Goal: Information Seeking & Learning: Learn about a topic

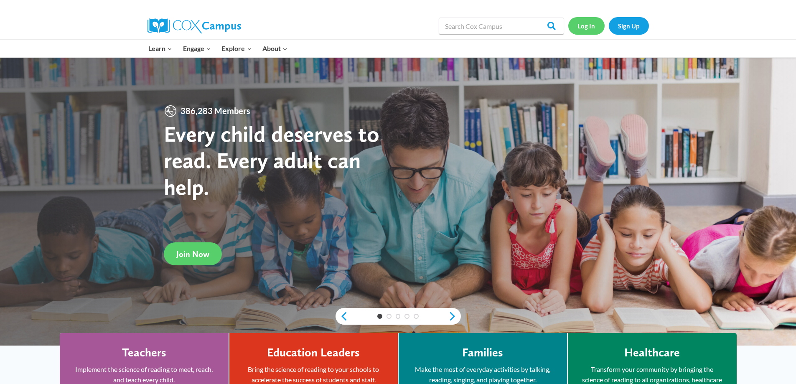
click at [586, 26] on link "Log In" at bounding box center [587, 25] width 36 height 17
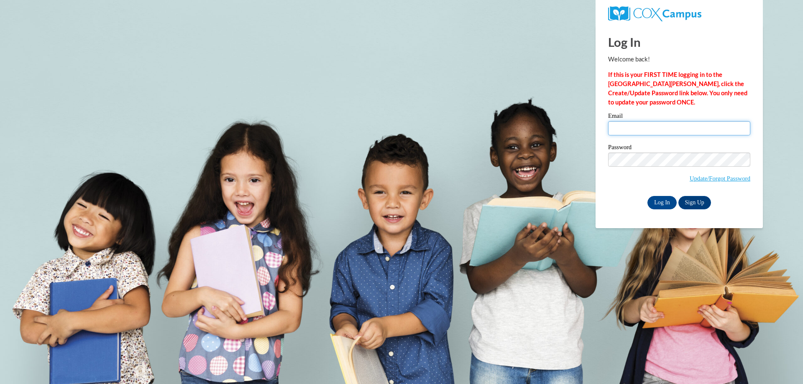
click at [624, 122] on input "Email" at bounding box center [679, 128] width 142 height 14
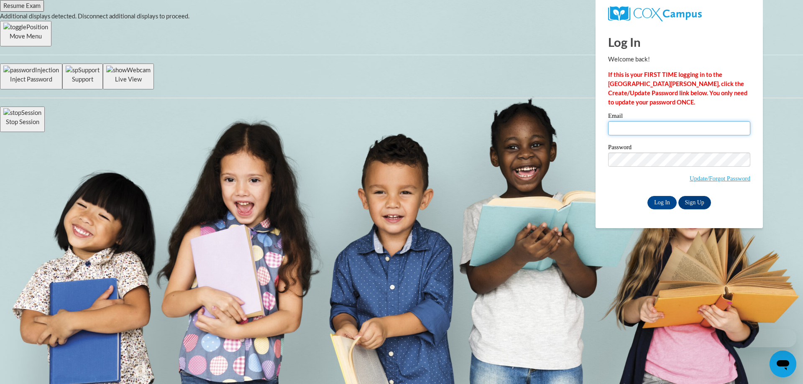
type input "[EMAIL_ADDRESS][DOMAIN_NAME]"
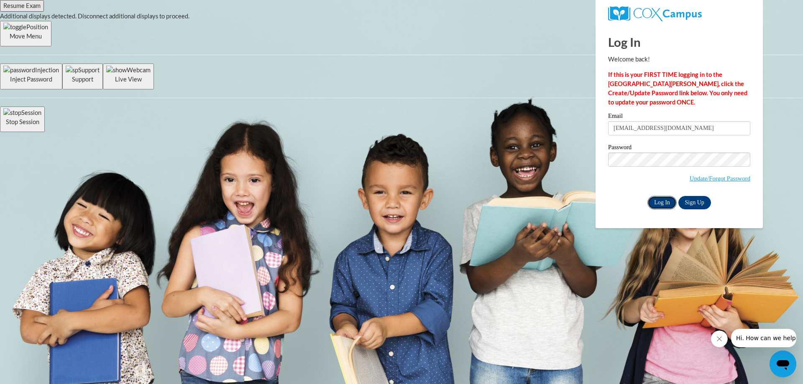
click at [661, 200] on input "Log In" at bounding box center [661, 202] width 29 height 13
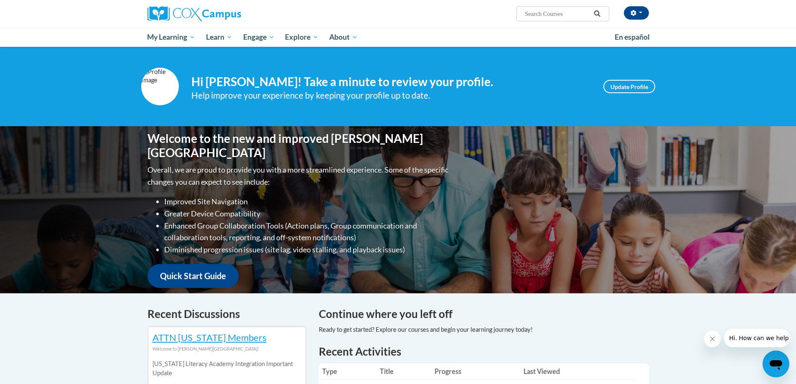
click at [162, 77] on img at bounding box center [160, 87] width 38 height 38
click at [158, 77] on img at bounding box center [160, 87] width 38 height 38
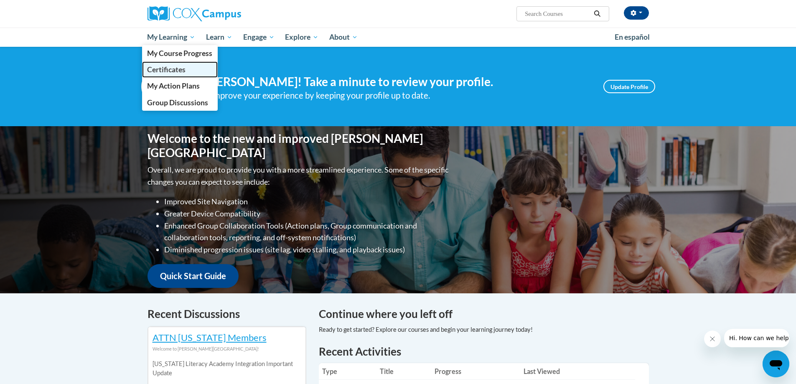
click at [161, 70] on span "Certificates" at bounding box center [166, 69] width 38 height 9
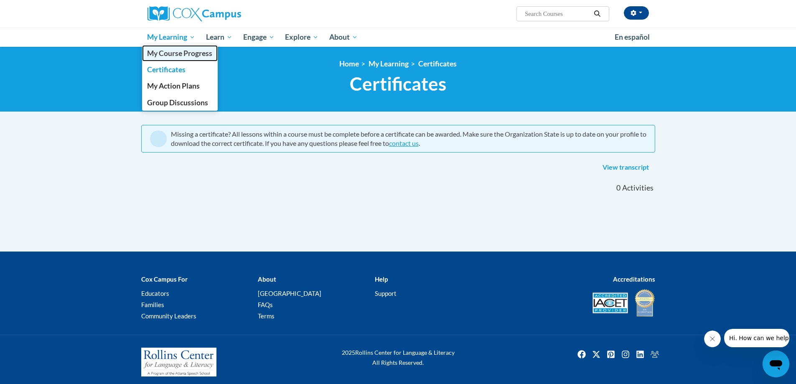
click at [173, 52] on span "My Course Progress" at bounding box center [179, 53] width 65 height 9
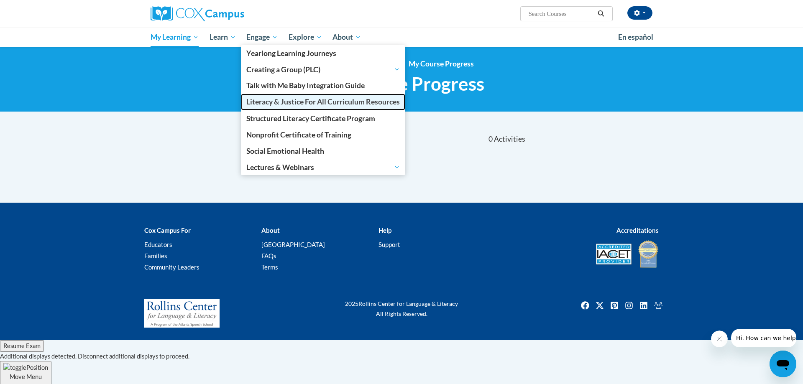
click at [277, 106] on span "Literacy & Justice For All Curriculum Resources" at bounding box center [322, 101] width 153 height 9
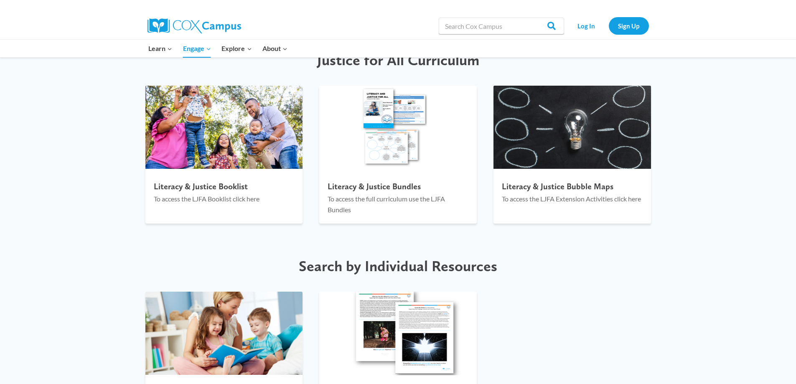
scroll to position [920, 0]
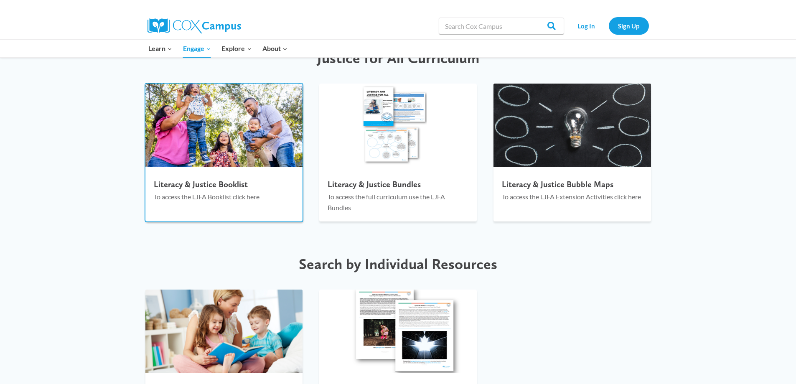
click at [235, 185] on h4 "Literacy & Justice Booklist" at bounding box center [224, 184] width 141 height 10
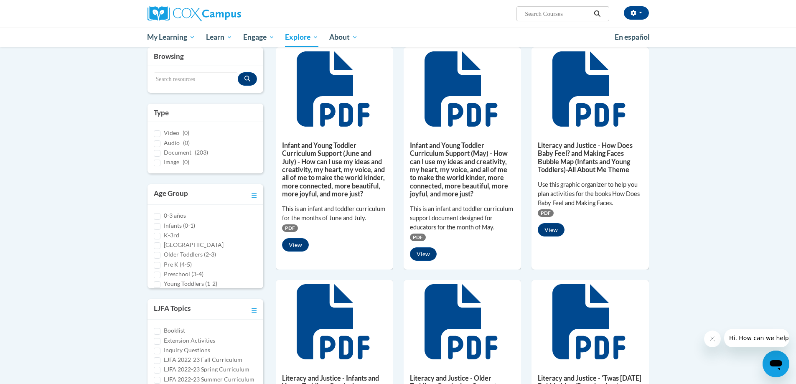
scroll to position [84, 0]
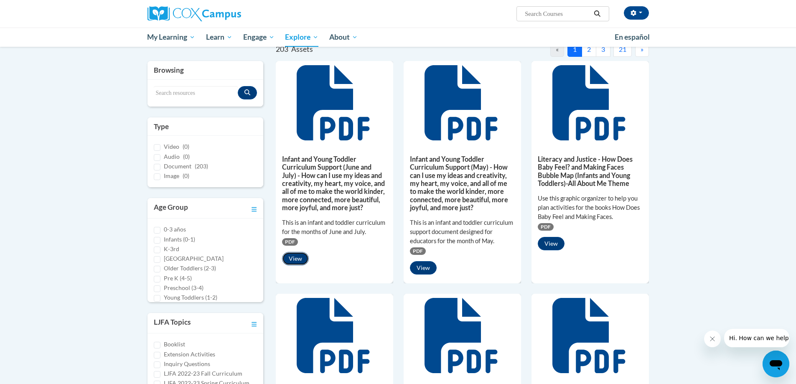
click at [295, 262] on button "View" at bounding box center [295, 258] width 27 height 13
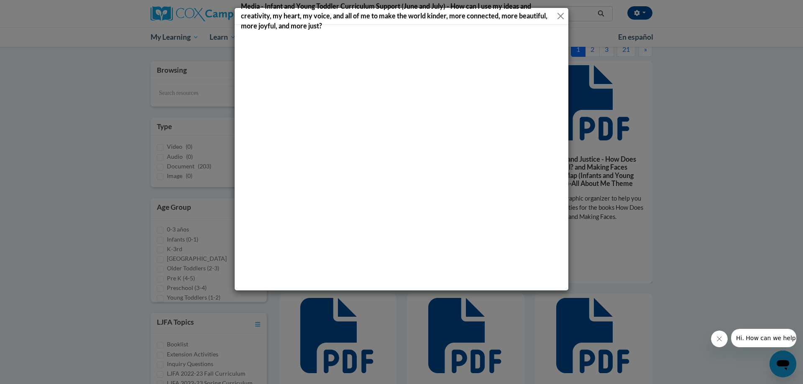
click at [562, 11] on button "Close" at bounding box center [560, 16] width 7 height 10
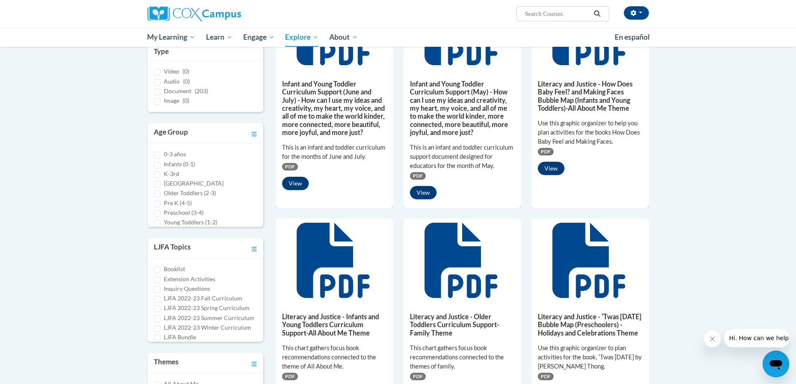
scroll to position [0, 0]
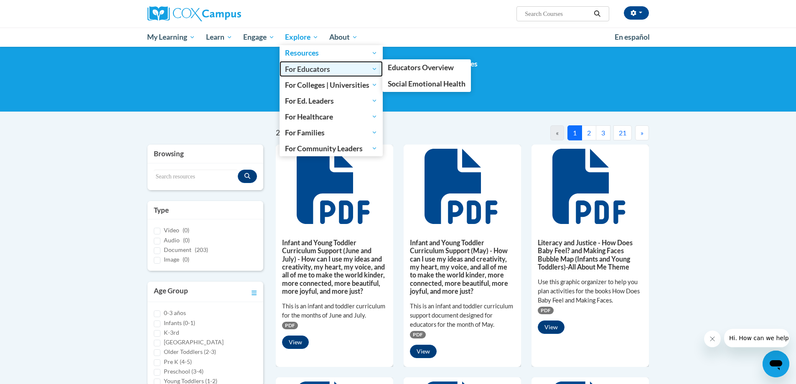
click at [377, 72] on span "For Educators" at bounding box center [331, 69] width 92 height 10
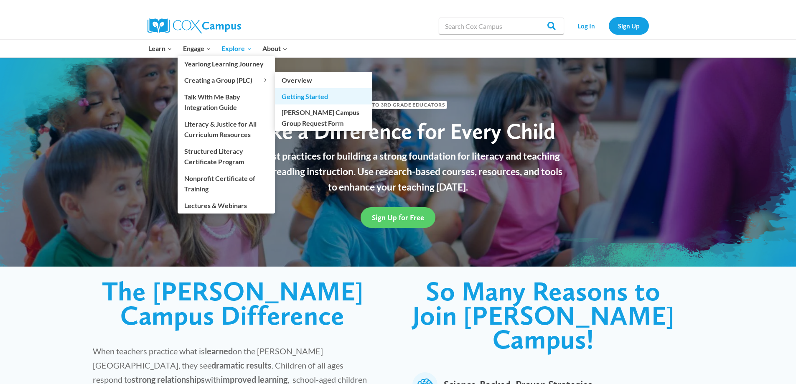
click at [292, 98] on link "Getting Started" at bounding box center [323, 96] width 97 height 16
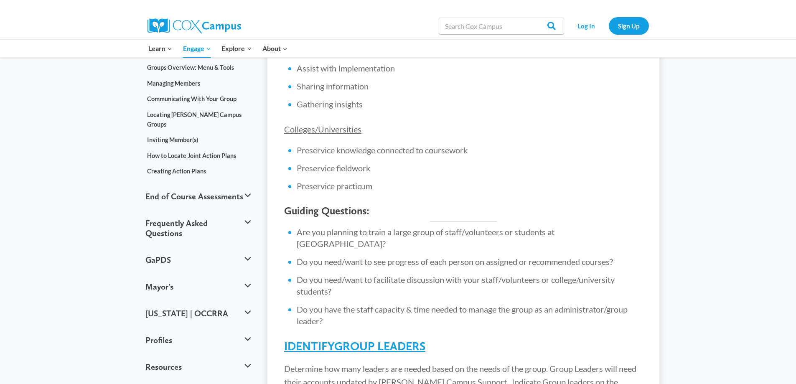
scroll to position [251, 0]
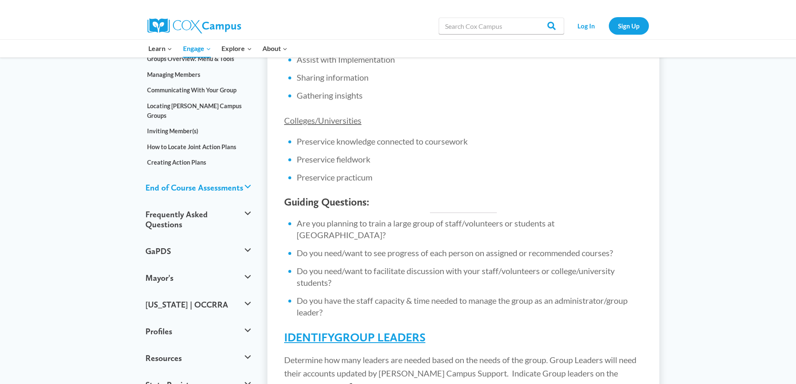
click at [202, 174] on button "End of Course Assessments" at bounding box center [198, 187] width 114 height 27
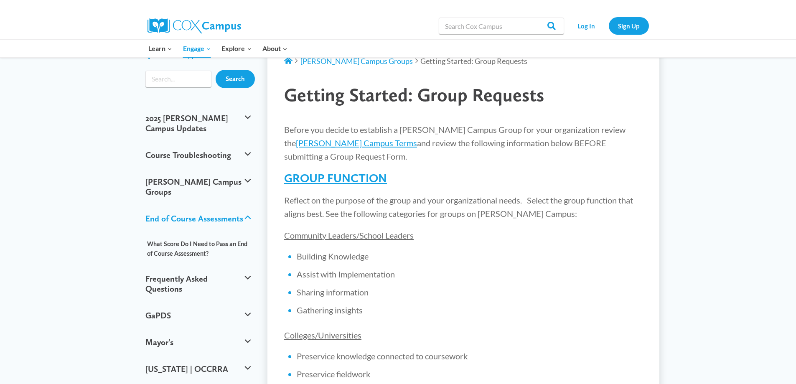
scroll to position [0, 0]
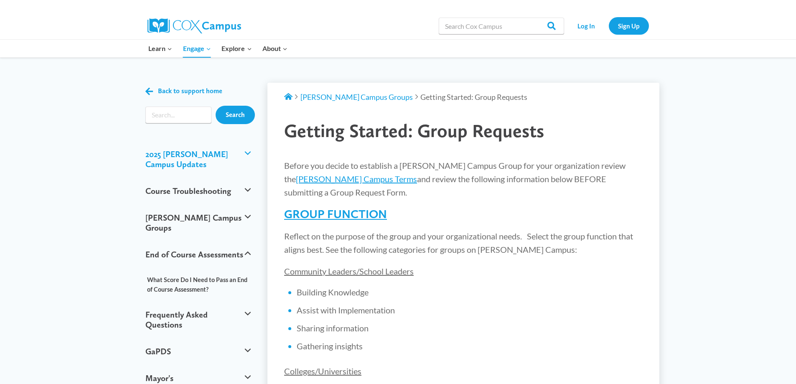
click at [212, 154] on button "2025 Cox Campus Updates" at bounding box center [198, 159] width 114 height 37
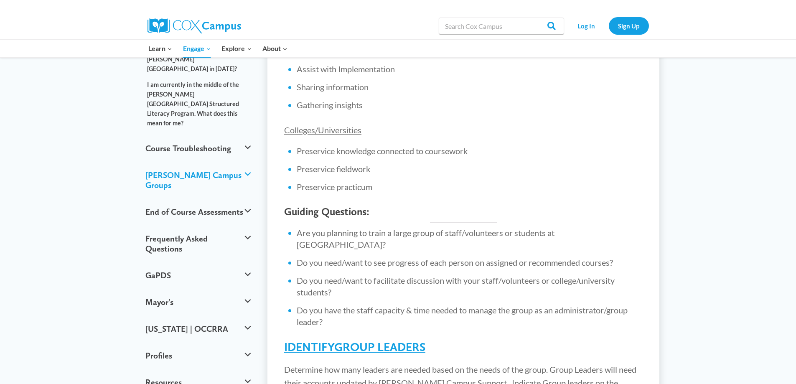
scroll to position [242, 0]
click at [179, 197] on button "End of Course Assessments" at bounding box center [198, 210] width 114 height 27
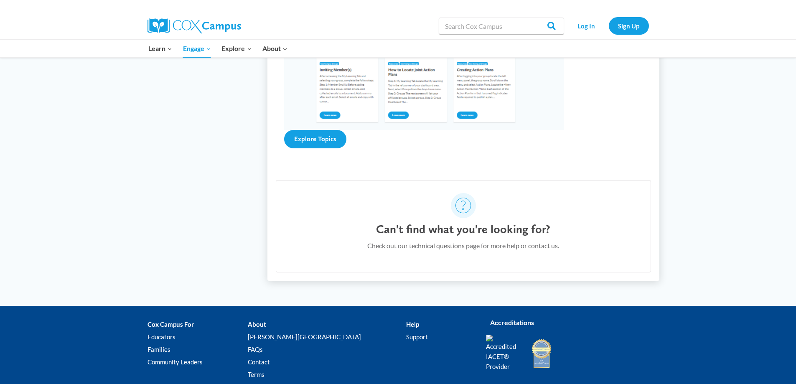
scroll to position [1789, 0]
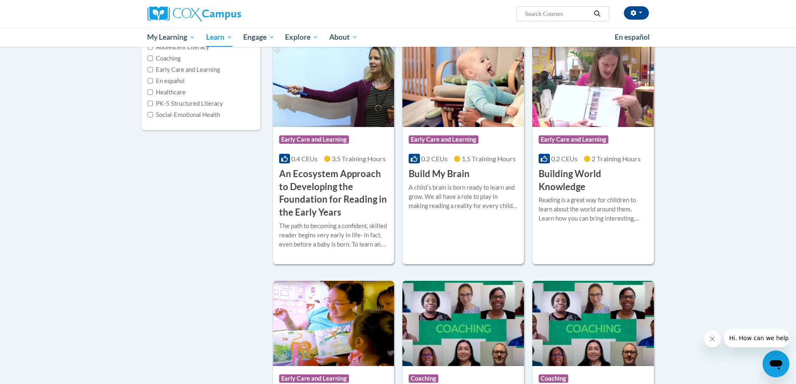
scroll to position [125, 0]
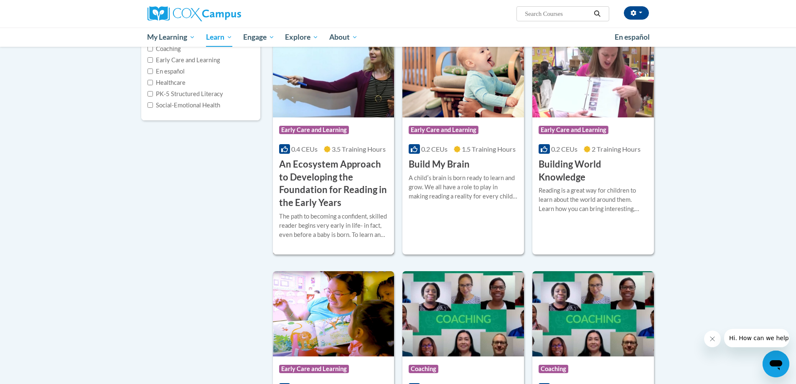
click at [295, 196] on h3 "An Ecosystem Approach to Developing the Foundation for Reading in the Early Yea…" at bounding box center [333, 183] width 109 height 51
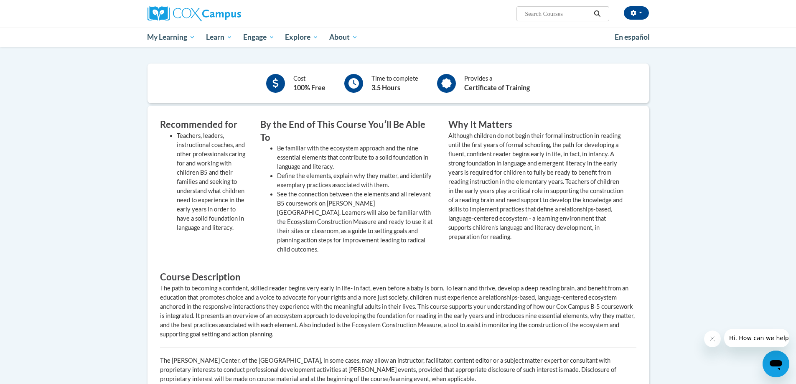
scroll to position [418, 0]
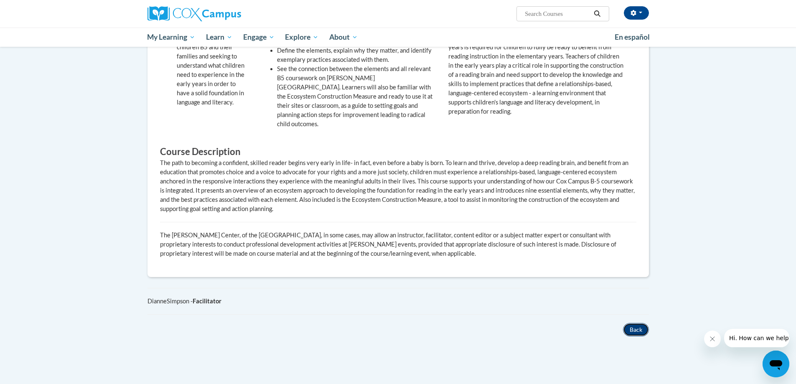
click at [630, 323] on button "Back" at bounding box center [636, 329] width 26 height 13
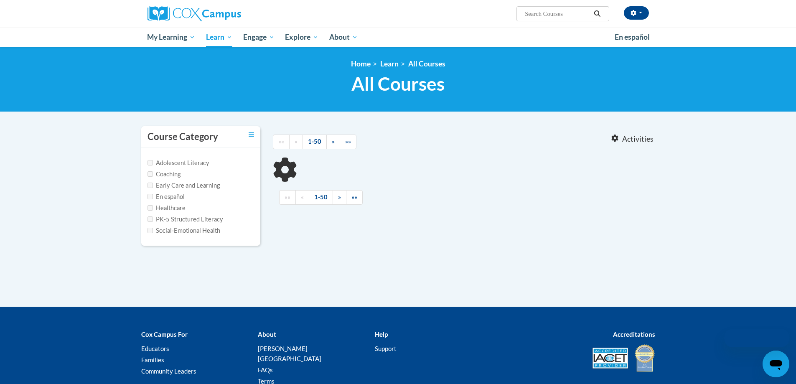
scroll to position [60, 0]
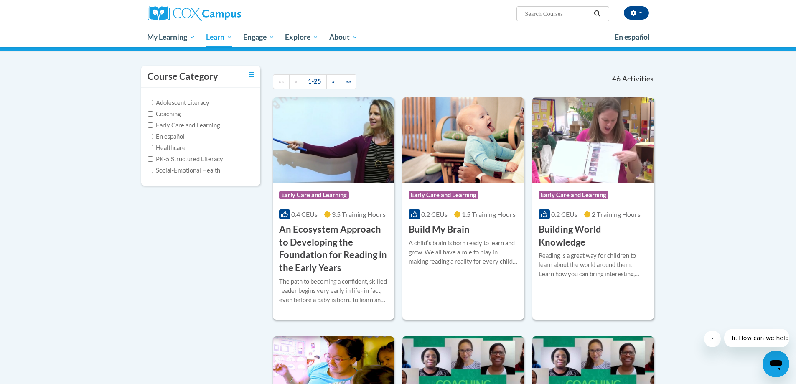
click at [176, 105] on label "Adolescent Literacy" at bounding box center [179, 102] width 62 height 9
click at [153, 105] on input "Adolescent Literacy" at bounding box center [150, 102] width 5 height 5
checkbox input "true"
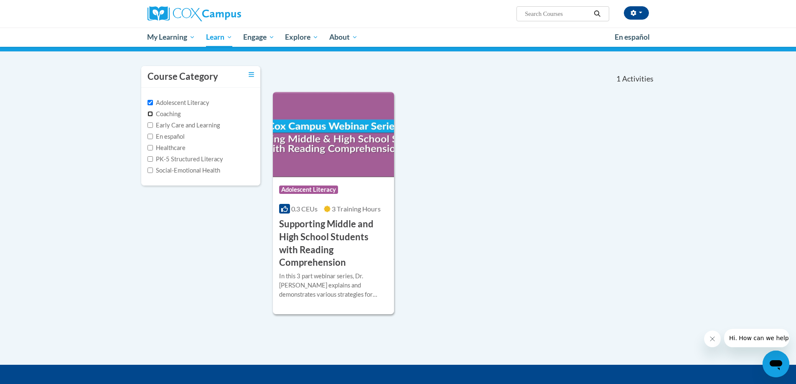
click at [149, 112] on input "Coaching" at bounding box center [150, 113] width 5 height 5
checkbox input "true"
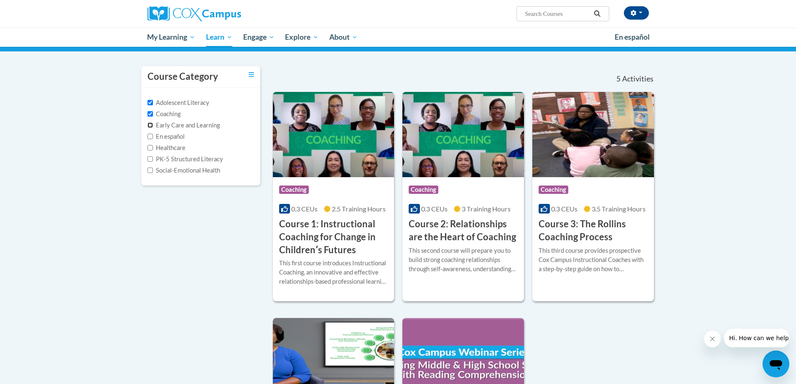
click at [152, 123] on input "Early Care and Learning" at bounding box center [150, 124] width 5 height 5
checkbox input "true"
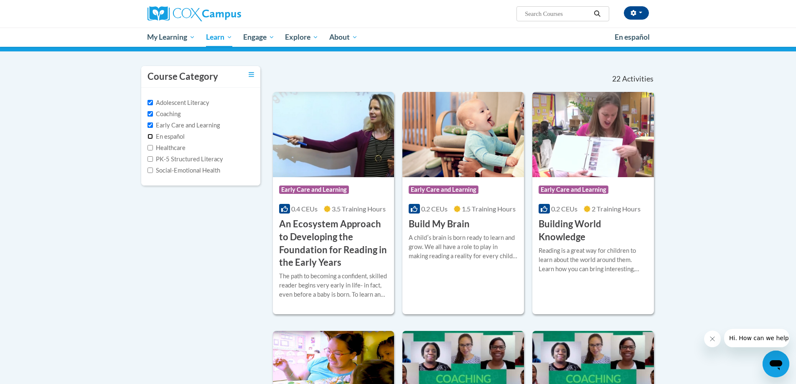
click at [149, 136] on input "En español" at bounding box center [150, 136] width 5 height 5
checkbox input "true"
click at [151, 146] on input "Healthcare" at bounding box center [150, 147] width 5 height 5
checkbox input "true"
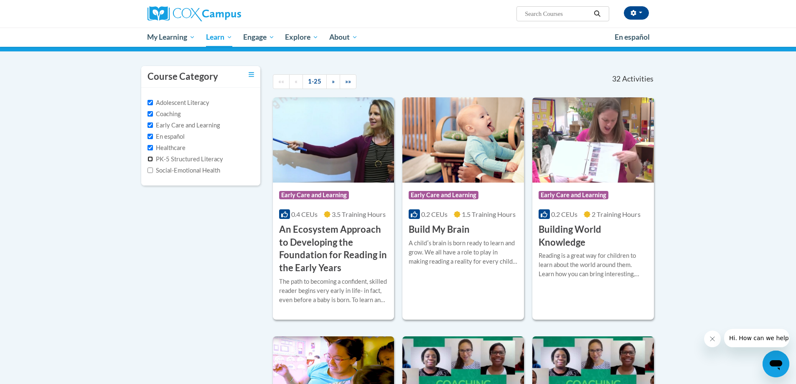
click at [149, 159] on input "PK-5 Structured Literacy" at bounding box center [150, 158] width 5 height 5
checkbox input "true"
click at [149, 168] on input "Social-Emotional Health" at bounding box center [150, 170] width 5 height 5
checkbox input "true"
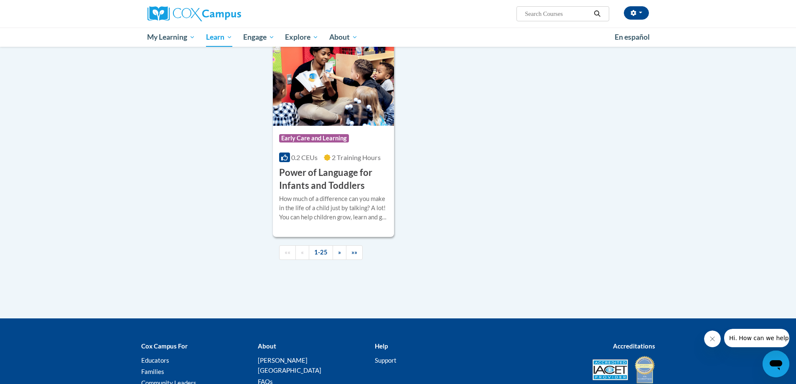
scroll to position [1777, 0]
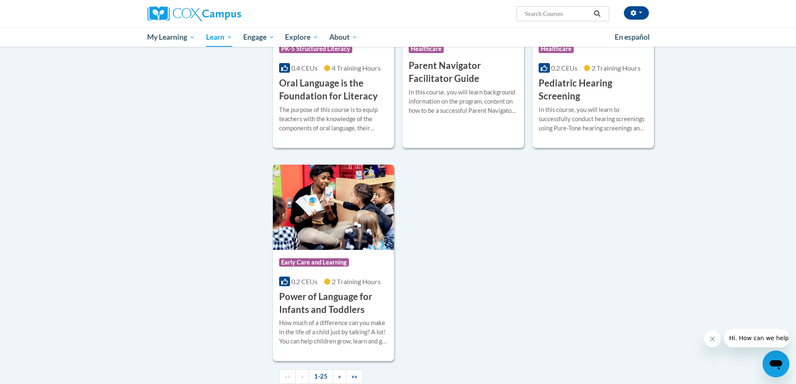
click at [303, 212] on img at bounding box center [334, 207] width 122 height 85
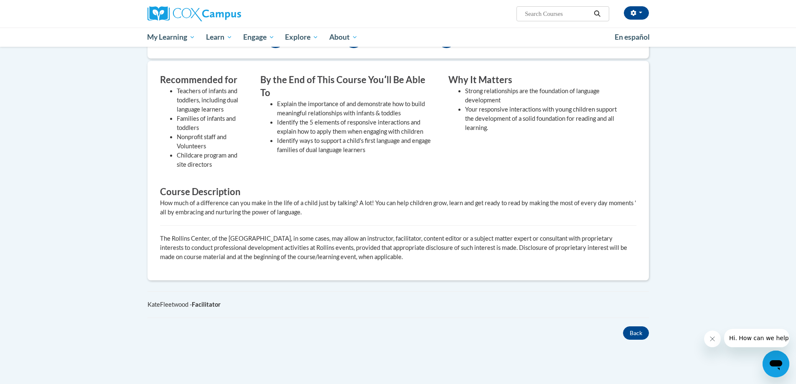
scroll to position [209, 0]
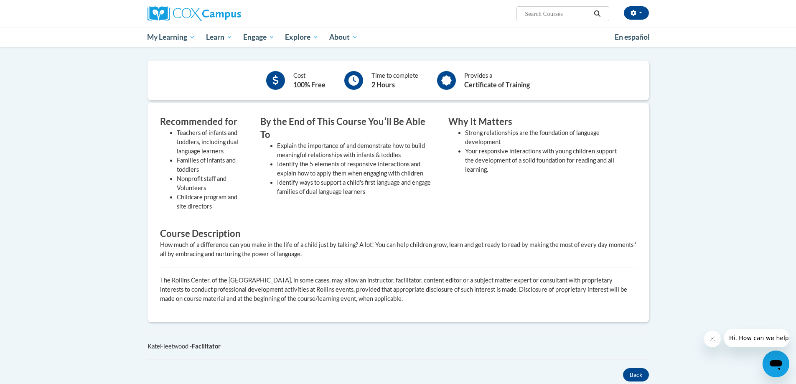
click at [448, 82] on icon at bounding box center [446, 80] width 10 height 10
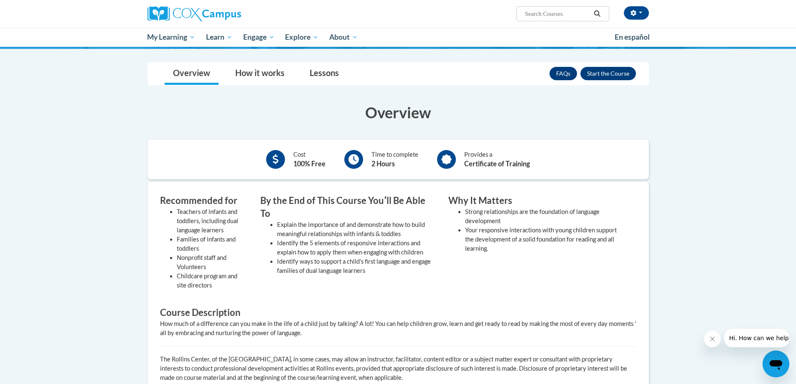
scroll to position [0, 0]
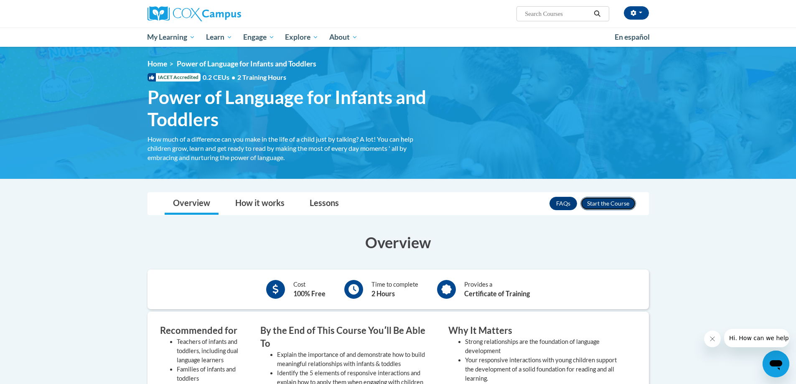
click at [598, 205] on button "Enroll" at bounding box center [609, 203] width 56 height 13
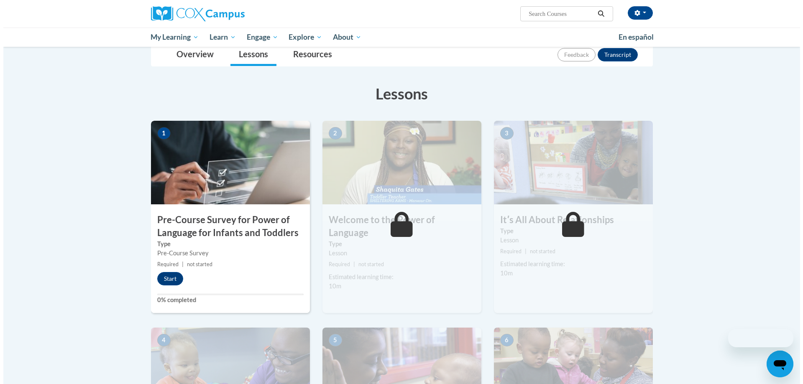
scroll to position [167, 0]
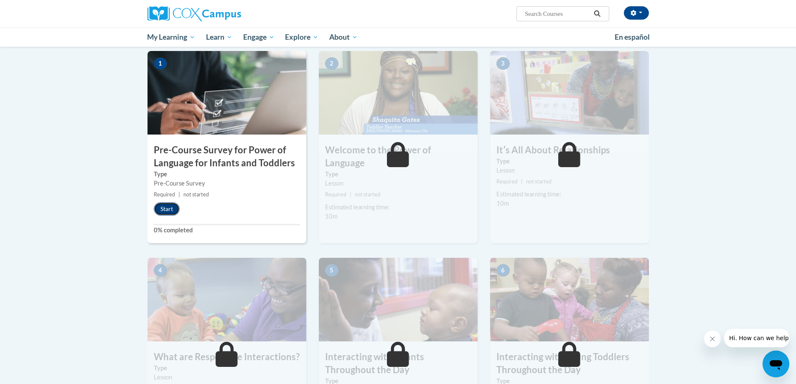
click at [164, 210] on button "Start" at bounding box center [167, 208] width 26 height 13
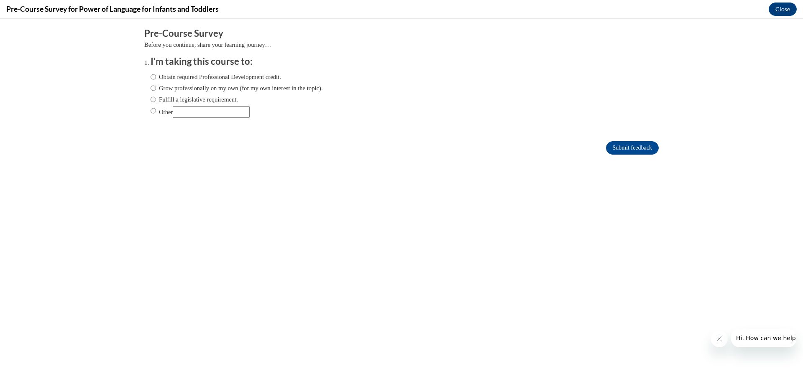
scroll to position [0, 0]
click at [151, 77] on input "Obtain required Professional Development credit." at bounding box center [153, 76] width 5 height 9
radio input "true"
click at [151, 89] on input "Grow professionally on my own (for my own interest in the topic)." at bounding box center [153, 88] width 5 height 9
radio input "true"
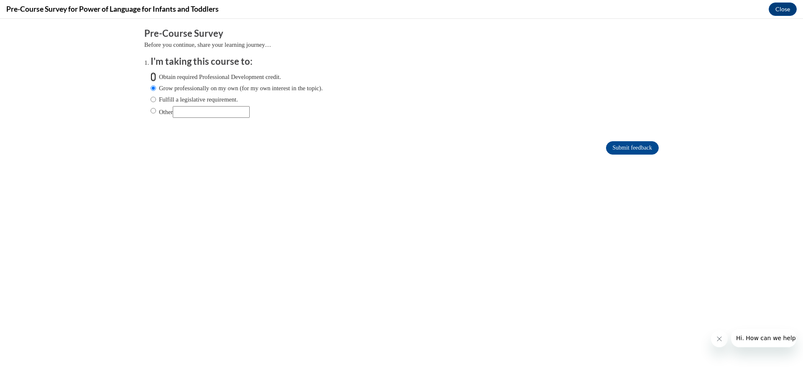
click at [151, 75] on input "Obtain required Professional Development credit." at bounding box center [153, 76] width 5 height 9
radio input "true"
click at [625, 146] on input "Submit feedback" at bounding box center [632, 147] width 53 height 13
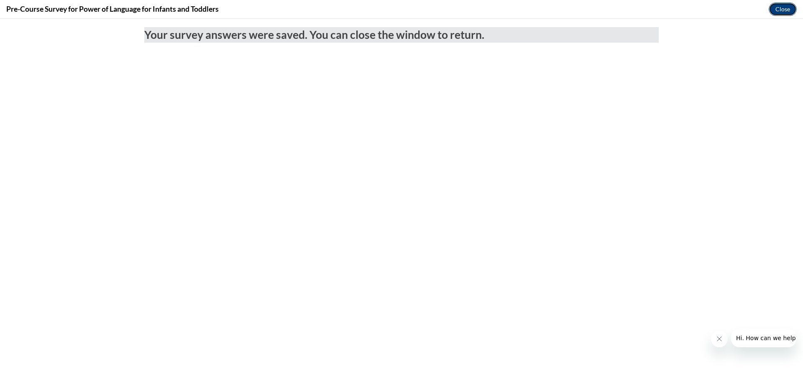
click at [780, 7] on button "Close" at bounding box center [782, 9] width 28 height 13
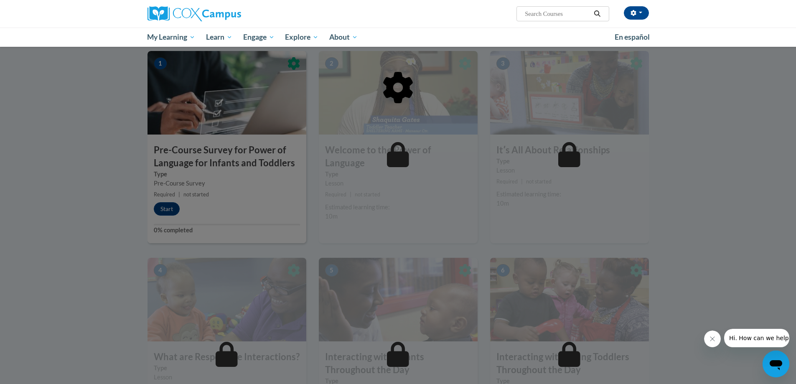
click at [170, 209] on div at bounding box center [399, 130] width 502 height 159
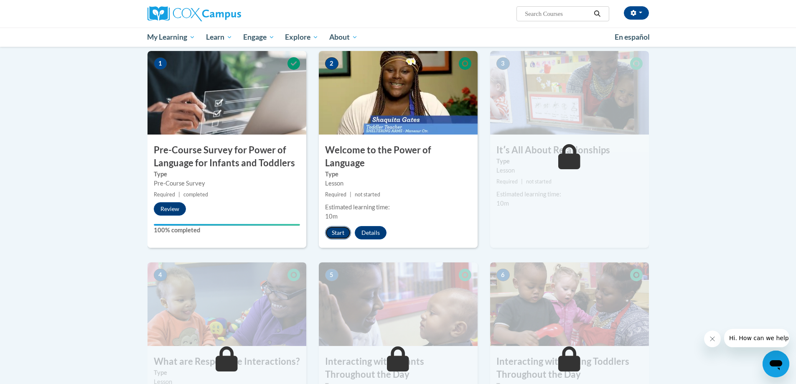
click at [333, 226] on button "Start" at bounding box center [338, 232] width 26 height 13
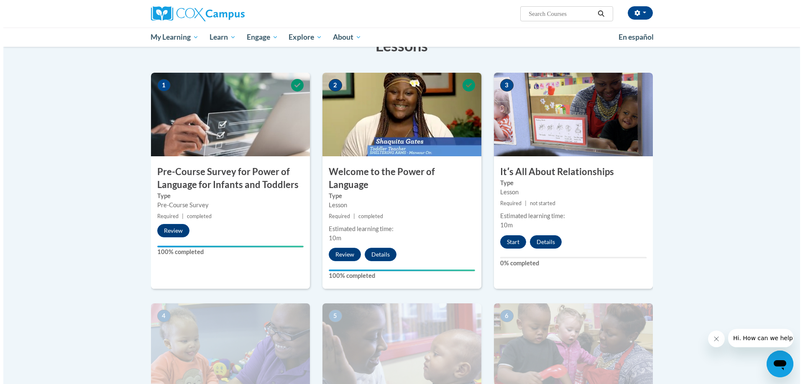
scroll to position [167, 0]
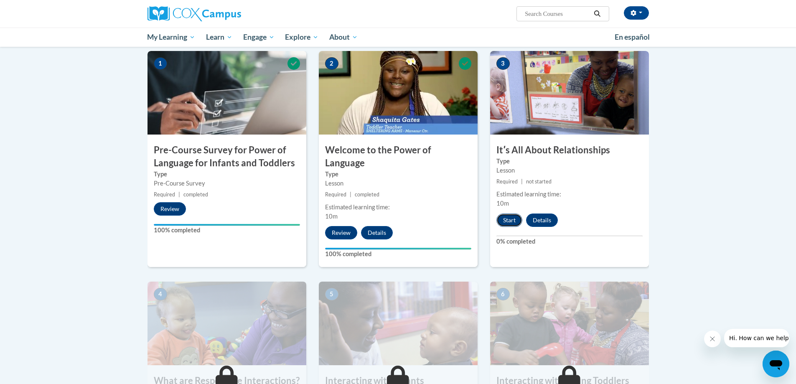
click at [509, 217] on button "Start" at bounding box center [510, 220] width 26 height 13
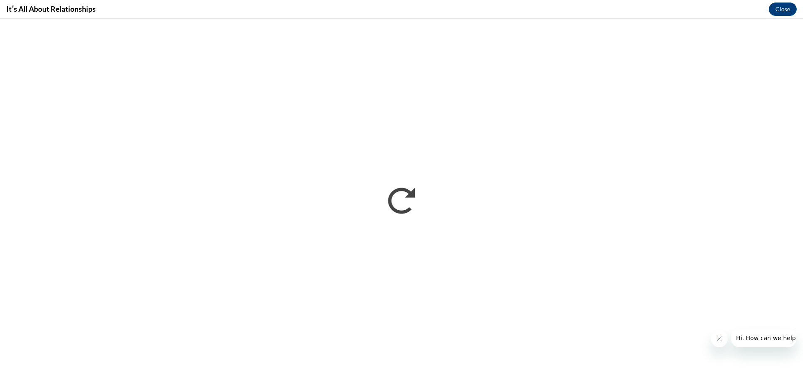
scroll to position [0, 0]
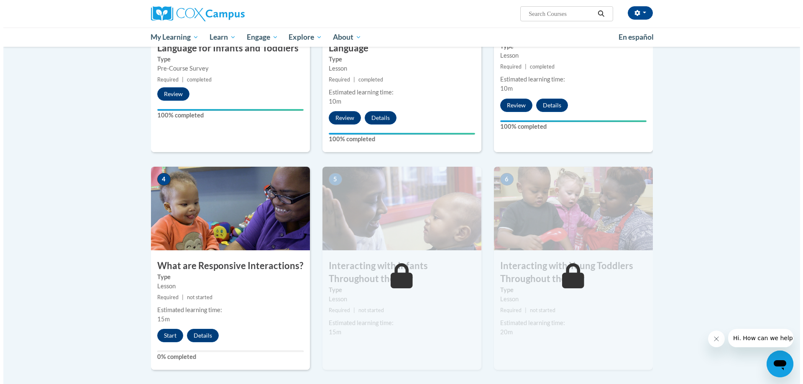
scroll to position [293, 0]
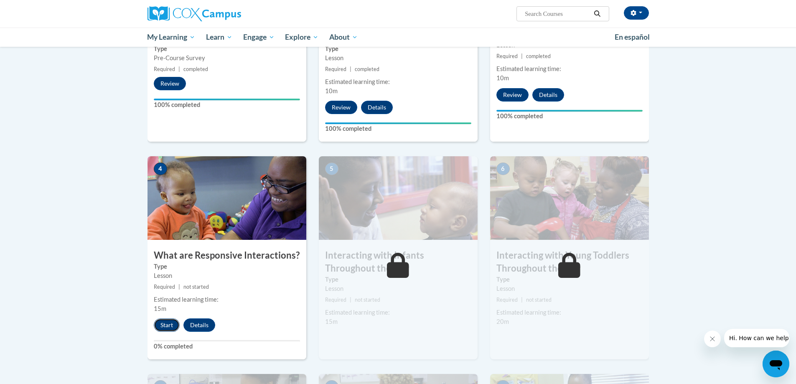
click at [168, 319] on button "Start" at bounding box center [167, 325] width 26 height 13
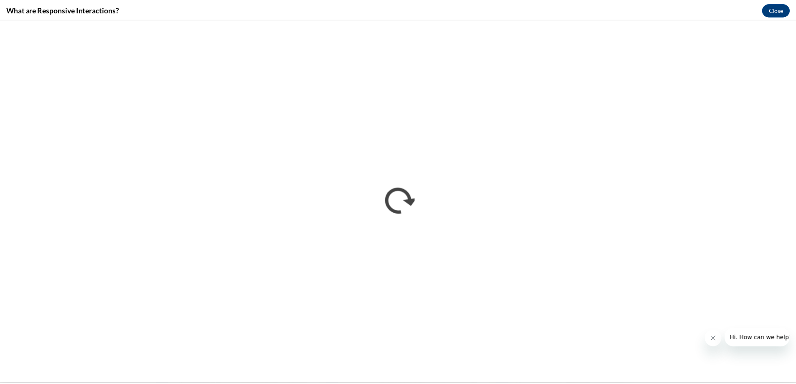
scroll to position [0, 0]
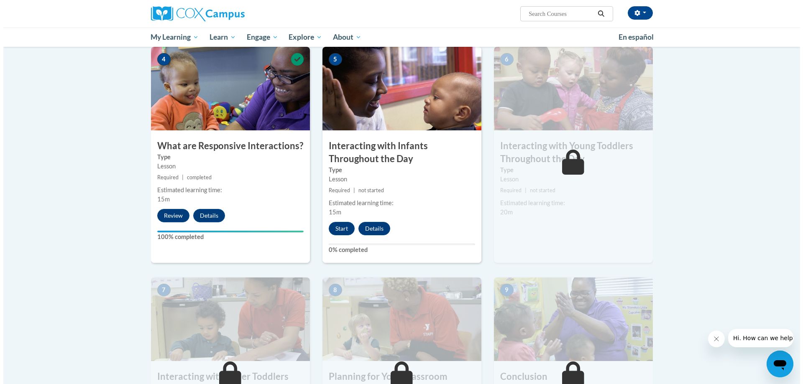
scroll to position [401, 0]
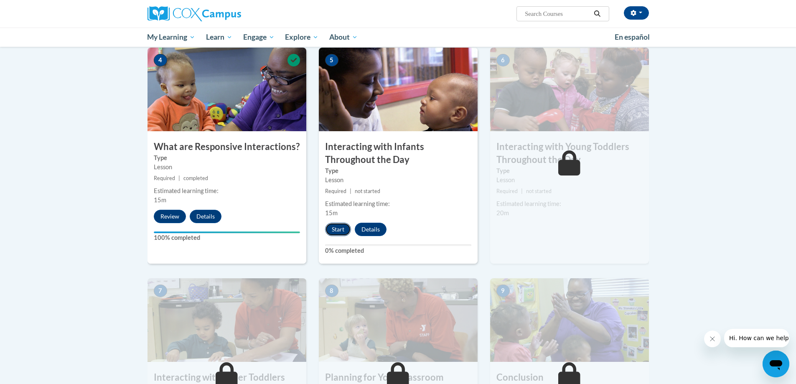
click at [335, 223] on button "Start" at bounding box center [338, 229] width 26 height 13
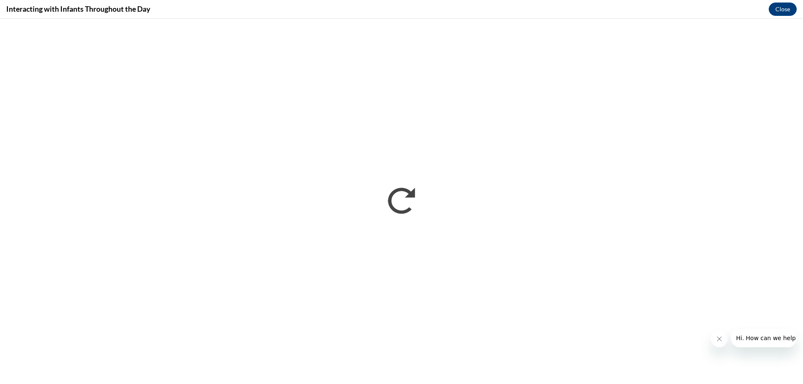
scroll to position [0, 0]
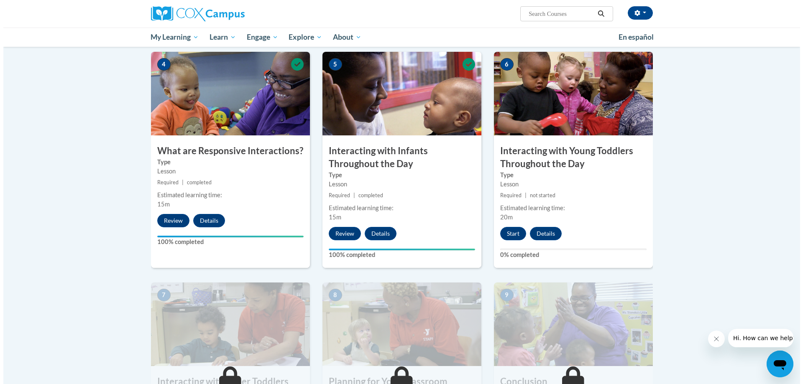
scroll to position [376, 0]
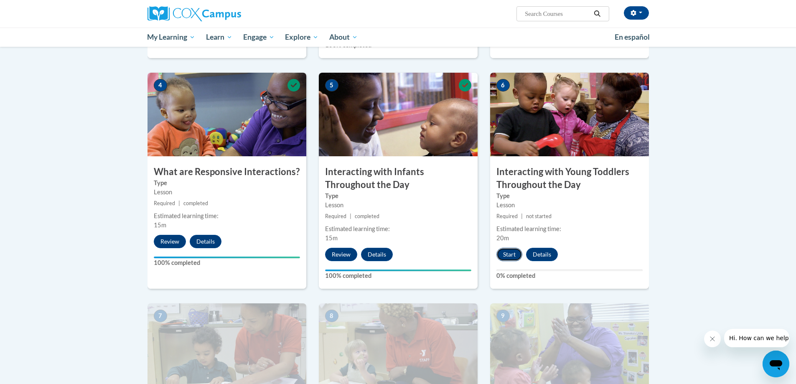
click at [508, 248] on button "Start" at bounding box center [510, 254] width 26 height 13
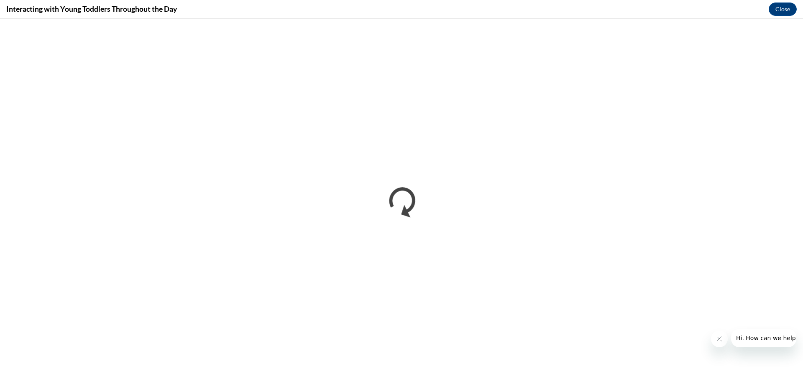
scroll to position [0, 0]
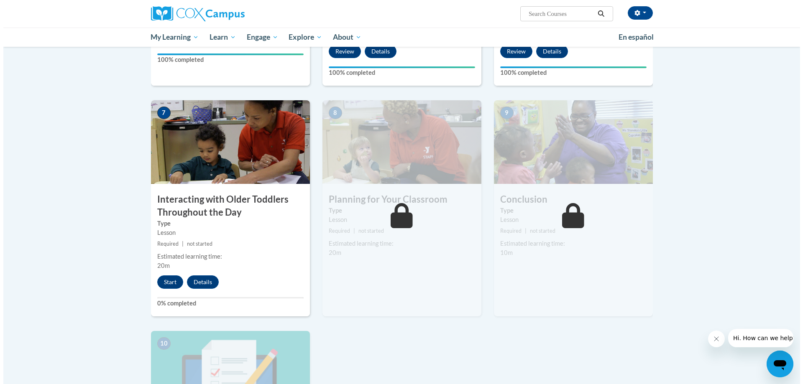
scroll to position [585, 0]
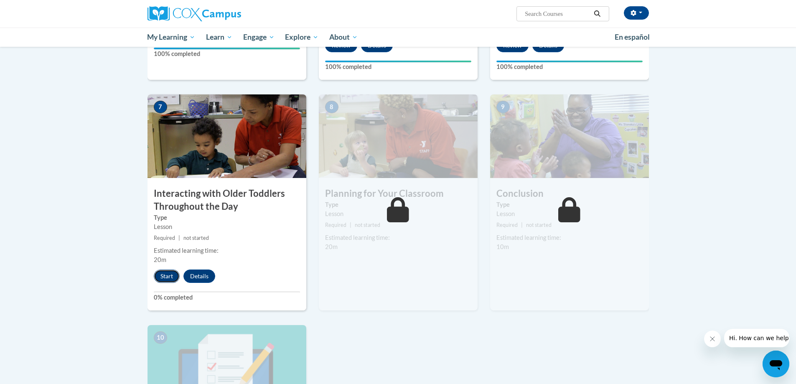
click at [160, 270] on button "Start" at bounding box center [167, 276] width 26 height 13
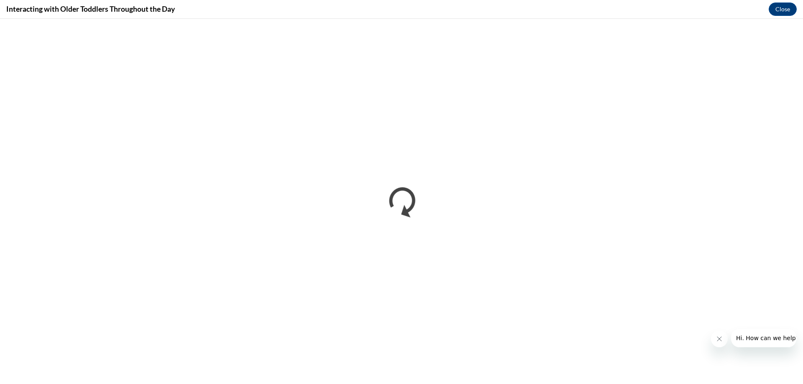
scroll to position [0, 0]
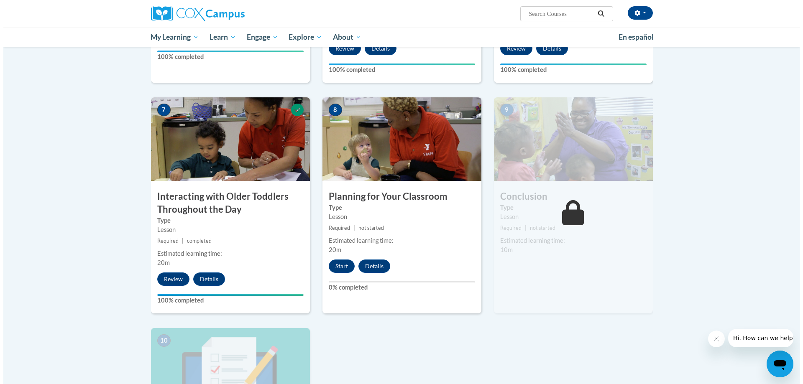
scroll to position [585, 0]
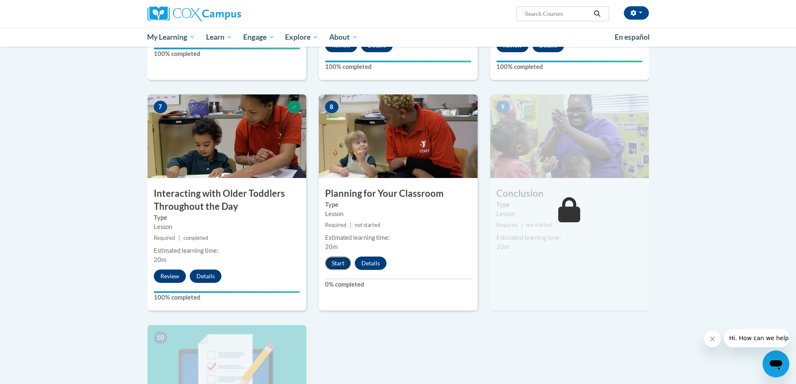
click at [335, 257] on button "Start" at bounding box center [338, 263] width 26 height 13
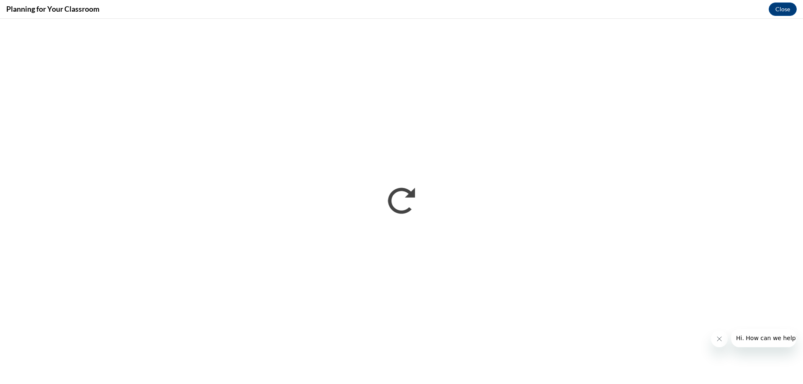
scroll to position [0, 0]
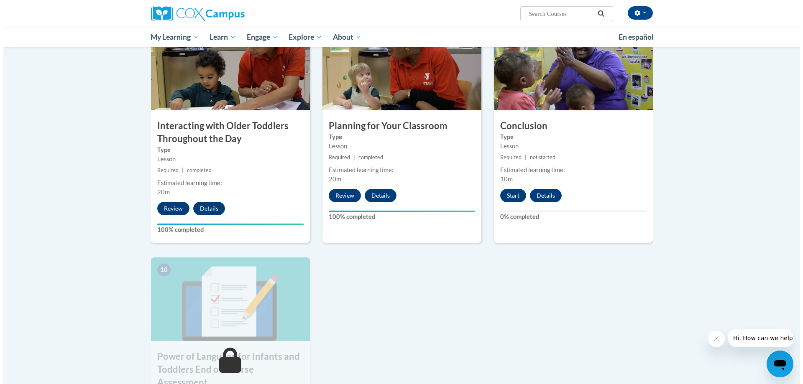
scroll to position [669, 0]
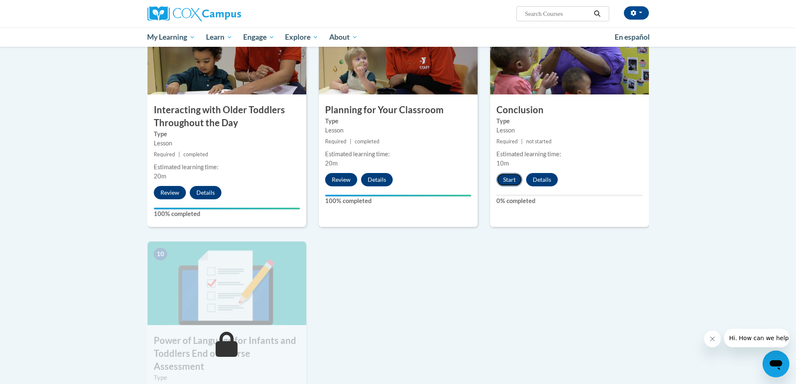
click at [508, 173] on button "Start" at bounding box center [510, 179] width 26 height 13
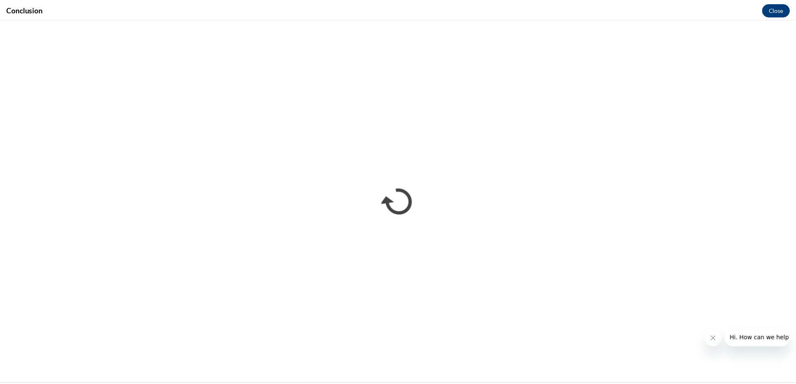
scroll to position [0, 0]
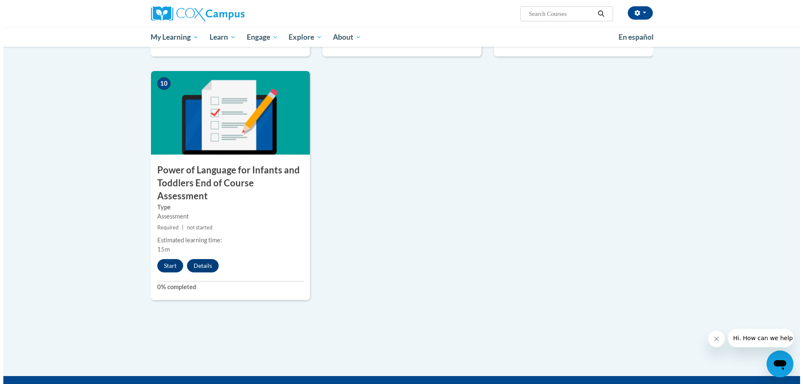
scroll to position [878, 0]
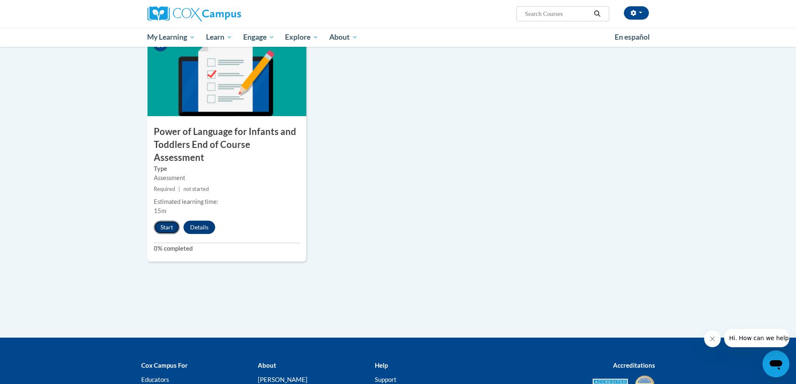
click at [168, 221] on button "Start" at bounding box center [167, 227] width 26 height 13
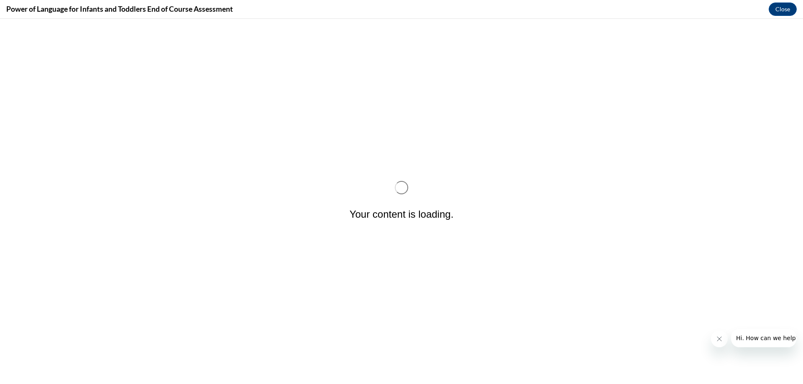
scroll to position [0, 0]
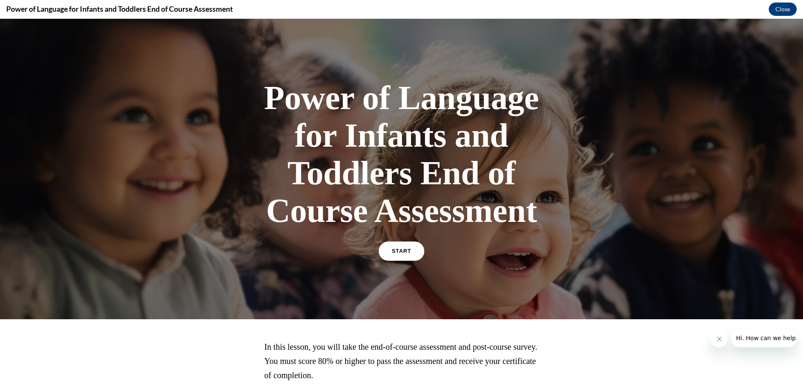
click at [403, 255] on link "START" at bounding box center [401, 251] width 46 height 19
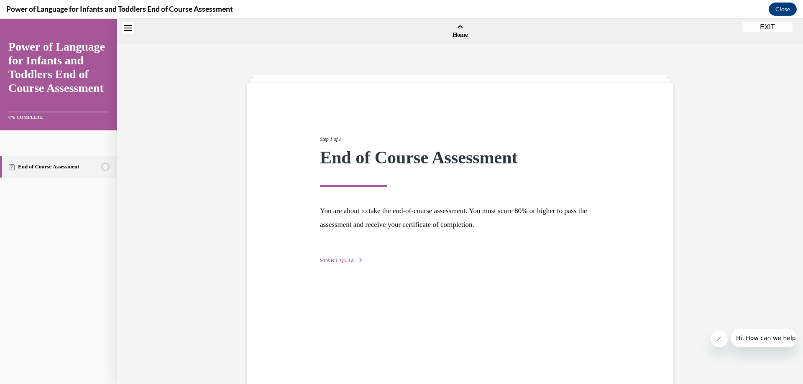
scroll to position [26, 0]
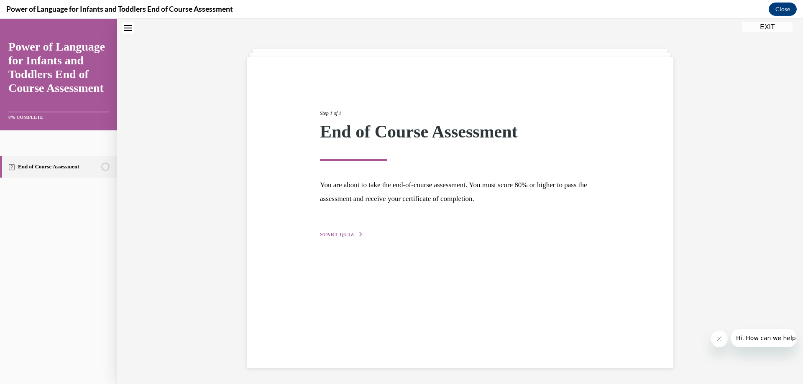
click at [339, 233] on span "START QUIZ" at bounding box center [337, 235] width 34 height 6
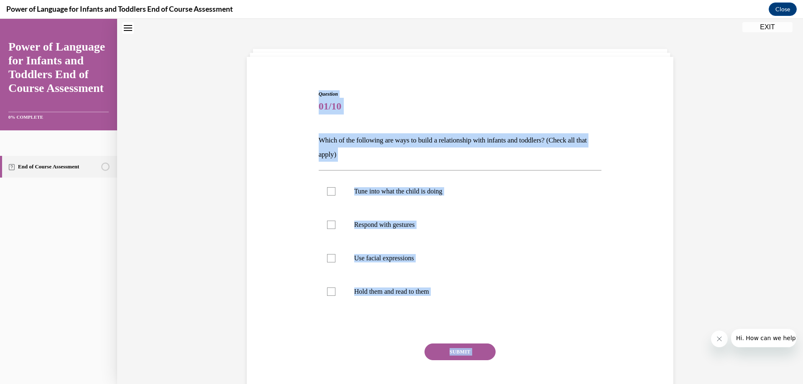
click at [401, 107] on span "01/10" at bounding box center [460, 106] width 283 height 17
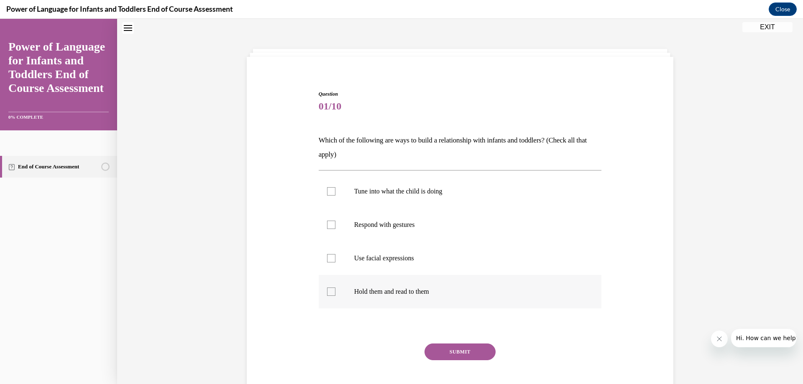
click at [331, 292] on div at bounding box center [331, 292] width 8 height 8
click at [331, 292] on input "Hold them and read to them" at bounding box center [331, 292] width 8 height 8
checkbox input "true"
click at [327, 260] on div at bounding box center [331, 258] width 8 height 8
click at [327, 260] on input "Use facial expressions" at bounding box center [331, 258] width 8 height 8
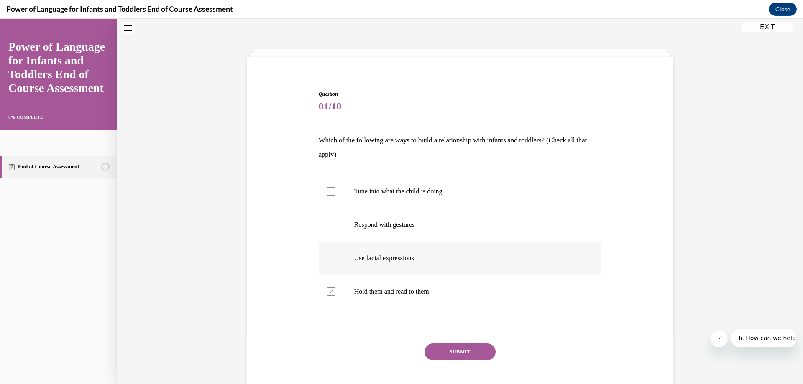
checkbox input "true"
click at [329, 225] on div at bounding box center [331, 225] width 8 height 8
click at [329, 225] on input "Respond with gestures" at bounding box center [331, 225] width 8 height 8
checkbox input "true"
click at [324, 185] on label "Tune into what the child is doing" at bounding box center [460, 191] width 283 height 33
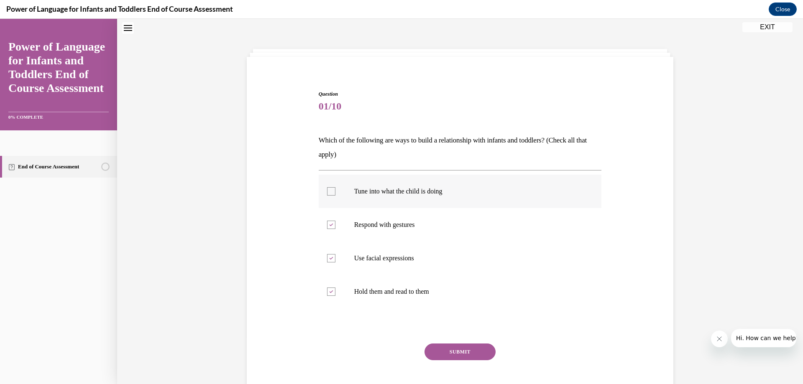
click at [327, 187] on input "Tune into what the child is doing" at bounding box center [331, 191] width 8 height 8
checkbox input "true"
click at [448, 351] on button "SUBMIT" at bounding box center [459, 352] width 71 height 17
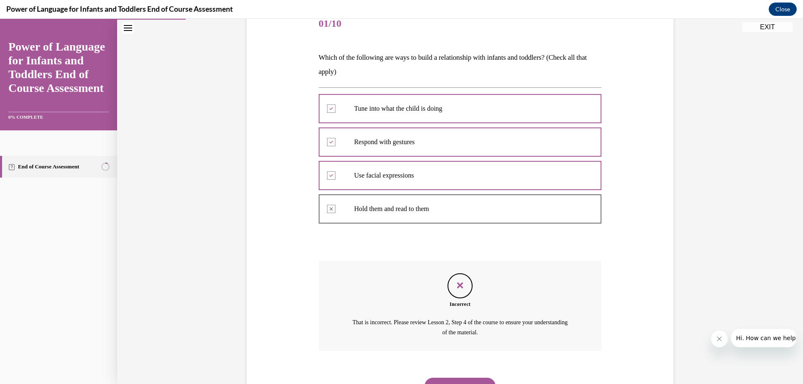
scroll to position [148, 0]
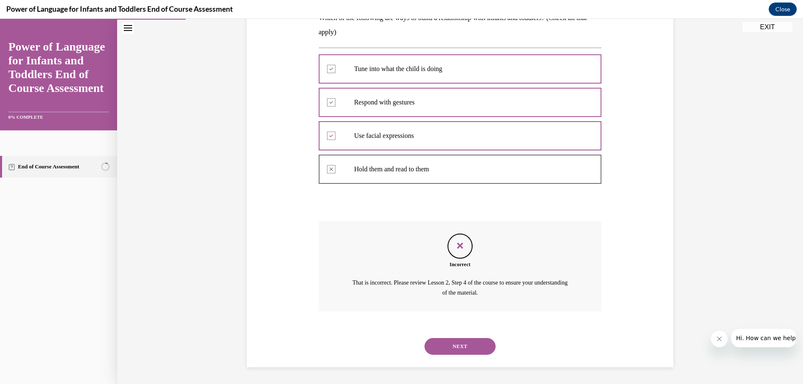
click at [451, 354] on button "NEXT" at bounding box center [459, 346] width 71 height 17
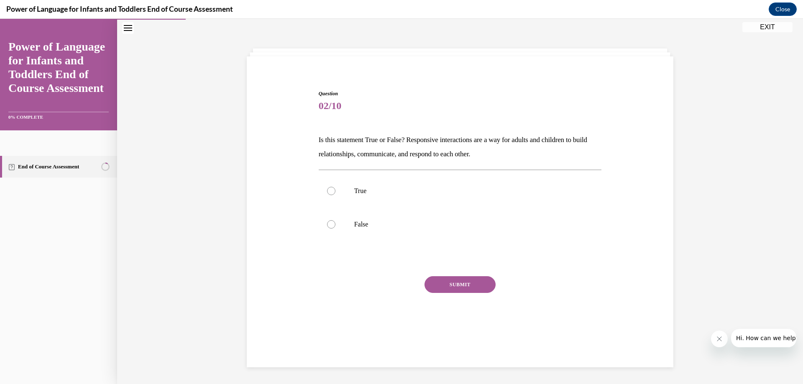
scroll to position [26, 0]
click at [328, 190] on div at bounding box center [331, 191] width 8 height 8
click at [328, 190] on input "True" at bounding box center [331, 191] width 8 height 8
radio input "true"
click at [445, 282] on button "SUBMIT" at bounding box center [459, 284] width 71 height 17
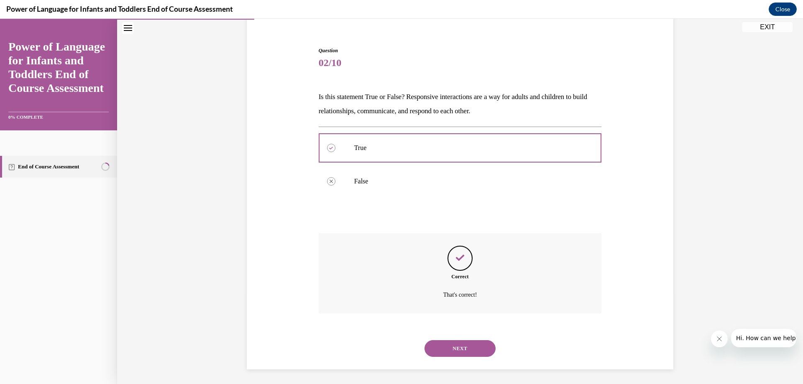
scroll to position [71, 0]
click at [447, 347] on button "NEXT" at bounding box center [459, 346] width 71 height 17
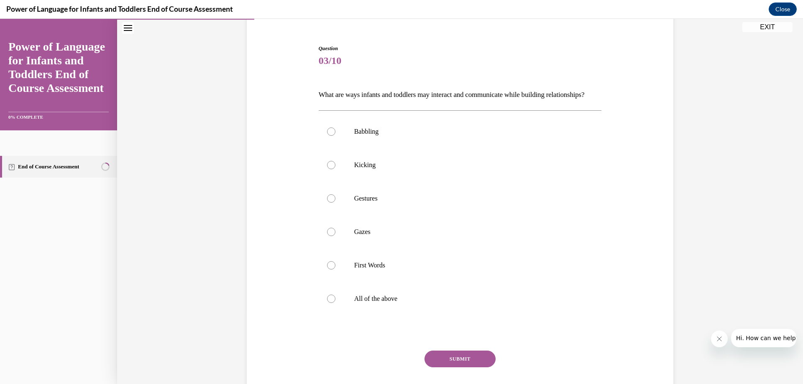
scroll to position [44, 0]
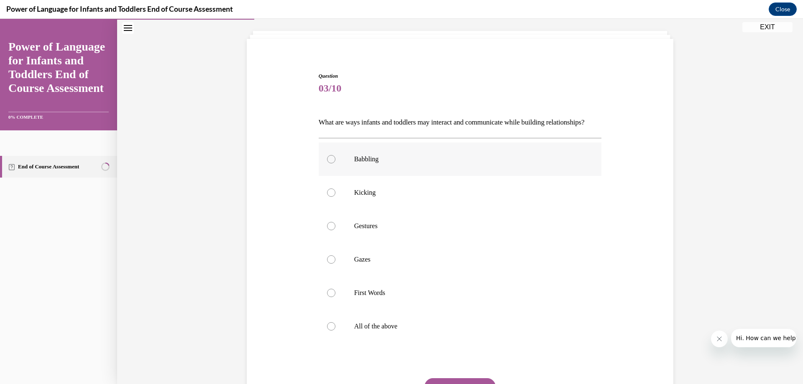
click at [329, 163] on div at bounding box center [331, 159] width 8 height 8
click at [329, 163] on input "Babbling" at bounding box center [331, 159] width 8 height 8
radio input "true"
click at [328, 331] on div at bounding box center [331, 326] width 8 height 8
click at [328, 331] on input "All of the above" at bounding box center [331, 326] width 8 height 8
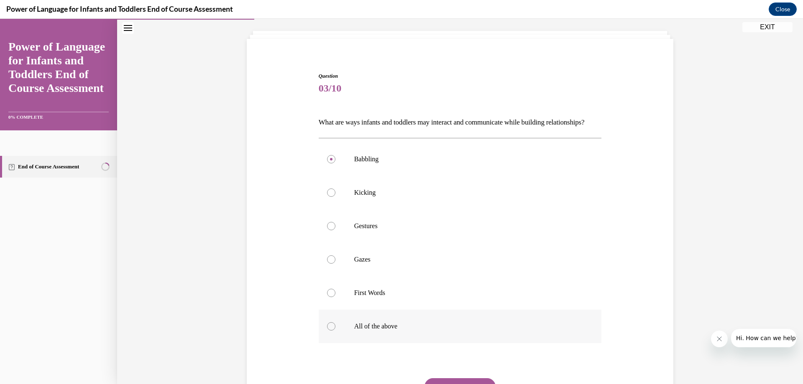
radio input "true"
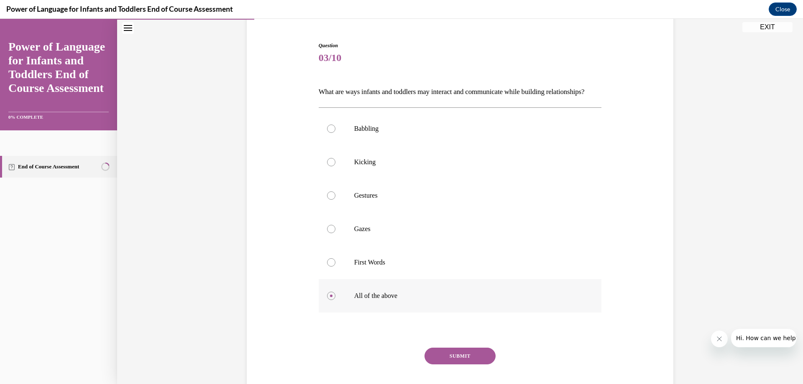
scroll to position [128, 0]
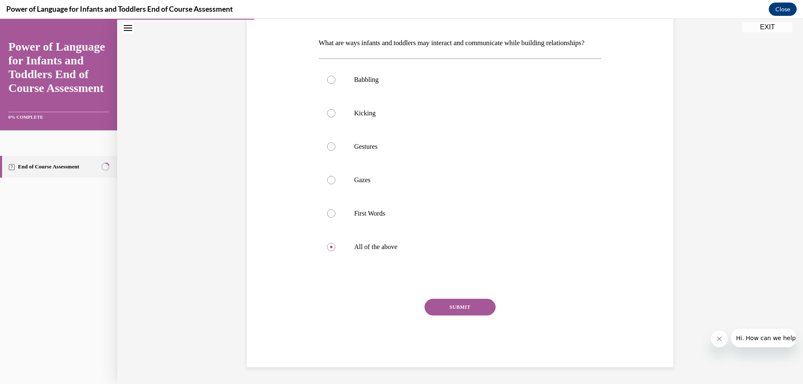
click at [448, 316] on button "SUBMIT" at bounding box center [459, 307] width 71 height 17
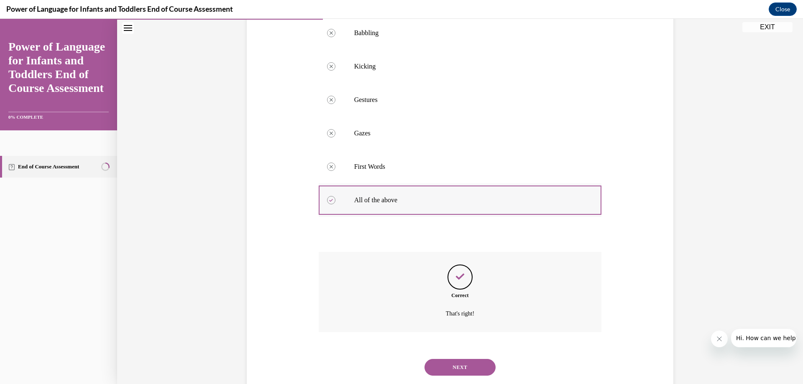
scroll to position [205, 0]
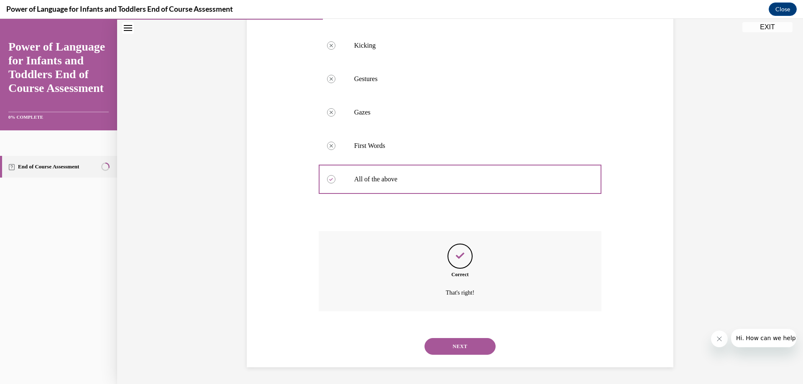
click at [448, 340] on button "NEXT" at bounding box center [459, 346] width 71 height 17
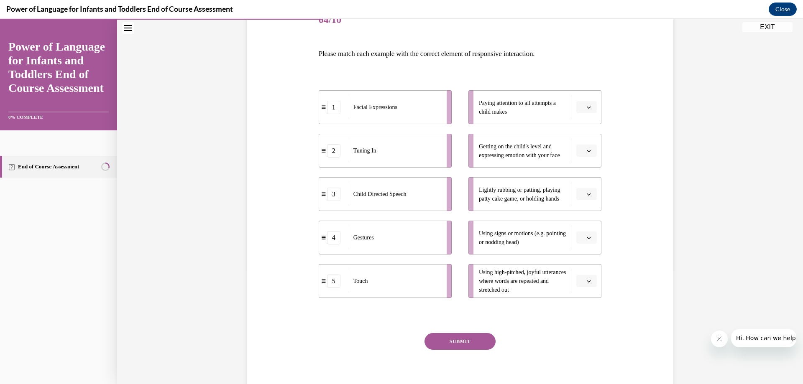
scroll to position [125, 0]
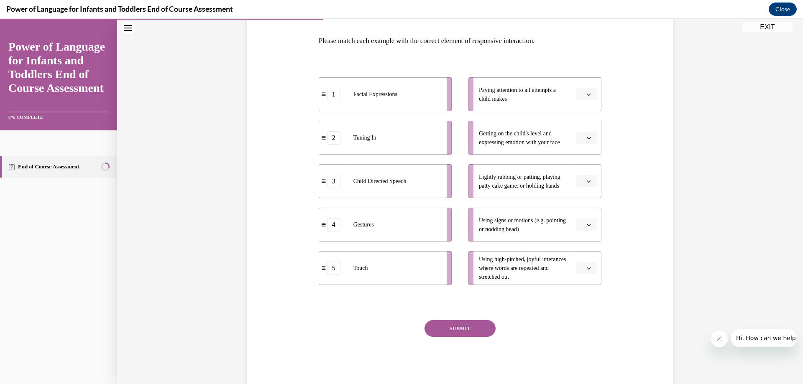
click at [587, 267] on icon "button" at bounding box center [589, 268] width 4 height 4
click at [580, 333] on div "3" at bounding box center [582, 337] width 21 height 17
click at [581, 222] on button "button" at bounding box center [586, 225] width 20 height 13
click at [584, 312] on div "4" at bounding box center [582, 310] width 21 height 17
click at [587, 181] on icon "button" at bounding box center [589, 181] width 4 height 4
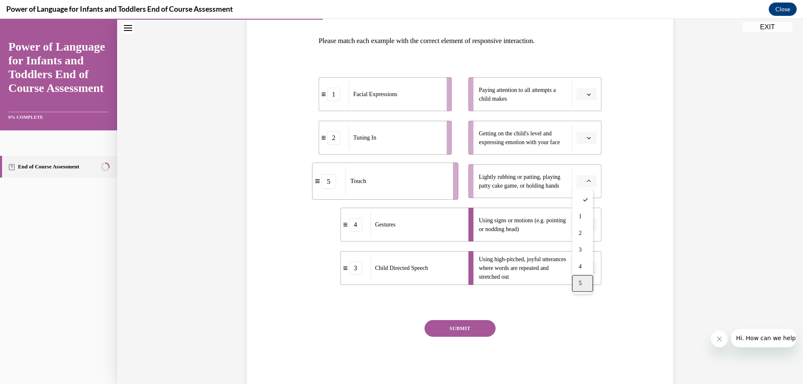
click at [582, 286] on div "5" at bounding box center [582, 283] width 21 height 17
click at [586, 139] on span "button" at bounding box center [589, 138] width 6 height 6
click at [583, 194] on div "2" at bounding box center [582, 189] width 21 height 17
click at [590, 96] on button "button" at bounding box center [586, 94] width 20 height 13
click at [584, 145] on div "2" at bounding box center [582, 146] width 21 height 17
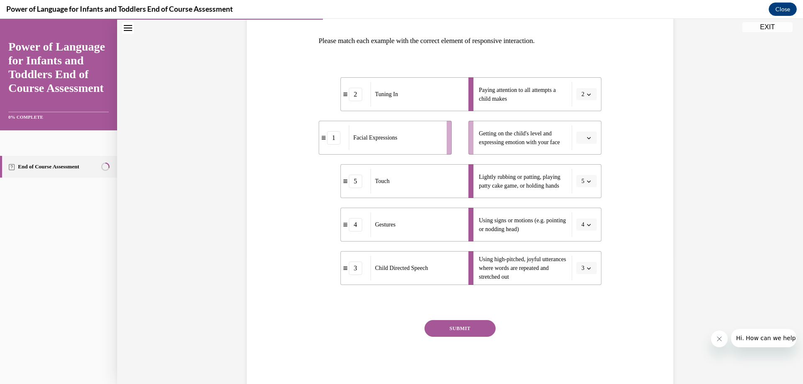
click at [586, 140] on span "button" at bounding box center [589, 138] width 6 height 6
click at [585, 208] on div "3" at bounding box center [582, 206] width 21 height 17
click at [587, 267] on icon "button" at bounding box center [589, 268] width 4 height 4
click at [583, 306] on div "1" at bounding box center [582, 303] width 21 height 17
click at [464, 330] on button "SUBMIT" at bounding box center [459, 328] width 71 height 17
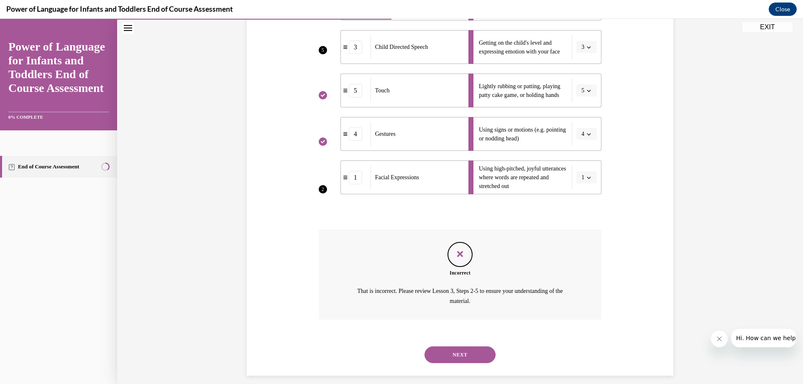
scroll to position [225, 0]
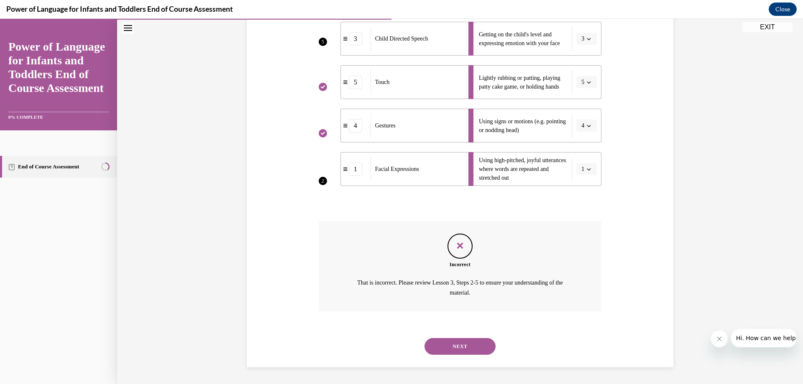
click at [458, 347] on button "NEXT" at bounding box center [459, 346] width 71 height 17
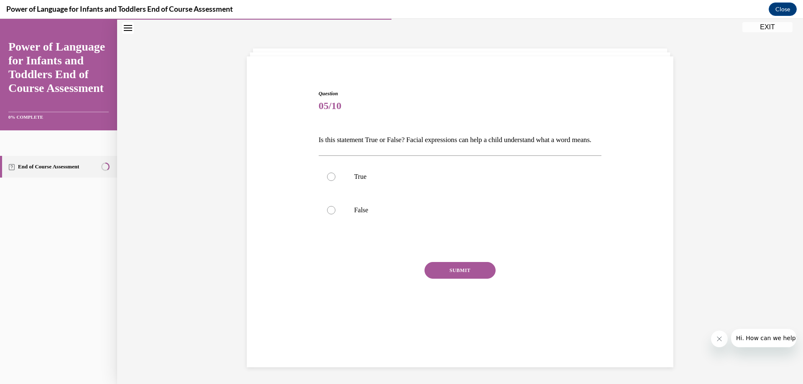
scroll to position [26, 0]
click at [354, 181] on p "True" at bounding box center [467, 177] width 227 height 8
click at [335, 181] on input "True" at bounding box center [331, 177] width 8 height 8
radio input "true"
click at [447, 279] on button "SUBMIT" at bounding box center [459, 270] width 71 height 17
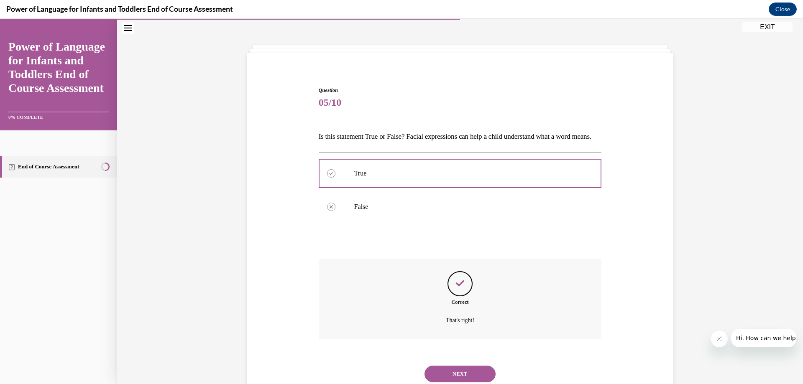
scroll to position [71, 0]
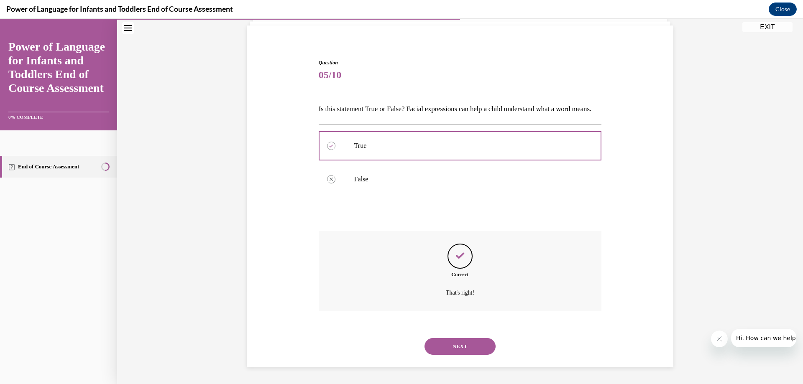
click at [444, 347] on button "NEXT" at bounding box center [459, 346] width 71 height 17
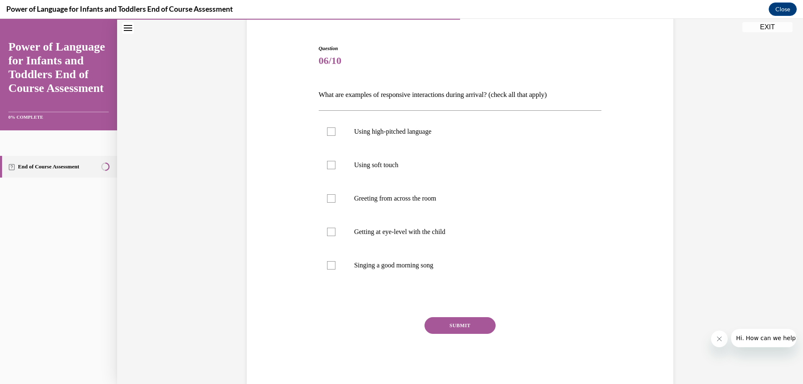
scroll to position [44, 0]
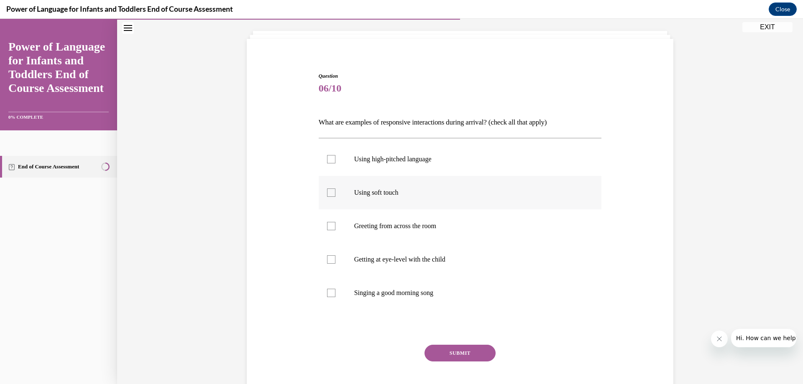
click at [327, 194] on div at bounding box center [331, 193] width 8 height 8
click at [327, 194] on input "Using soft touch" at bounding box center [331, 193] width 8 height 8
checkbox input "true"
click at [330, 258] on div at bounding box center [331, 259] width 8 height 8
click at [330, 258] on input "Getting at eye-level with the child" at bounding box center [331, 259] width 8 height 8
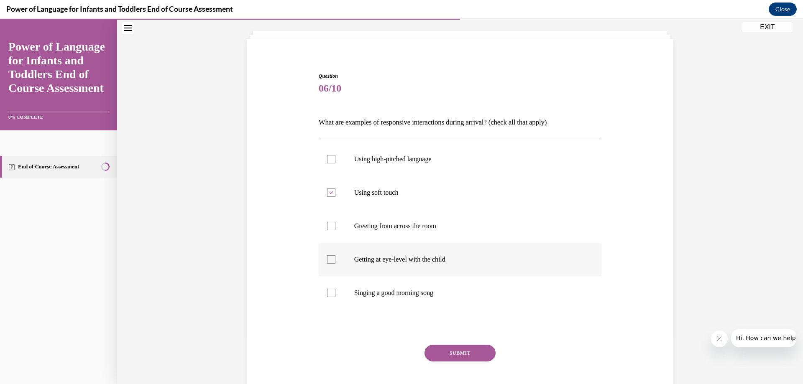
checkbox input "true"
click at [329, 291] on div at bounding box center [331, 293] width 8 height 8
click at [329, 291] on input "Singing a good morning song" at bounding box center [331, 293] width 8 height 8
checkbox input "true"
click at [448, 351] on button "SUBMIT" at bounding box center [459, 353] width 71 height 17
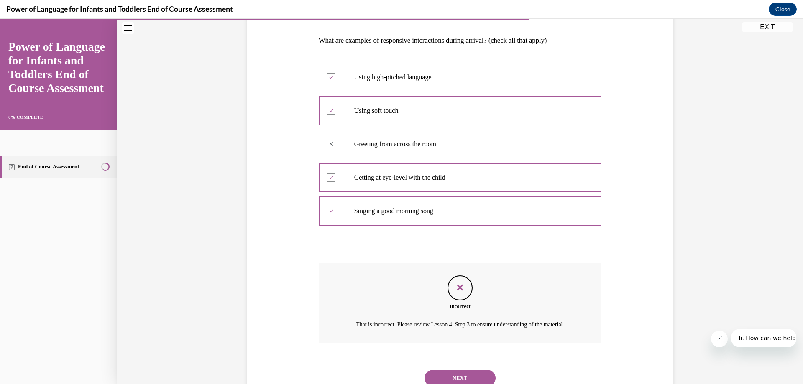
scroll to position [84, 0]
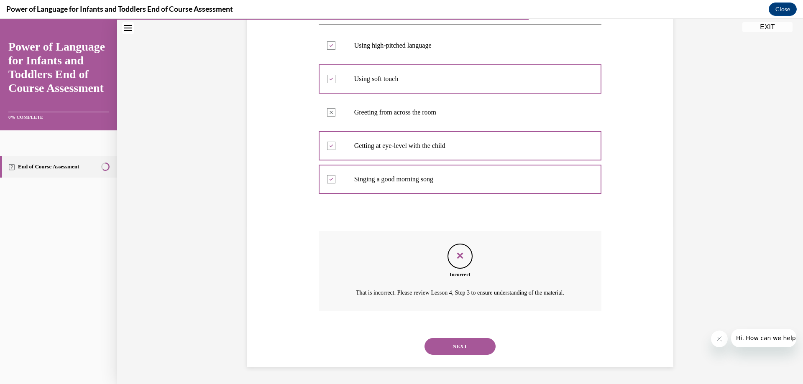
click at [448, 351] on button "NEXT" at bounding box center [459, 346] width 71 height 17
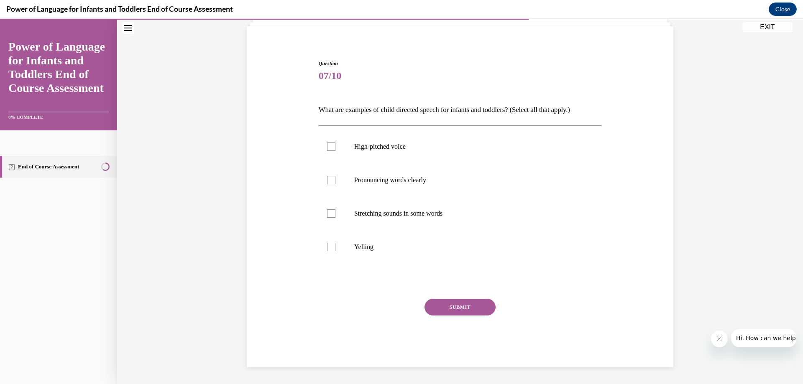
scroll to position [0, 0]
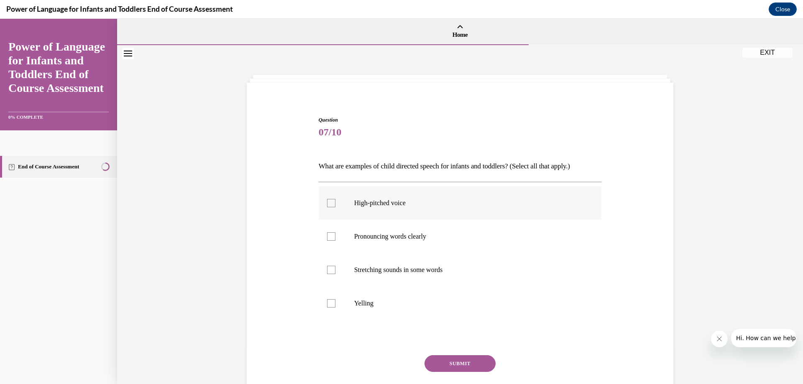
click at [327, 206] on div at bounding box center [331, 203] width 8 height 8
click at [327, 206] on input "High-pitched voice" at bounding box center [331, 203] width 8 height 8
checkbox input "true"
click at [327, 235] on div at bounding box center [331, 236] width 8 height 8
click at [327, 235] on input "Pronouncing words clearly" at bounding box center [331, 236] width 8 height 8
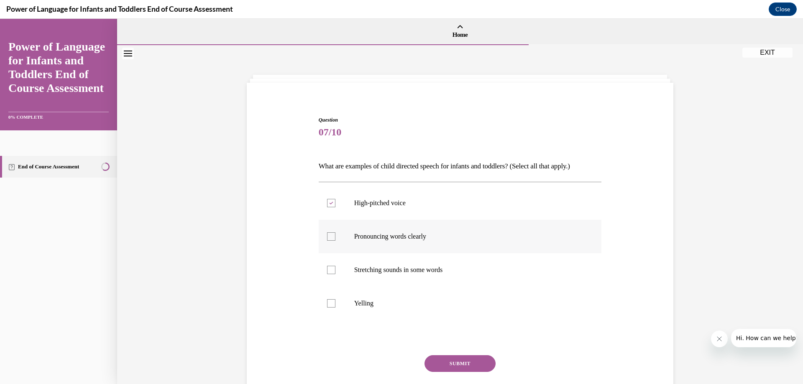
checkbox input "true"
click at [331, 272] on div at bounding box center [331, 270] width 8 height 8
click at [331, 272] on input "Stretching sounds in some words" at bounding box center [331, 270] width 8 height 8
checkbox input "true"
click at [456, 361] on button "SUBMIT" at bounding box center [459, 363] width 71 height 17
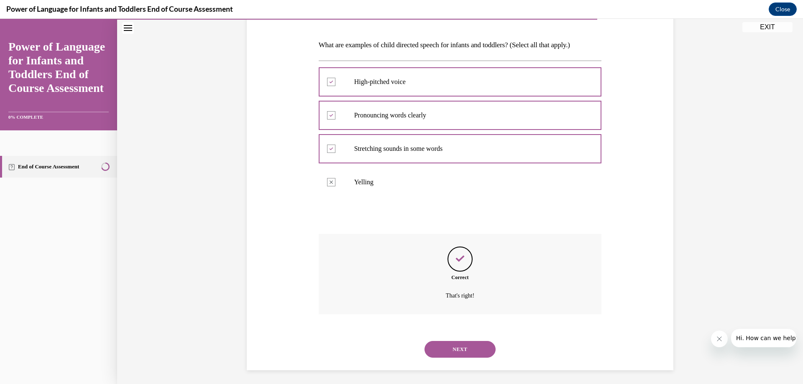
scroll to position [124, 0]
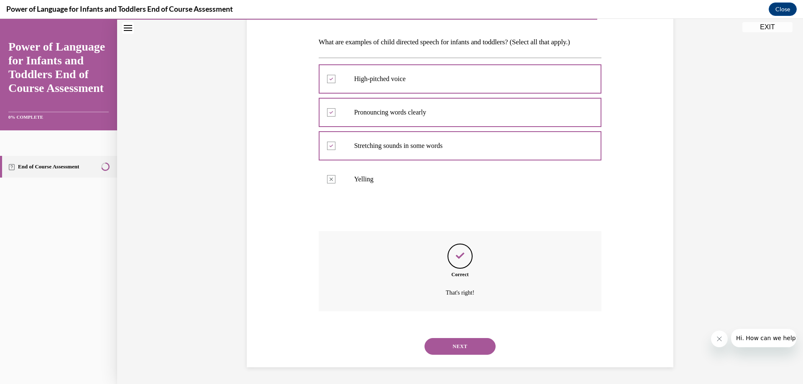
click at [474, 347] on button "NEXT" at bounding box center [459, 346] width 71 height 17
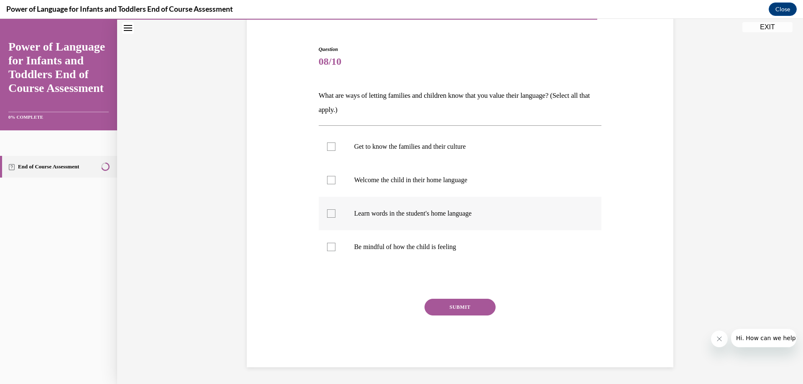
click at [327, 212] on div at bounding box center [331, 213] width 8 height 8
click at [327, 212] on input "Learn words in the student's home language" at bounding box center [331, 213] width 8 height 8
checkbox input "true"
click at [328, 182] on div at bounding box center [331, 180] width 8 height 8
click at [328, 182] on input "Welcome the child in their home language" at bounding box center [331, 180] width 8 height 8
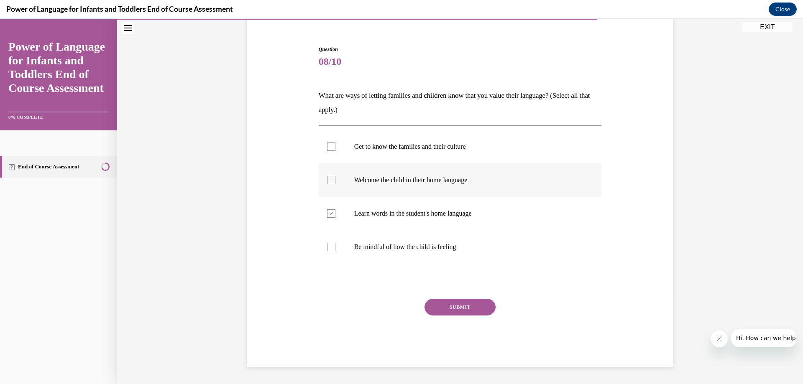
checkbox input "true"
click at [327, 145] on div at bounding box center [331, 147] width 8 height 8
click at [327, 145] on input "Get to know the families and their culture" at bounding box center [331, 147] width 8 height 8
checkbox input "true"
click at [431, 302] on button "SUBMIT" at bounding box center [459, 307] width 71 height 17
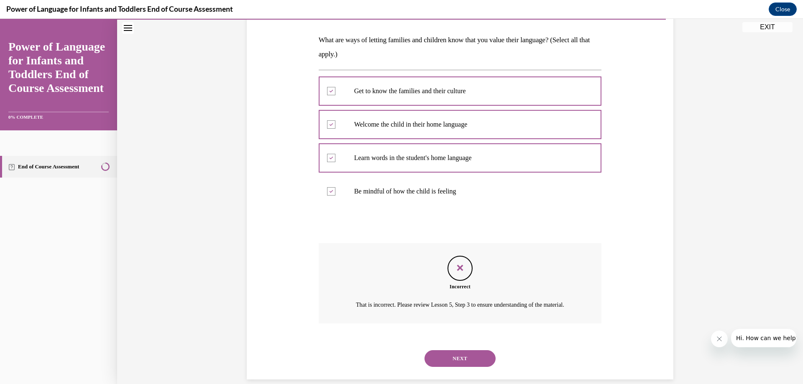
scroll to position [148, 0]
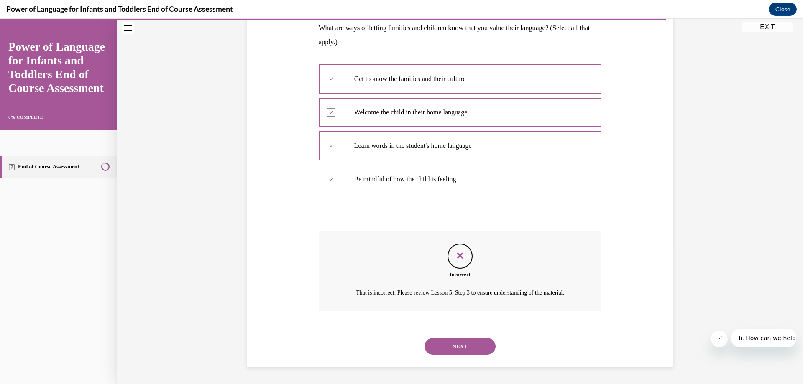
click at [452, 345] on button "NEXT" at bounding box center [459, 346] width 71 height 17
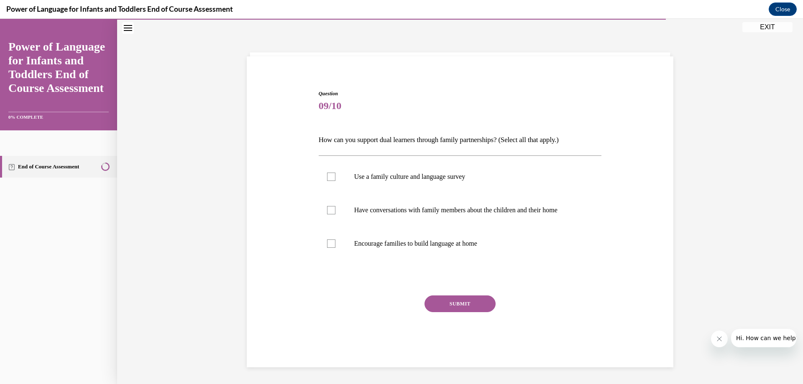
scroll to position [26, 0]
click at [329, 176] on div at bounding box center [331, 177] width 8 height 8
click at [329, 176] on input "Use a family culture and language survey" at bounding box center [331, 177] width 8 height 8
checkbox input "true"
click at [329, 241] on div at bounding box center [331, 244] width 8 height 8
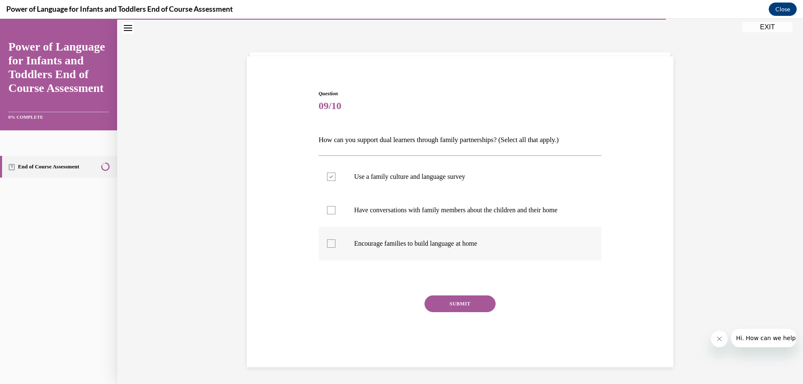
click at [329, 241] on input "Encourage families to build language at home" at bounding box center [331, 244] width 8 height 8
checkbox input "true"
click at [461, 305] on button "SUBMIT" at bounding box center [459, 304] width 71 height 17
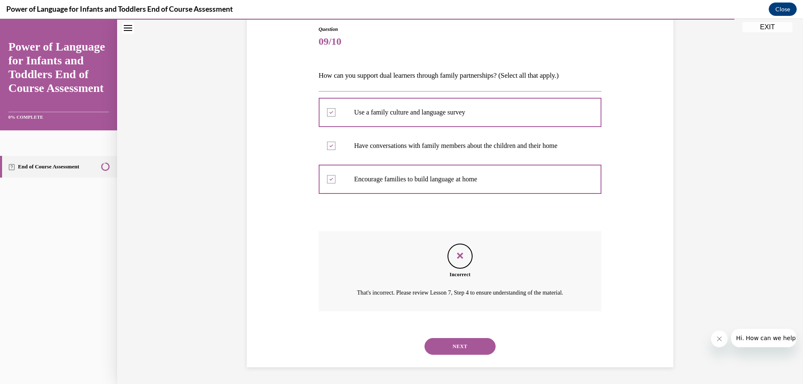
scroll to position [101, 0]
click at [480, 352] on button "NEXT" at bounding box center [459, 346] width 71 height 17
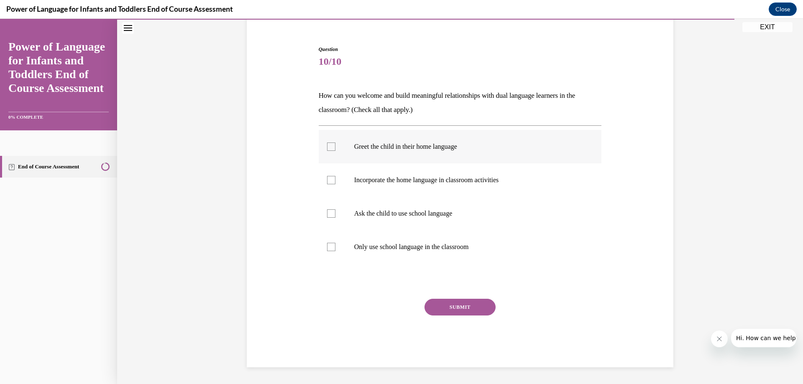
click at [327, 146] on div at bounding box center [331, 147] width 8 height 8
click at [327, 146] on input "Greet the child in their home language" at bounding box center [331, 147] width 8 height 8
checkbox input "true"
click at [327, 183] on div at bounding box center [331, 180] width 8 height 8
click at [327, 183] on input "Incorporate the home language in classroom activities" at bounding box center [331, 180] width 8 height 8
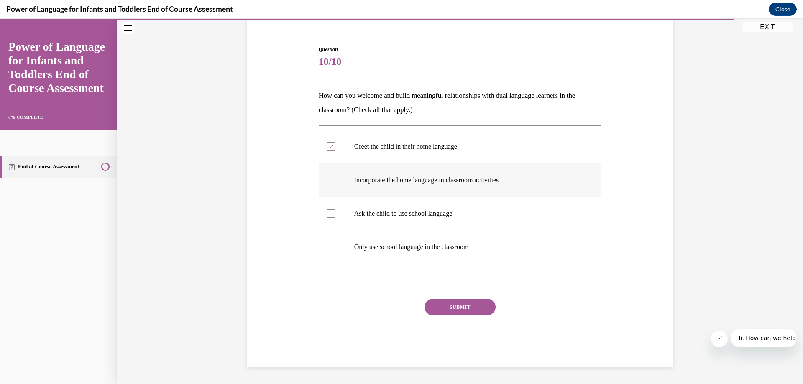
checkbox input "true"
click at [327, 214] on div at bounding box center [331, 213] width 8 height 8
click at [327, 214] on input "Ask the child to use school language" at bounding box center [331, 213] width 8 height 8
checkbox input "true"
click at [328, 249] on div at bounding box center [331, 247] width 8 height 8
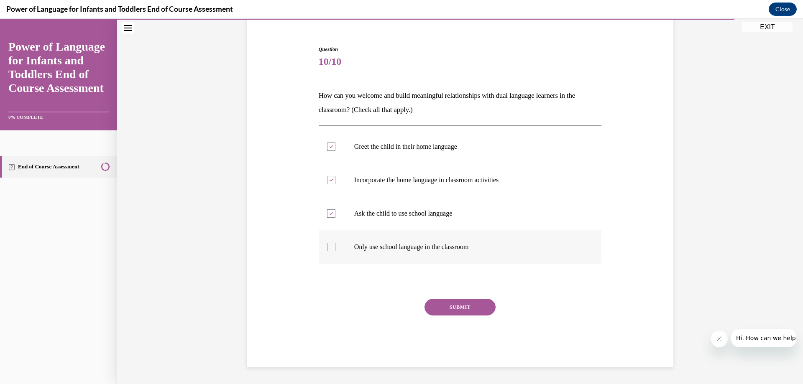
click at [328, 249] on input "Only use school language in the classroom" at bounding box center [331, 247] width 8 height 8
checkbox input "true"
click at [436, 304] on button "SUBMIT" at bounding box center [459, 307] width 71 height 17
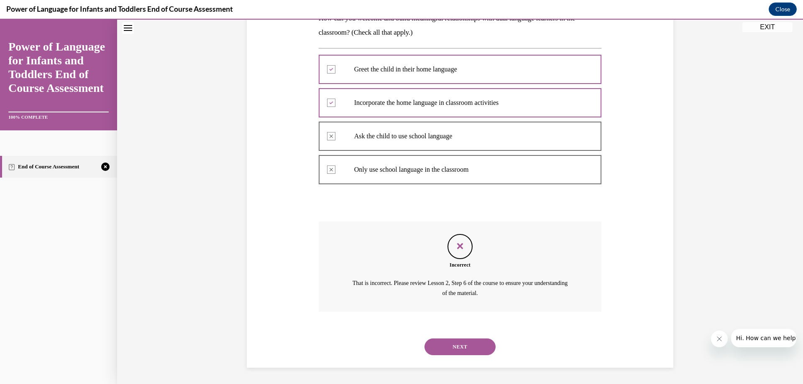
scroll to position [148, 0]
click at [470, 352] on button "NEXT" at bounding box center [459, 346] width 71 height 17
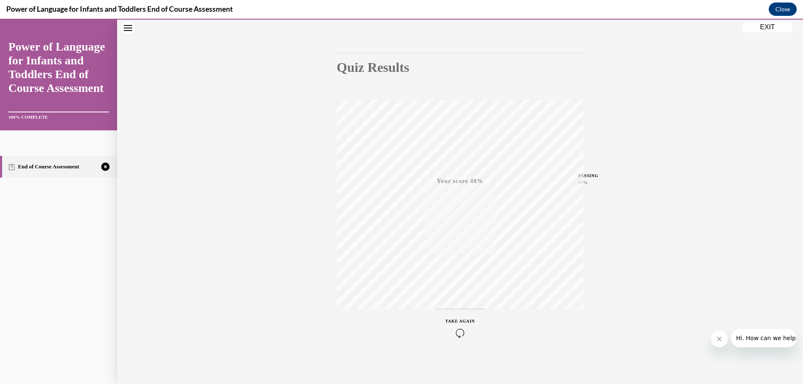
click at [456, 336] on icon "button" at bounding box center [460, 333] width 30 height 9
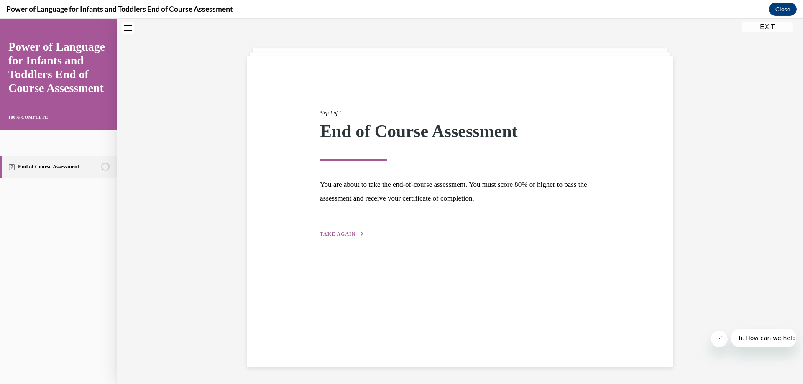
click at [339, 233] on span "TAKE AGAIN" at bounding box center [338, 234] width 36 height 6
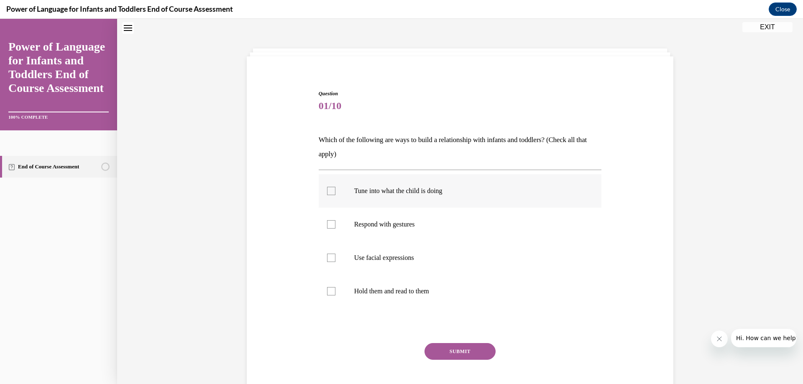
click at [329, 194] on div at bounding box center [331, 191] width 8 height 8
click at [329, 194] on input "Tune into what the child is doing" at bounding box center [331, 191] width 8 height 8
checkbox input "true"
click at [329, 227] on div at bounding box center [331, 224] width 8 height 8
click at [329, 227] on input "Respond with gestures" at bounding box center [331, 224] width 8 height 8
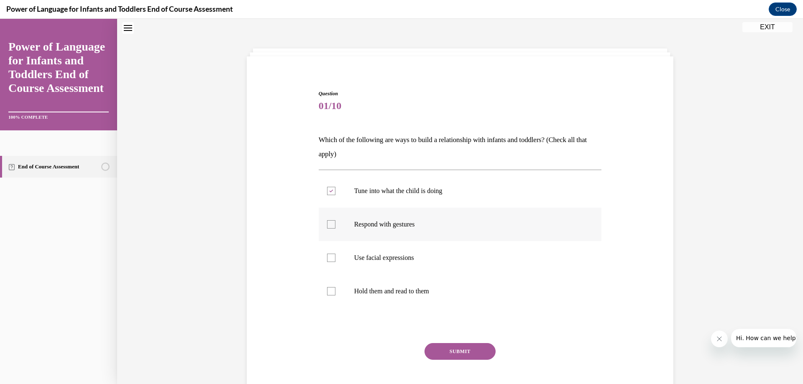
checkbox input "true"
click at [327, 261] on div at bounding box center [331, 258] width 8 height 8
click at [327, 261] on input "Use facial expressions" at bounding box center [331, 258] width 8 height 8
checkbox input "true"
click at [449, 350] on button "SUBMIT" at bounding box center [459, 351] width 71 height 17
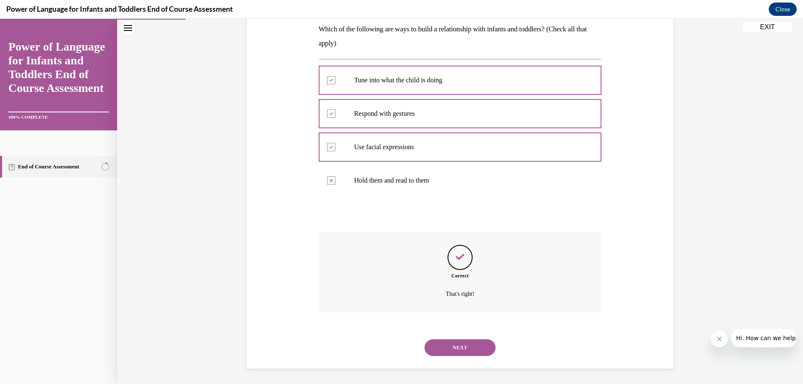
scroll to position [138, 0]
click at [448, 350] on button "NEXT" at bounding box center [459, 346] width 71 height 17
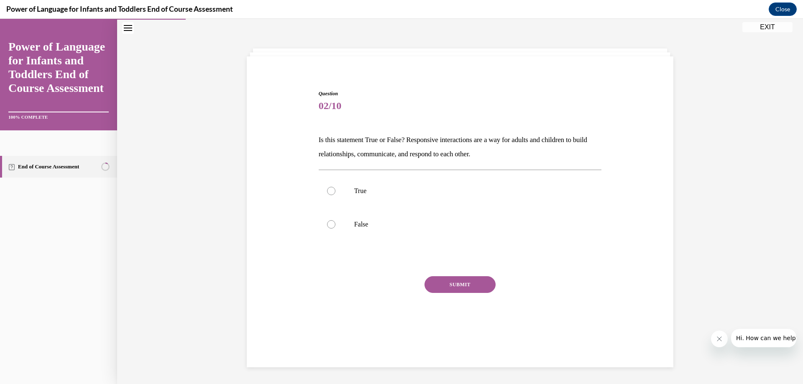
scroll to position [26, 0]
click at [327, 191] on div at bounding box center [331, 191] width 8 height 8
click at [327, 191] on input "True" at bounding box center [331, 191] width 8 height 8
radio input "true"
click at [430, 281] on button "SUBMIT" at bounding box center [459, 284] width 71 height 17
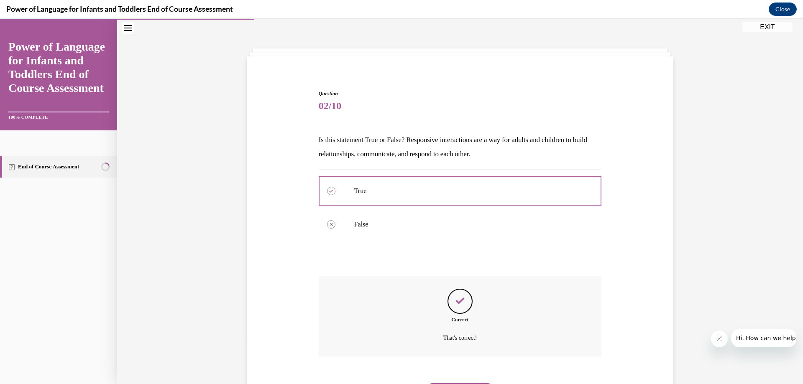
scroll to position [71, 0]
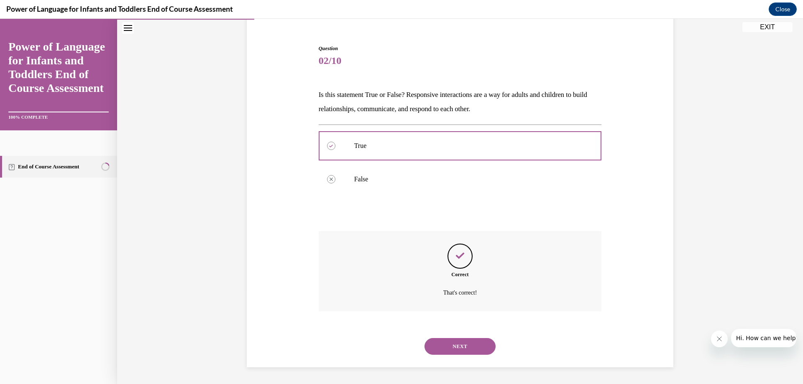
click at [455, 346] on button "NEXT" at bounding box center [459, 346] width 71 height 17
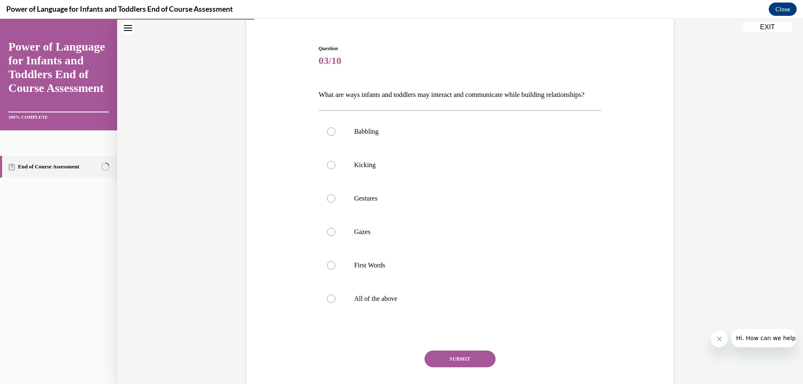
scroll to position [44, 0]
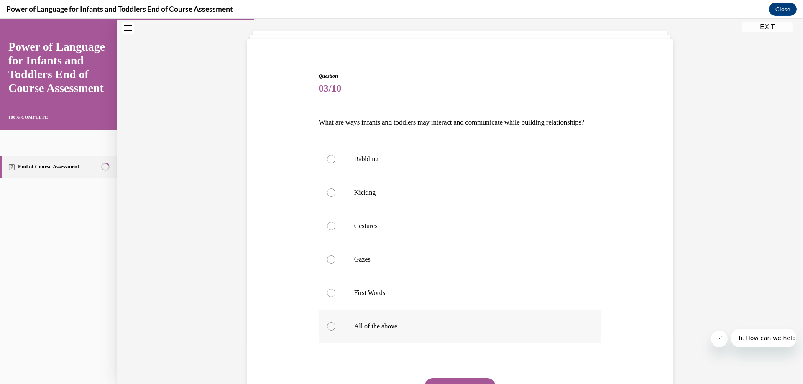
click at [329, 331] on div at bounding box center [331, 326] width 8 height 8
click at [329, 331] on input "All of the above" at bounding box center [331, 326] width 8 height 8
radio input "true"
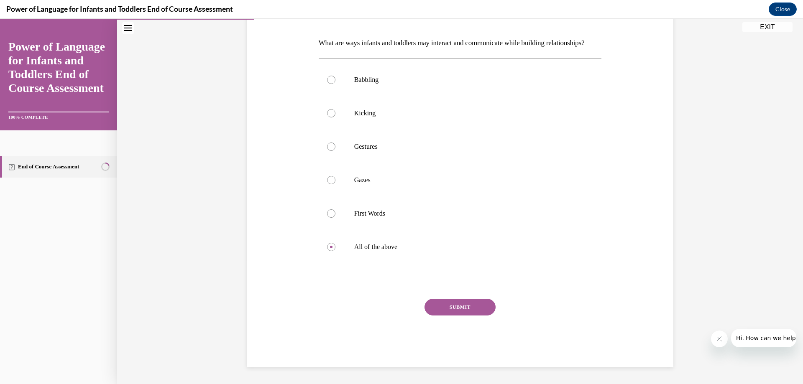
click at [452, 316] on button "SUBMIT" at bounding box center [459, 307] width 71 height 17
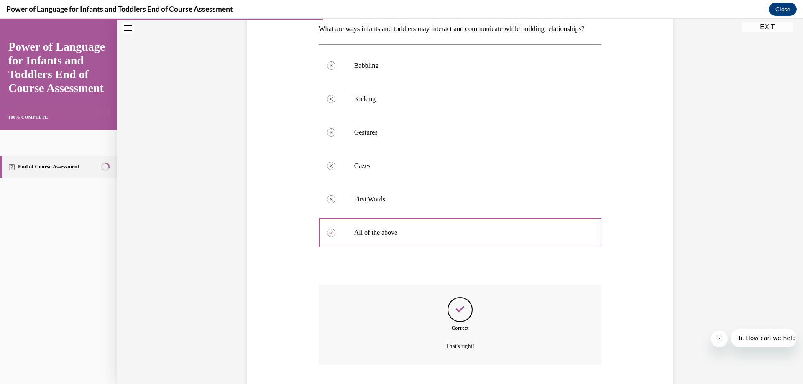
scroll to position [205, 0]
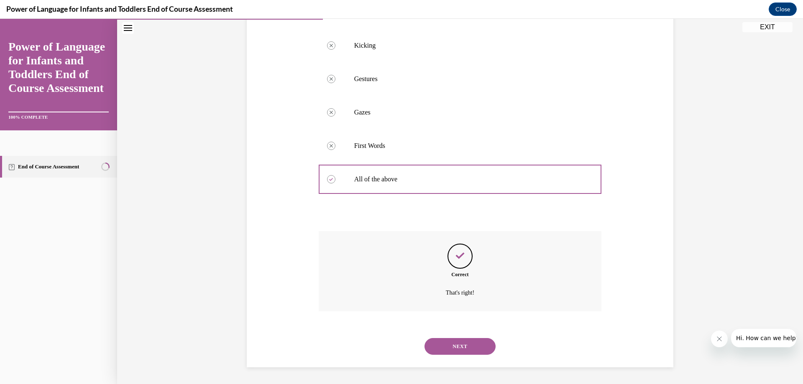
click at [450, 355] on button "NEXT" at bounding box center [459, 346] width 71 height 17
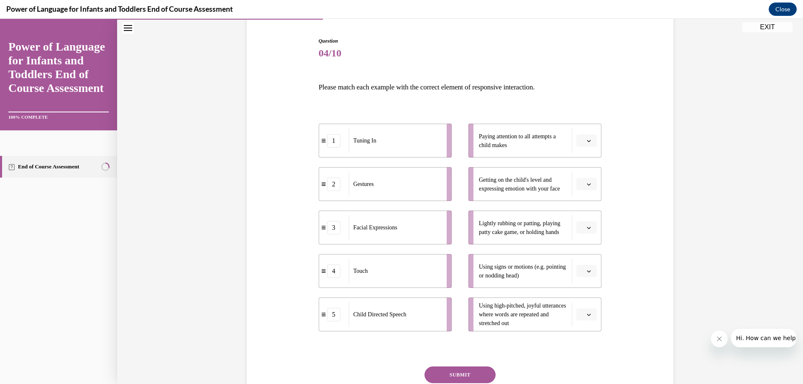
scroll to position [84, 0]
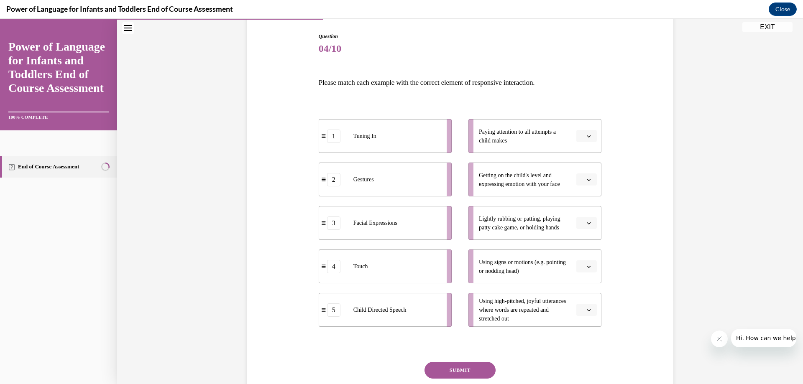
click at [587, 137] on icon "button" at bounding box center [589, 136] width 4 height 4
click at [586, 168] on div "1" at bounding box center [582, 171] width 21 height 17
click at [589, 265] on button "button" at bounding box center [586, 266] width 20 height 13
click at [584, 319] on div "2" at bounding box center [582, 318] width 21 height 17
click at [587, 221] on icon "button" at bounding box center [589, 223] width 4 height 4
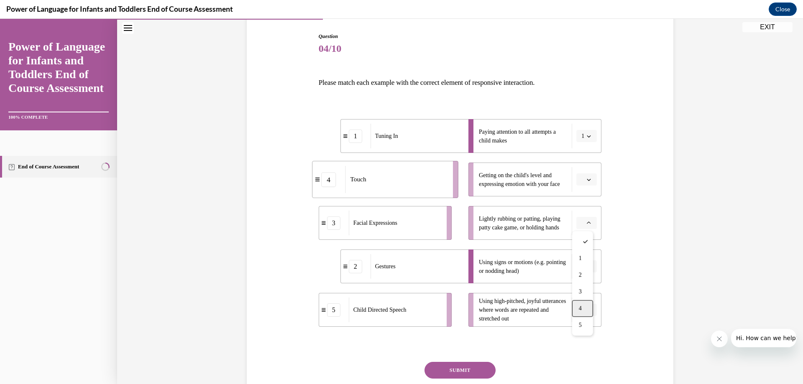
click at [588, 304] on div "4" at bounding box center [582, 308] width 21 height 17
click at [584, 176] on button "button" at bounding box center [586, 180] width 20 height 13
click at [589, 248] on div "3" at bounding box center [582, 248] width 21 height 17
click at [587, 309] on icon "button" at bounding box center [589, 310] width 4 height 4
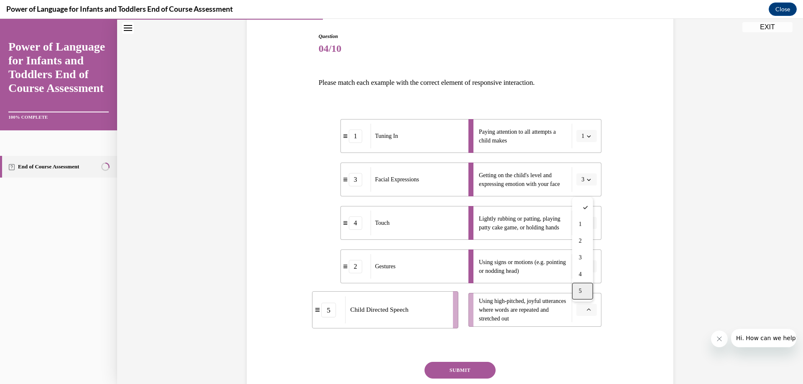
click at [584, 293] on div "5" at bounding box center [582, 291] width 21 height 17
click at [465, 366] on button "SUBMIT" at bounding box center [459, 370] width 71 height 17
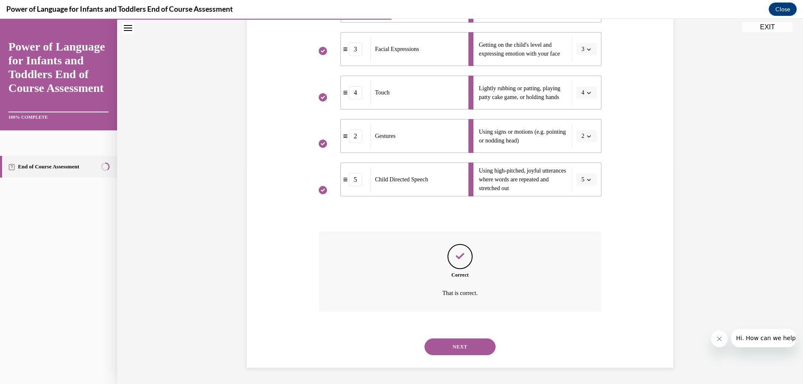
scroll to position [214, 0]
click at [466, 350] on button "NEXT" at bounding box center [459, 346] width 71 height 17
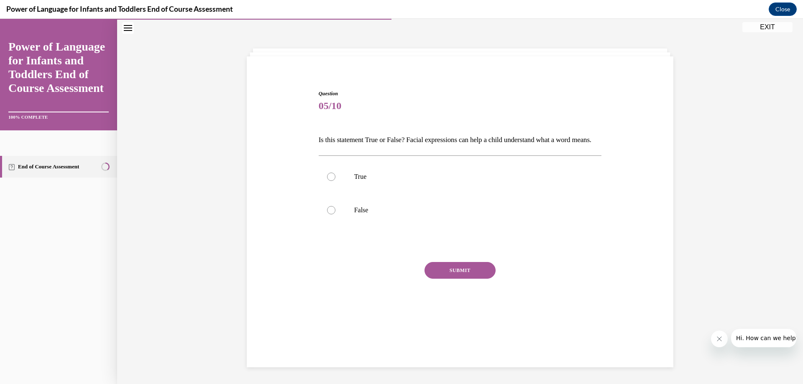
scroll to position [26, 0]
click at [329, 181] on div at bounding box center [331, 177] width 8 height 8
click at [329, 181] on input "True" at bounding box center [331, 177] width 8 height 8
radio input "true"
click at [454, 279] on button "SUBMIT" at bounding box center [459, 270] width 71 height 17
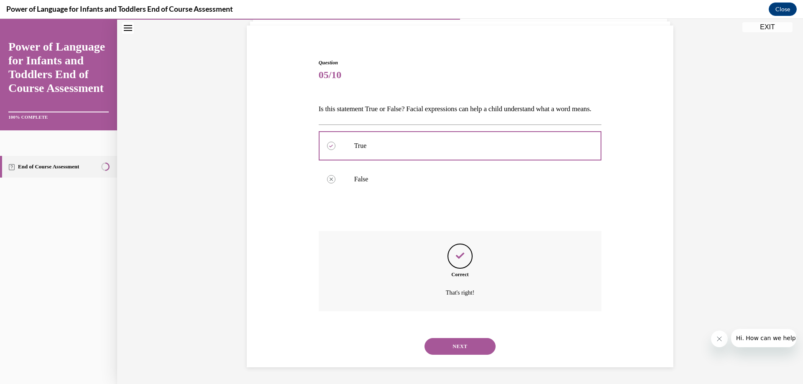
scroll to position [71, 0]
click at [466, 347] on button "NEXT" at bounding box center [459, 346] width 71 height 17
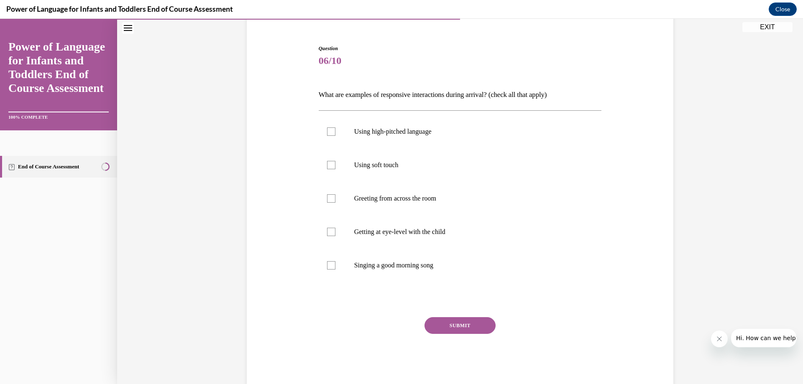
scroll to position [44, 0]
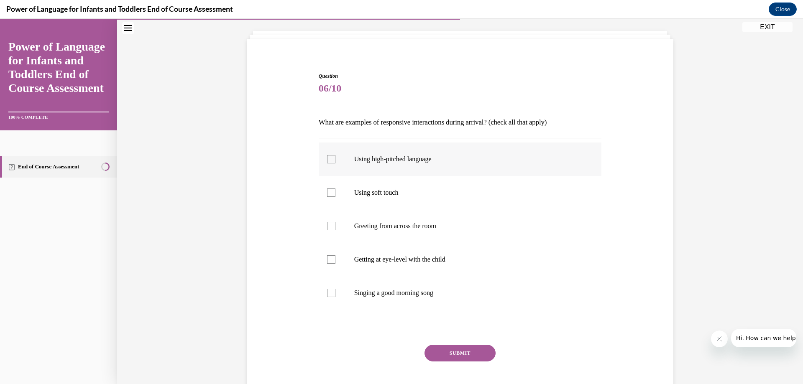
click at [330, 160] on div at bounding box center [331, 159] width 8 height 8
click at [330, 160] on input "Using high-pitched language" at bounding box center [331, 159] width 8 height 8
checkbox input "true"
click at [329, 194] on div at bounding box center [331, 193] width 8 height 8
click at [329, 194] on input "Using soft touch" at bounding box center [331, 193] width 8 height 8
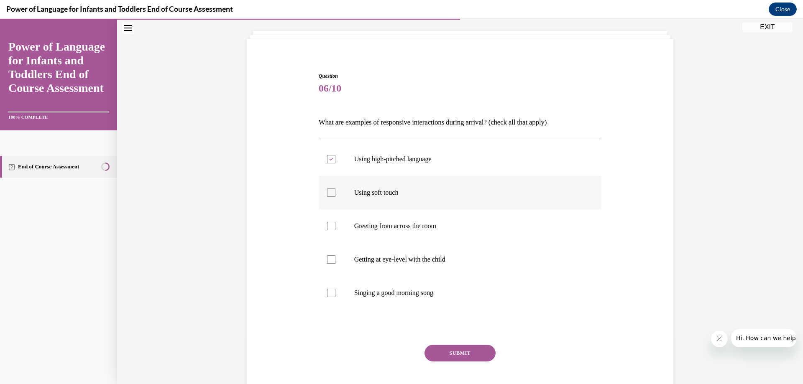
checkbox input "true"
click at [328, 260] on div at bounding box center [331, 259] width 8 height 8
click at [328, 260] on input "Getting at eye-level with the child" at bounding box center [331, 259] width 8 height 8
checkbox input "true"
click at [327, 292] on div at bounding box center [331, 293] width 8 height 8
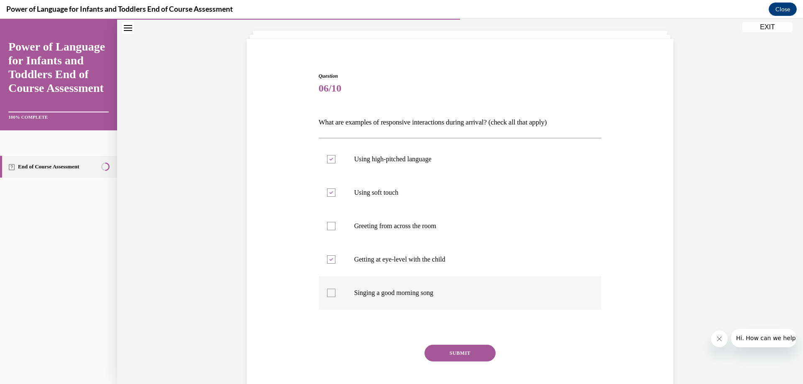
click at [327, 292] on input "Singing a good morning song" at bounding box center [331, 293] width 8 height 8
checkbox input "true"
click at [472, 349] on button "SUBMIT" at bounding box center [459, 353] width 71 height 17
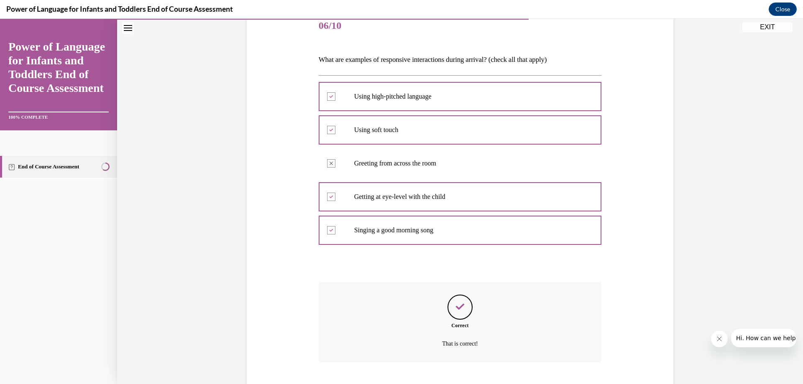
scroll to position [158, 0]
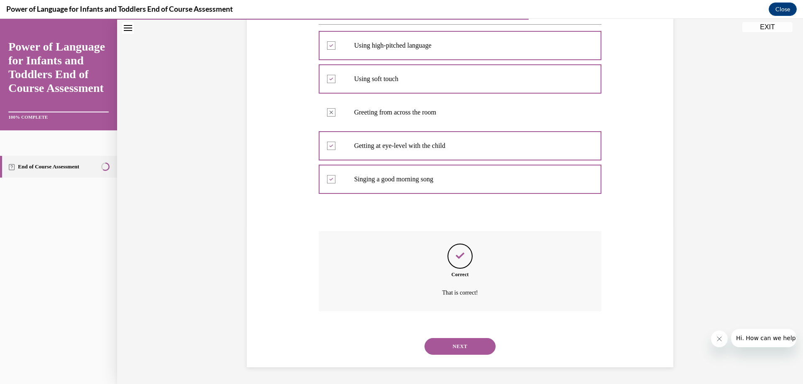
click at [470, 345] on button "NEXT" at bounding box center [459, 346] width 71 height 17
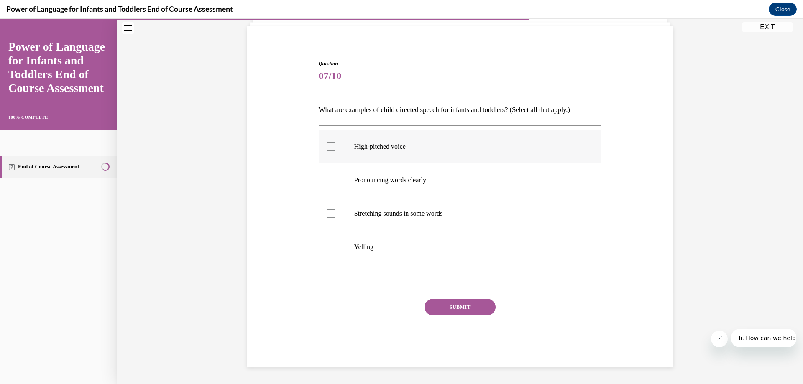
click at [327, 148] on div at bounding box center [331, 147] width 8 height 8
click at [327, 148] on input "High-pitched voice" at bounding box center [331, 147] width 8 height 8
checkbox input "true"
click at [328, 185] on label "Pronouncing words clearly" at bounding box center [460, 179] width 283 height 33
click at [328, 184] on input "Pronouncing words clearly" at bounding box center [331, 180] width 8 height 8
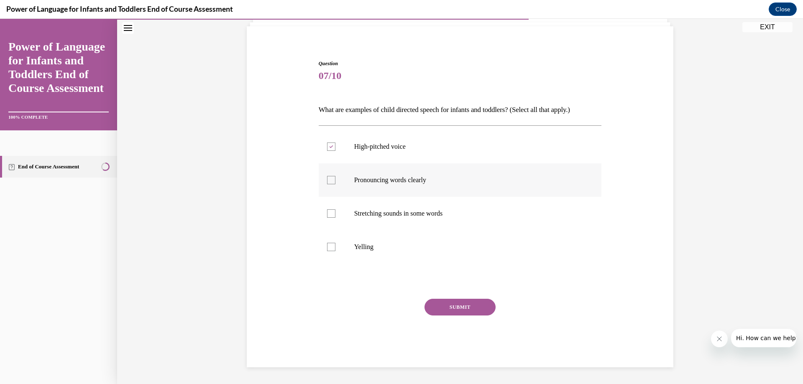
checkbox input "true"
click at [327, 214] on div at bounding box center [331, 213] width 8 height 8
click at [327, 214] on input "Stretching sounds in some words" at bounding box center [331, 213] width 8 height 8
checkbox input "true"
click at [467, 309] on button "SUBMIT" at bounding box center [459, 307] width 71 height 17
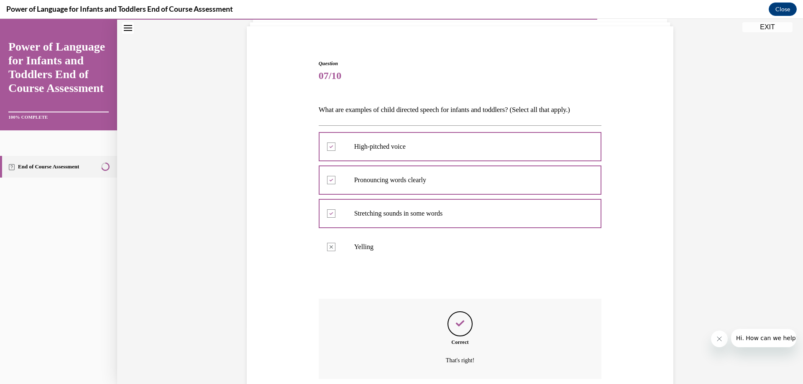
scroll to position [124, 0]
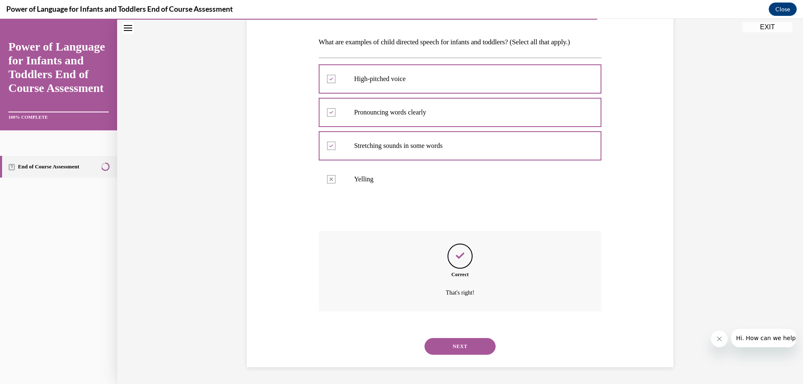
click at [451, 344] on button "NEXT" at bounding box center [459, 346] width 71 height 17
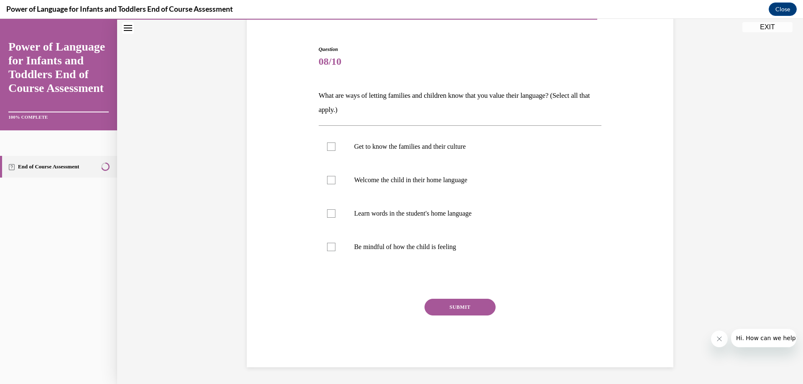
scroll to position [71, 0]
click at [327, 146] on div at bounding box center [331, 147] width 8 height 8
click at [327, 146] on input "Get to know the families and their culture" at bounding box center [331, 147] width 8 height 8
checkbox input "true"
click at [332, 182] on div at bounding box center [331, 180] width 8 height 8
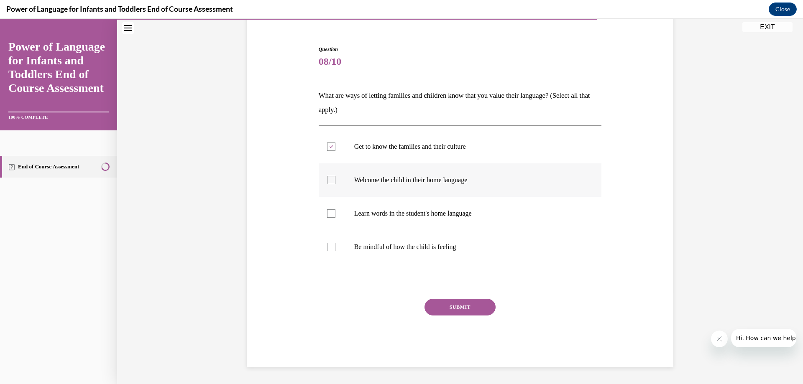
click at [332, 182] on input "Welcome the child in their home language" at bounding box center [331, 180] width 8 height 8
checkbox input "true"
click at [328, 215] on div at bounding box center [331, 213] width 8 height 8
click at [328, 215] on input "Learn words in the student's home language" at bounding box center [331, 213] width 8 height 8
checkbox input "true"
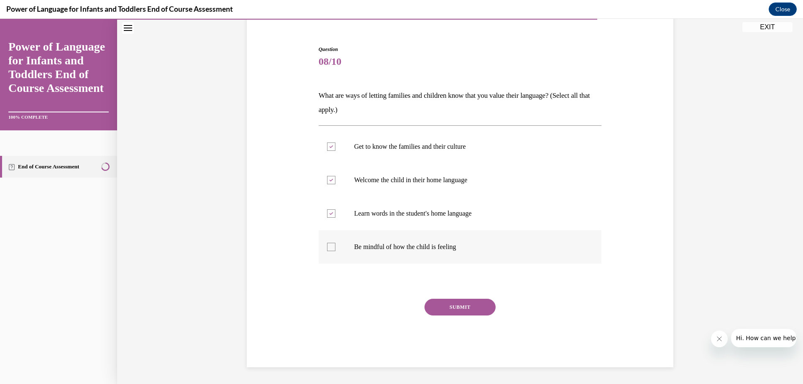
click at [329, 248] on div at bounding box center [331, 247] width 8 height 8
click at [329, 248] on input "Be mindful of how the child is feeling" at bounding box center [331, 247] width 8 height 8
checkbox input "true"
click at [451, 302] on button "SUBMIT" at bounding box center [459, 307] width 71 height 17
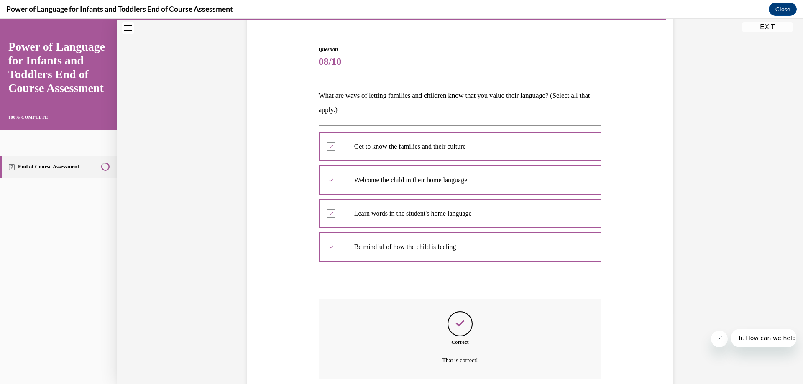
scroll to position [138, 0]
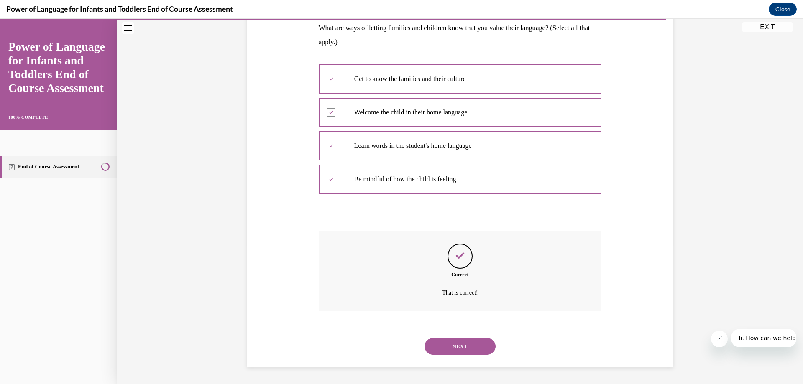
click at [463, 347] on button "NEXT" at bounding box center [459, 346] width 71 height 17
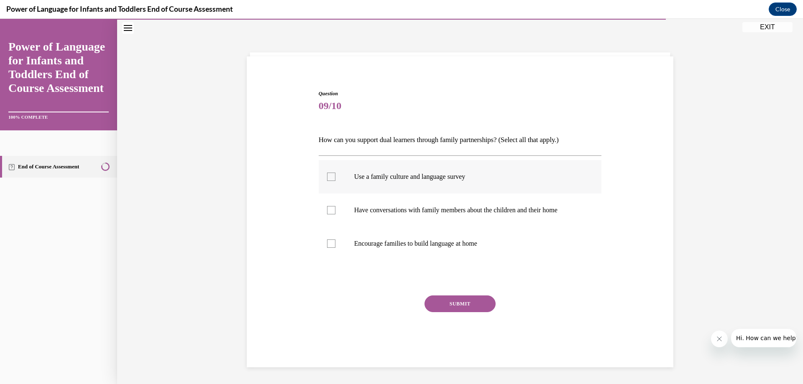
click at [323, 181] on label "Use a family culture and language survey" at bounding box center [460, 176] width 283 height 33
click at [327, 181] on input "Use a family culture and language survey" at bounding box center [331, 177] width 8 height 8
checkbox input "true"
click at [333, 217] on label "Have conversations with family members about the children and their home" at bounding box center [460, 210] width 283 height 33
click at [333, 214] on input "Have conversations with family members about the children and their home" at bounding box center [331, 210] width 8 height 8
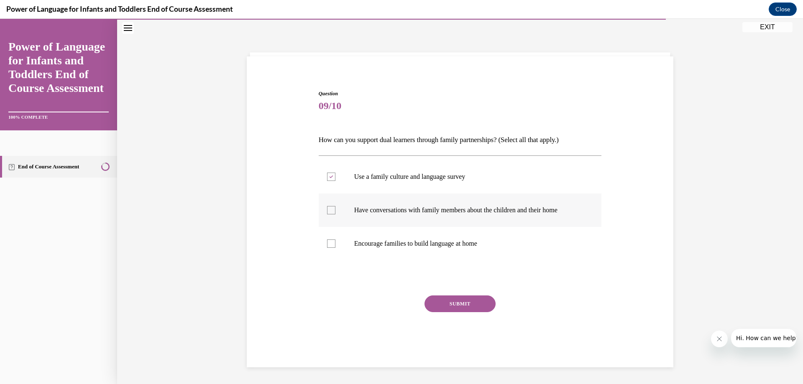
checkbox input "true"
click at [328, 247] on div at bounding box center [331, 244] width 8 height 8
click at [328, 247] on input "Encourage families to build language at home" at bounding box center [331, 244] width 8 height 8
checkbox input "true"
click at [433, 300] on button "SUBMIT" at bounding box center [459, 304] width 71 height 17
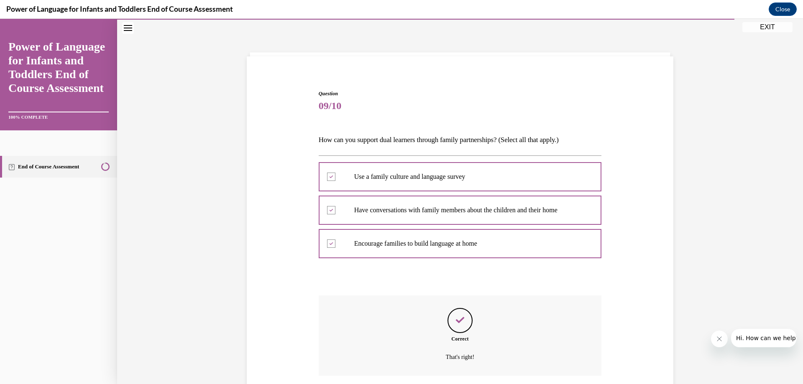
scroll to position [91, 0]
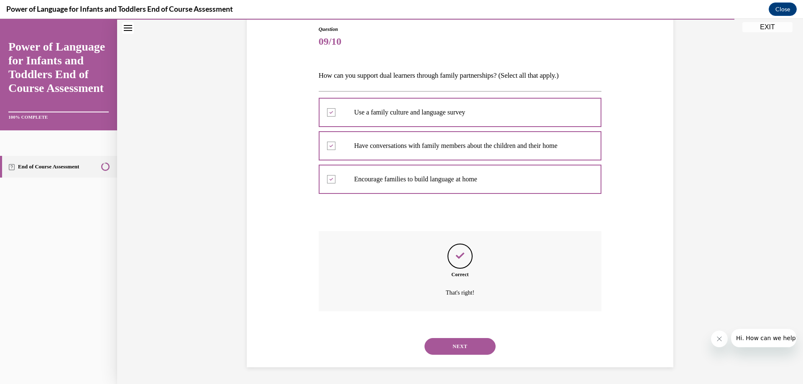
click at [437, 349] on button "NEXT" at bounding box center [459, 346] width 71 height 17
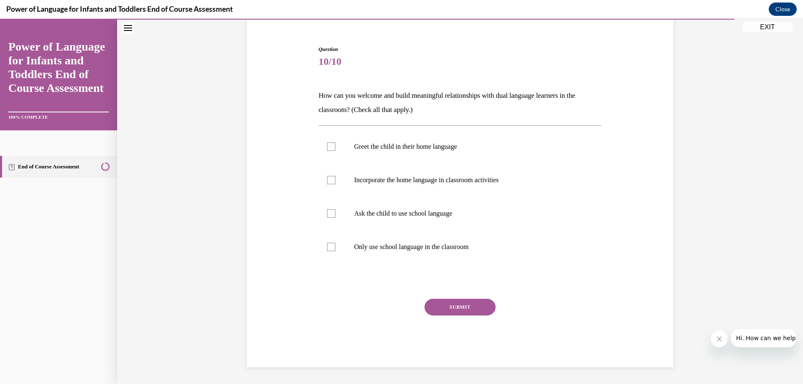
scroll to position [71, 0]
click at [327, 144] on div at bounding box center [331, 147] width 8 height 8
click at [327, 144] on input "Greet the child in their home language" at bounding box center [331, 147] width 8 height 8
checkbox input "true"
click at [329, 186] on label "Incorporate the home language in classroom activities" at bounding box center [460, 179] width 283 height 33
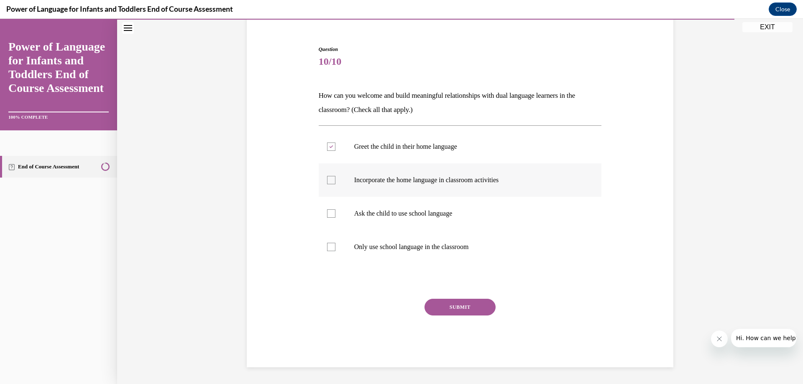
click at [329, 184] on input "Incorporate the home language in classroom activities" at bounding box center [331, 180] width 8 height 8
checkbox input "true"
click at [436, 309] on button "SUBMIT" at bounding box center [459, 307] width 71 height 17
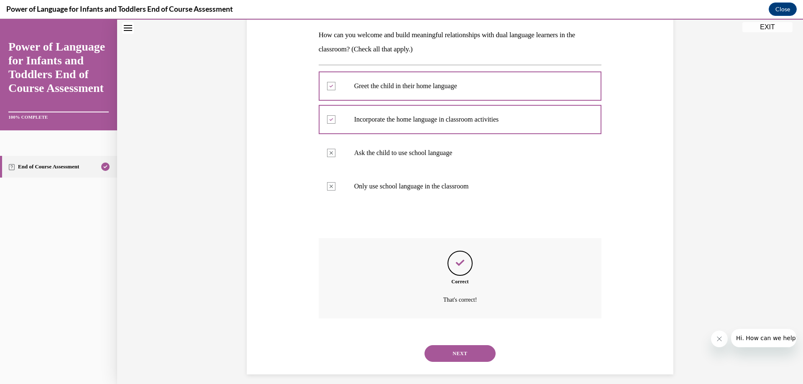
scroll to position [138, 0]
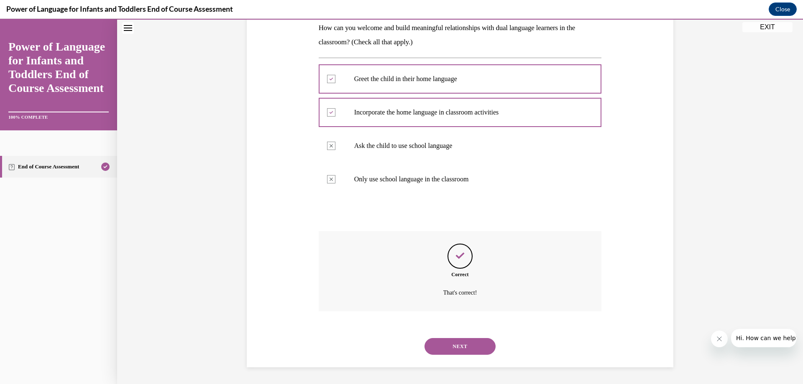
click at [457, 351] on button "NEXT" at bounding box center [459, 346] width 71 height 17
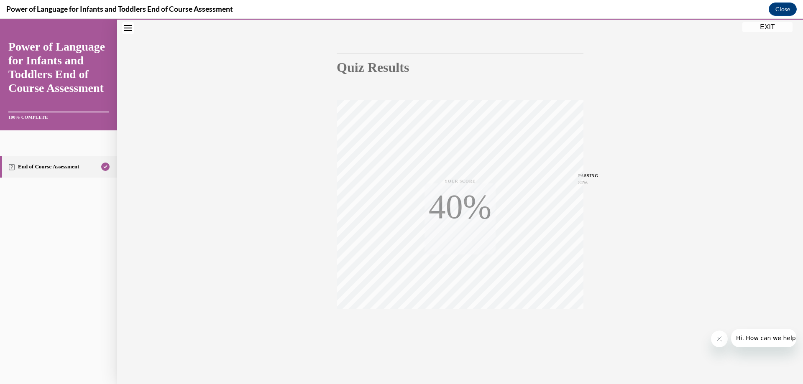
scroll to position [63, 0]
click at [766, 26] on button "EXIT" at bounding box center [767, 27] width 50 height 10
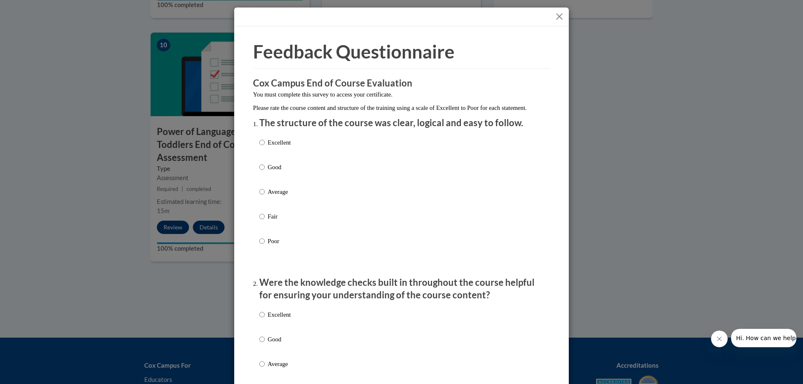
click at [268, 147] on p "Excellent" at bounding box center [279, 142] width 23 height 9
click at [264, 147] on input "Excellent" at bounding box center [261, 142] width 5 height 9
radio input "true"
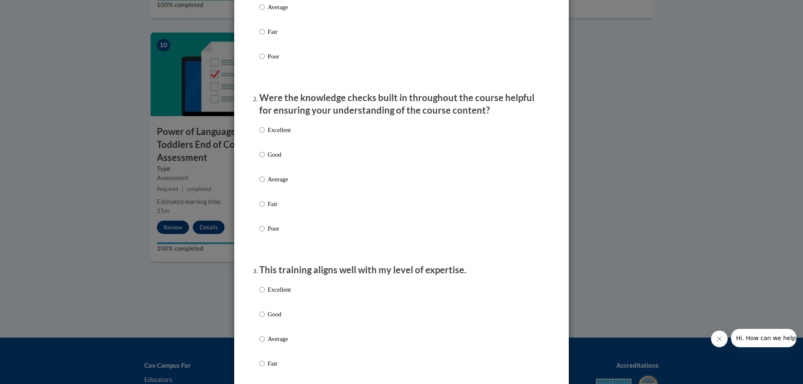
scroll to position [209, 0]
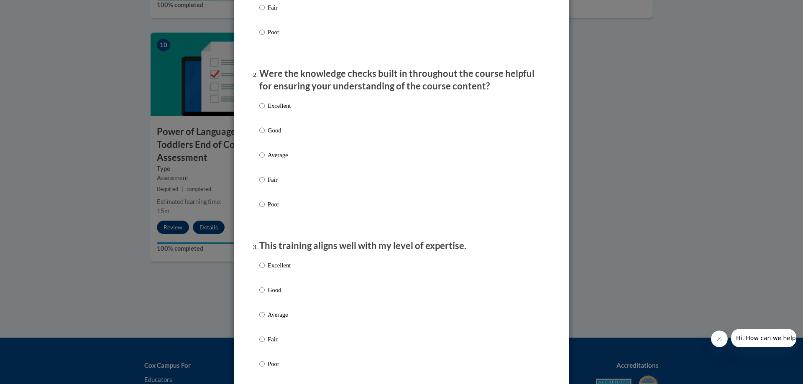
click at [270, 110] on p "Excellent" at bounding box center [279, 105] width 23 height 9
click at [265, 110] on input "Excellent" at bounding box center [261, 105] width 5 height 9
radio input "true"
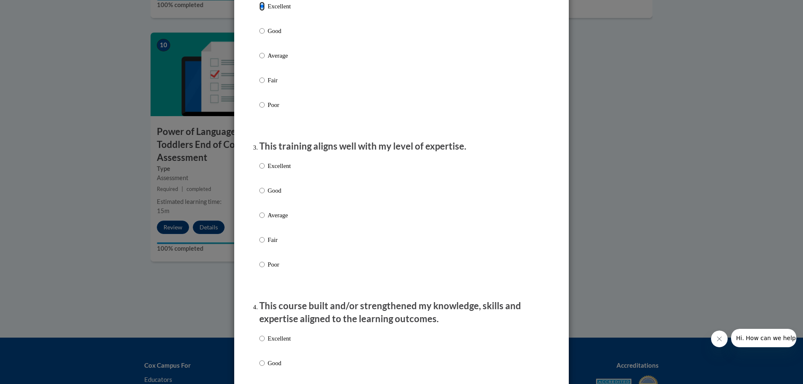
scroll to position [334, 0]
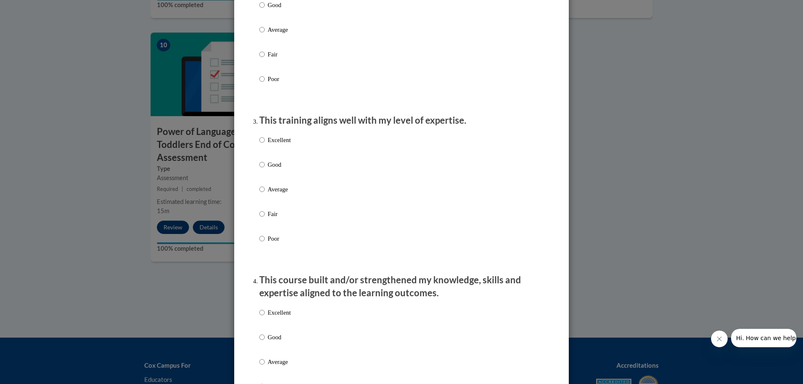
click at [276, 145] on p "Excellent" at bounding box center [279, 139] width 23 height 9
click at [265, 145] on input "Excellent" at bounding box center [261, 139] width 5 height 9
radio input "true"
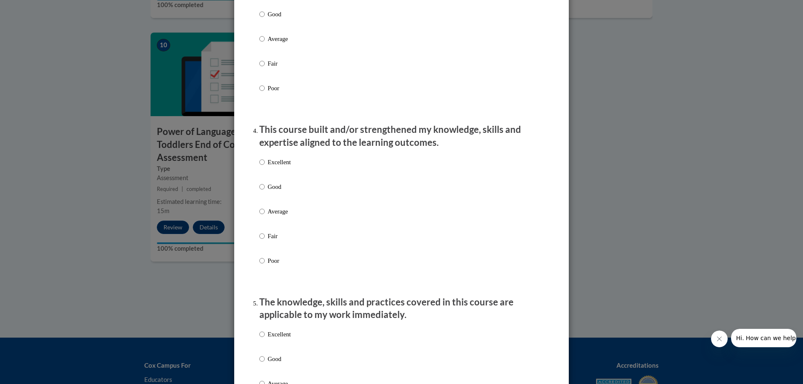
scroll to position [502, 0]
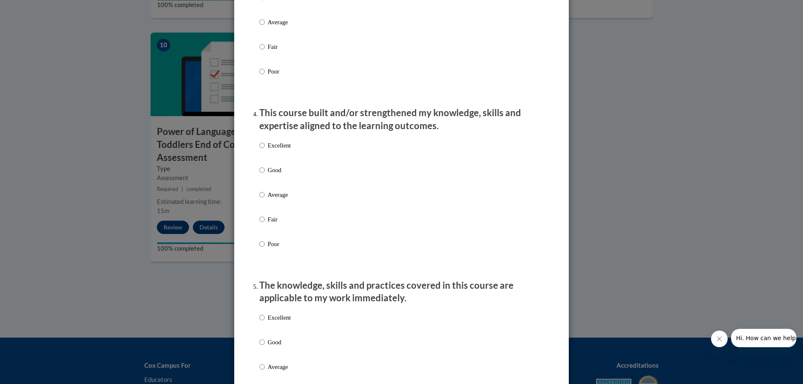
click at [274, 150] on p "Excellent" at bounding box center [279, 145] width 23 height 9
click at [265, 150] on input "Excellent" at bounding box center [261, 145] width 5 height 9
radio input "true"
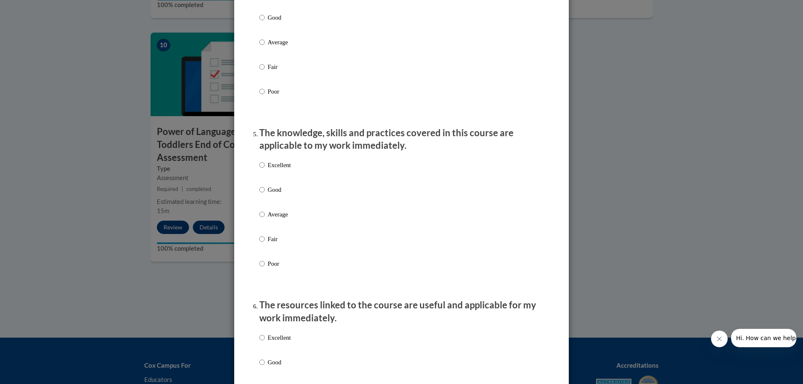
scroll to position [669, 0]
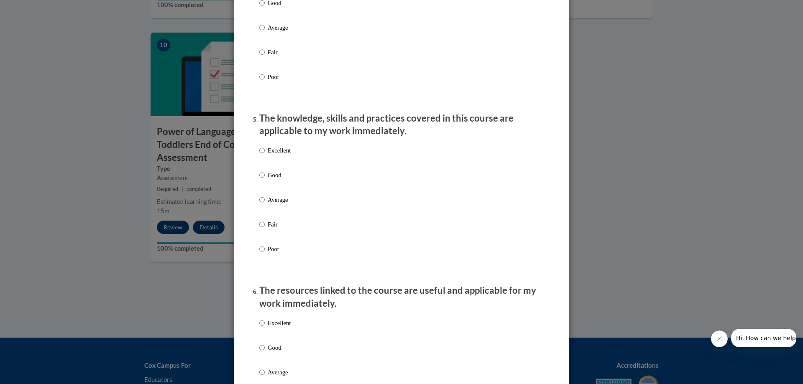
click at [277, 152] on div "Excellent Good Average Fair Poor" at bounding box center [274, 207] width 31 height 130
click at [272, 155] on p "Excellent" at bounding box center [279, 150] width 23 height 9
click at [265, 155] on input "Excellent" at bounding box center [261, 150] width 5 height 9
radio input "true"
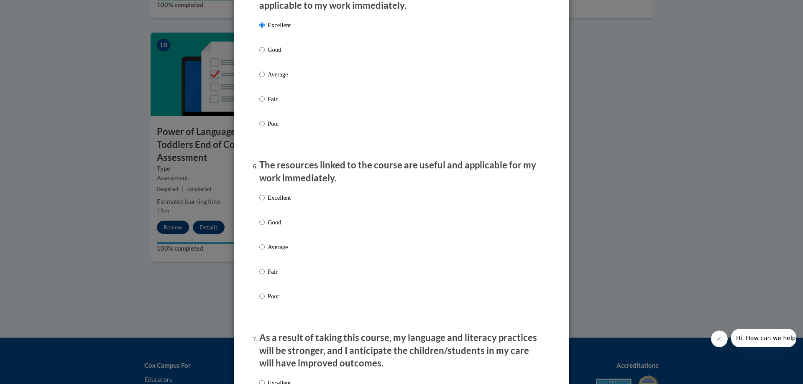
click at [286, 202] on p "Excellent" at bounding box center [279, 197] width 23 height 9
click at [265, 202] on input "Excellent" at bounding box center [261, 197] width 5 height 9
radio input "true"
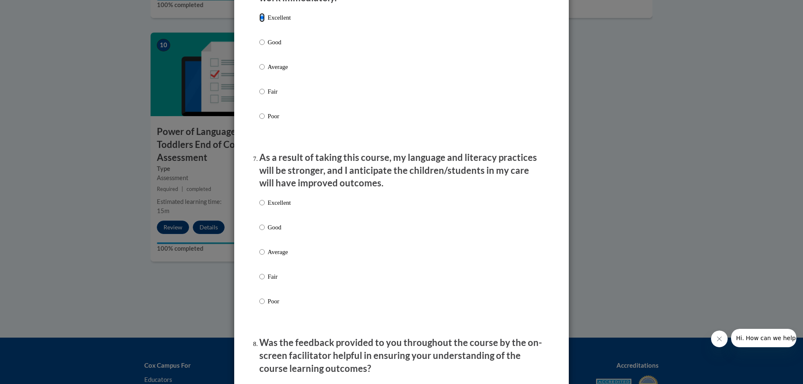
scroll to position [1003, 0]
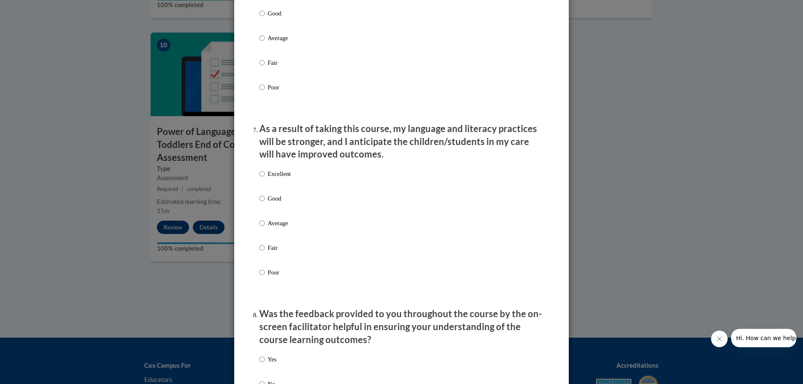
click at [281, 179] on p "Excellent" at bounding box center [279, 173] width 23 height 9
click at [265, 179] on input "Excellent" at bounding box center [261, 173] width 5 height 9
radio input "true"
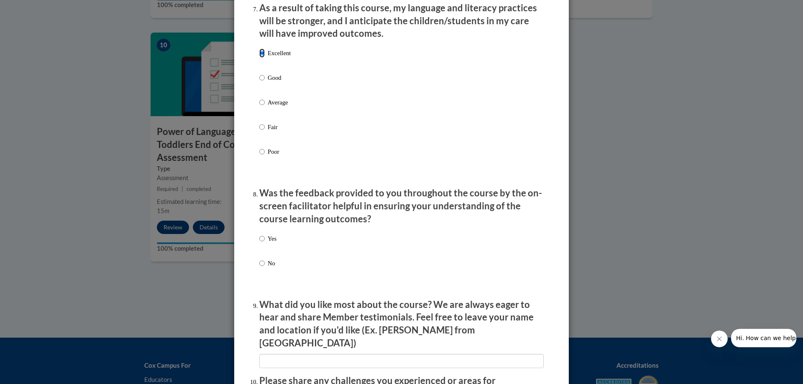
scroll to position [1171, 0]
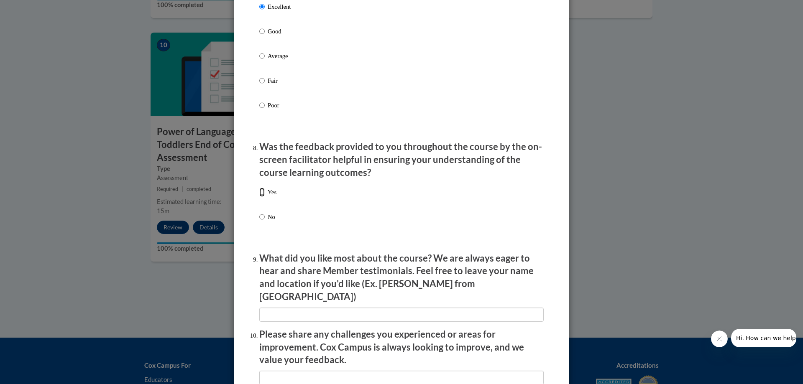
click at [259, 196] on input "Yes" at bounding box center [261, 192] width 5 height 9
radio input "true"
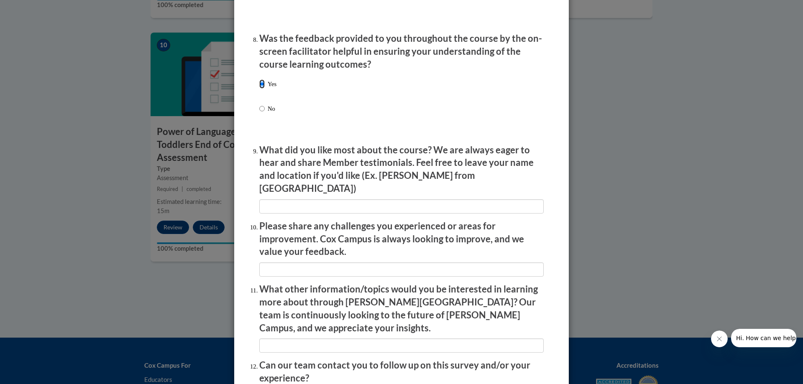
scroll to position [1296, 0]
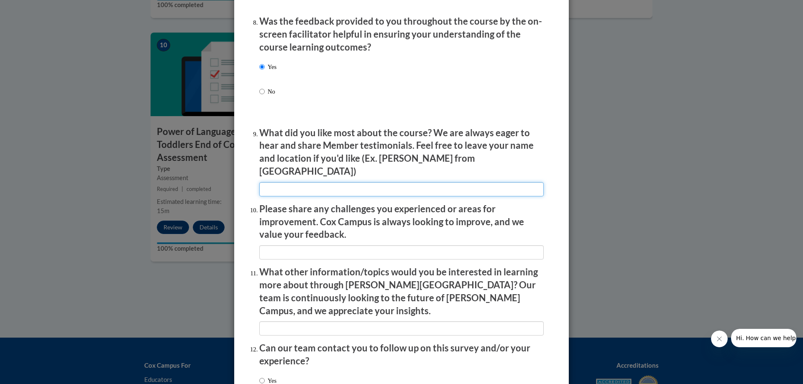
click at [309, 184] on input "textbox" at bounding box center [401, 189] width 284 height 14
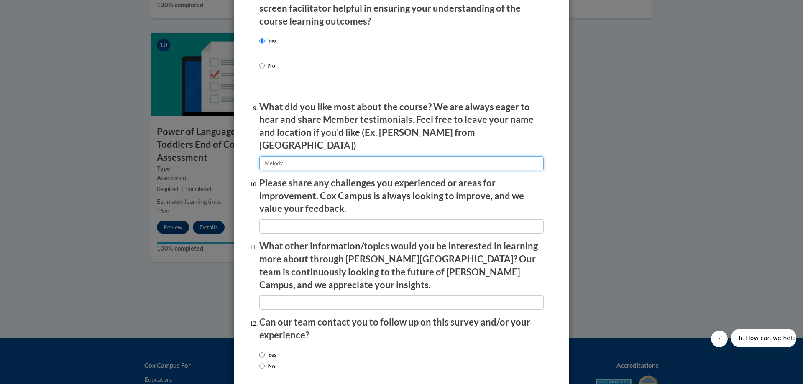
scroll to position [1353, 0]
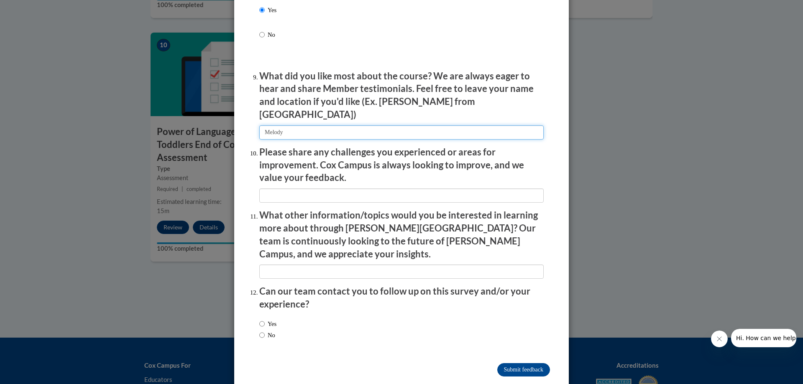
type input "Melody"
click at [265, 319] on label "Yes" at bounding box center [267, 323] width 17 height 9
click at [265, 319] on input "Yes" at bounding box center [261, 323] width 5 height 9
radio input "true"
click at [514, 363] on input "Submit feedback" at bounding box center [523, 369] width 53 height 13
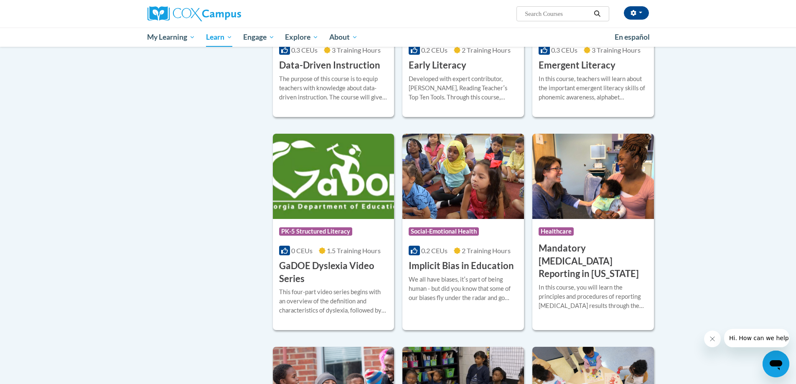
scroll to position [920, 0]
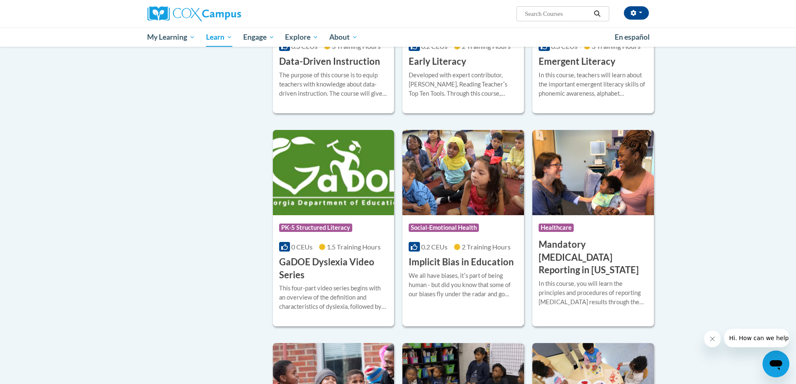
click at [456, 204] on img at bounding box center [464, 172] width 122 height 85
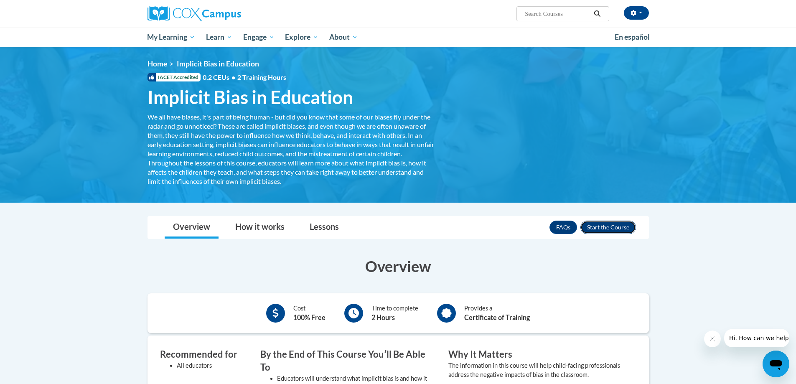
click at [601, 225] on button "Enroll" at bounding box center [609, 227] width 56 height 13
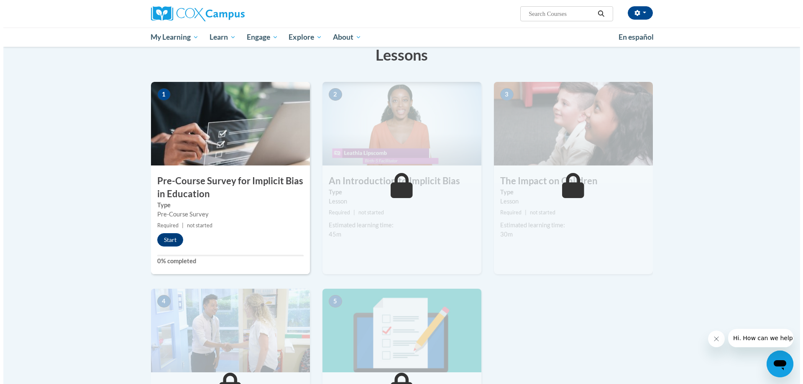
scroll to position [125, 0]
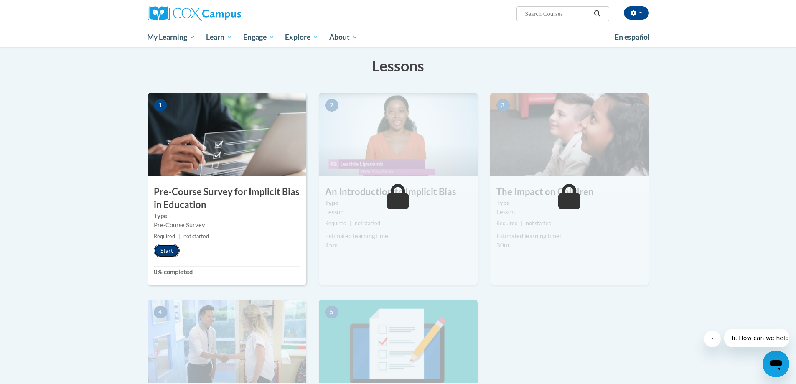
click at [165, 250] on button "Start" at bounding box center [167, 250] width 26 height 13
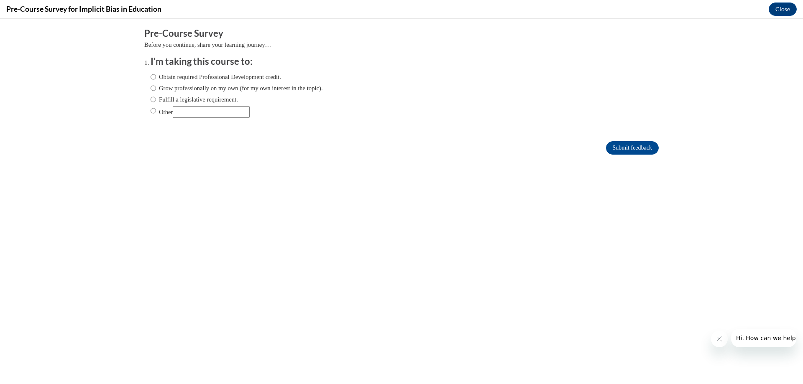
scroll to position [0, 0]
click at [151, 75] on input "Obtain required Professional Development credit." at bounding box center [153, 76] width 5 height 9
radio input "true"
click at [610, 147] on input "Submit feedback" at bounding box center [632, 147] width 53 height 13
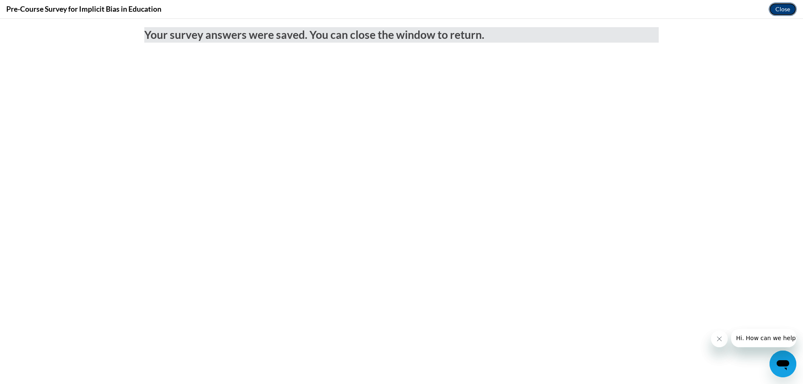
click at [773, 10] on button "Close" at bounding box center [782, 9] width 28 height 13
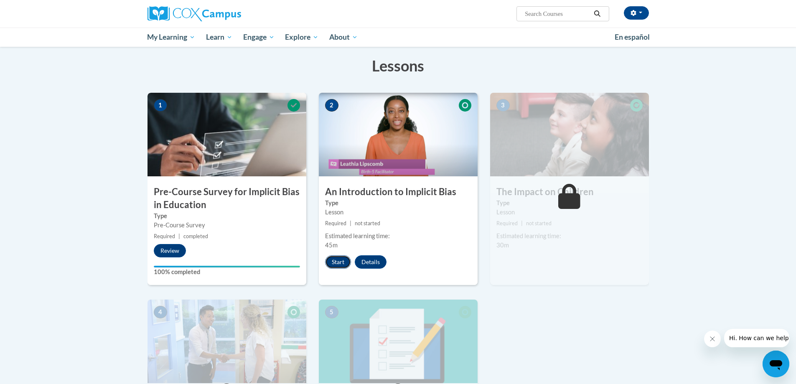
click at [335, 264] on button "Start" at bounding box center [338, 261] width 26 height 13
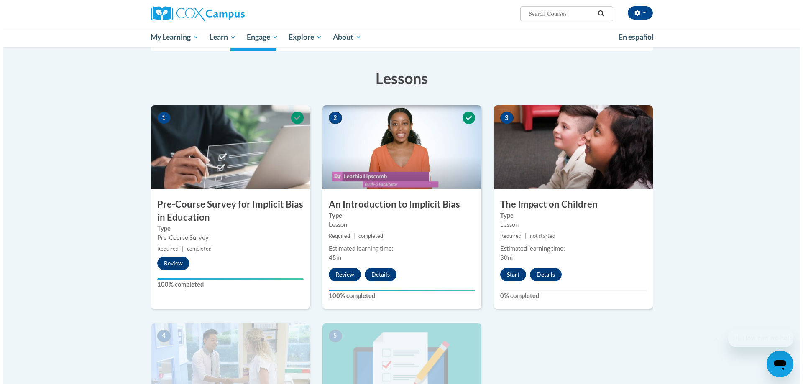
scroll to position [125, 0]
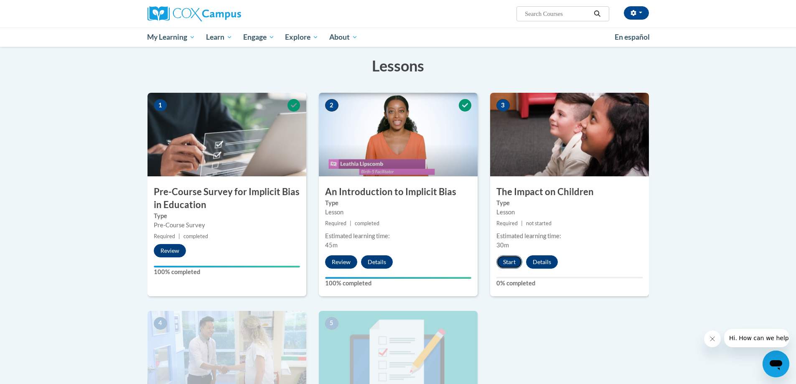
click at [513, 263] on button "Start" at bounding box center [510, 261] width 26 height 13
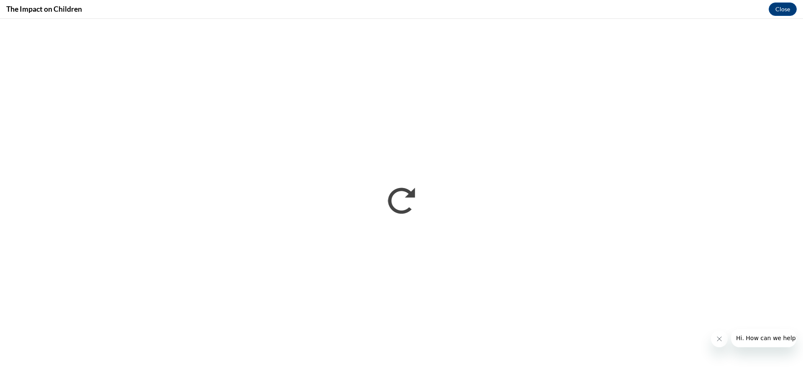
scroll to position [0, 0]
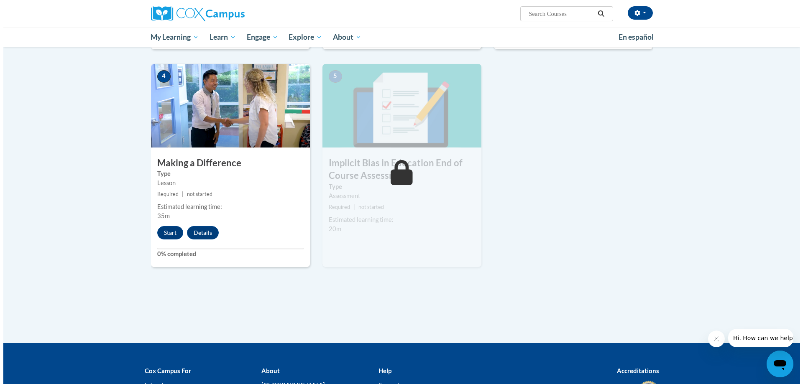
scroll to position [376, 0]
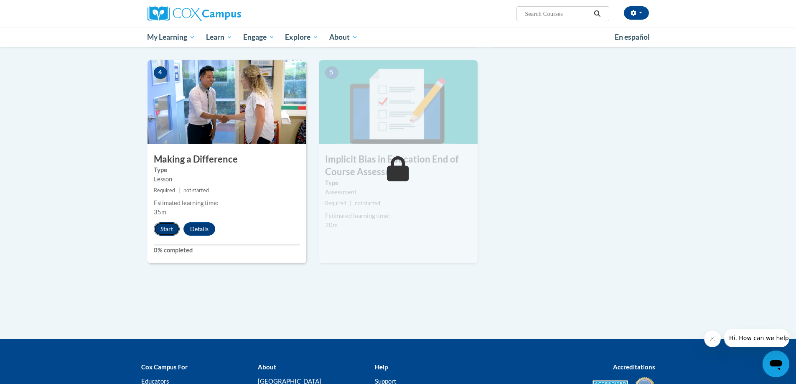
click at [173, 226] on button "Start" at bounding box center [167, 228] width 26 height 13
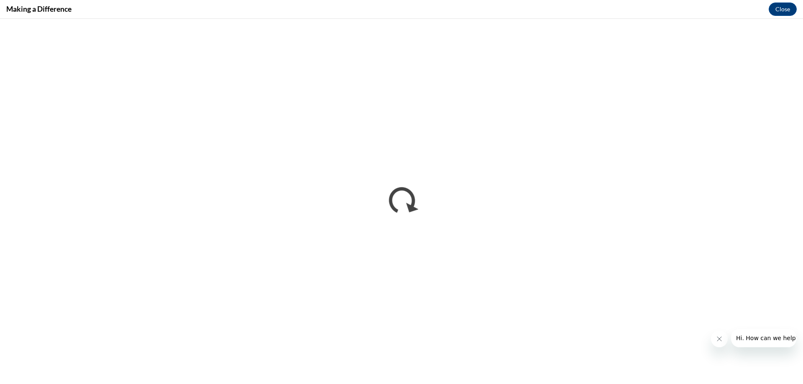
scroll to position [0, 0]
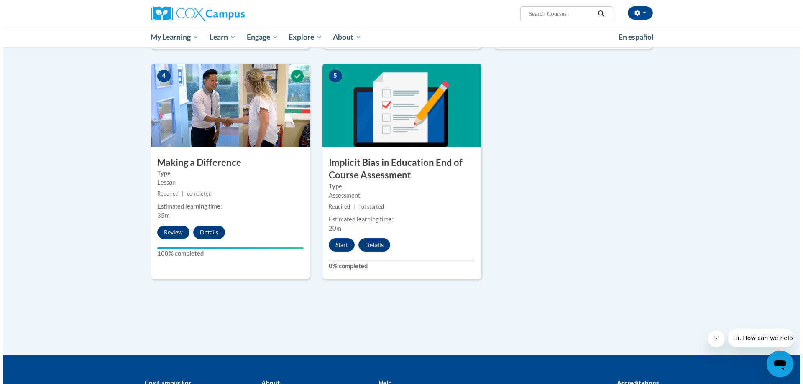
scroll to position [376, 0]
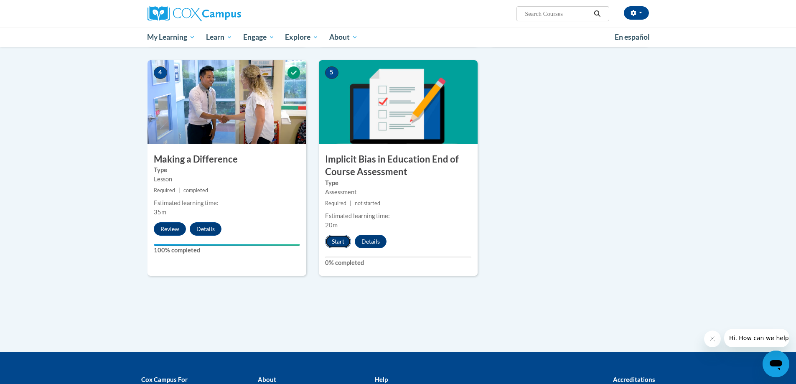
click at [344, 237] on button "Start" at bounding box center [338, 241] width 26 height 13
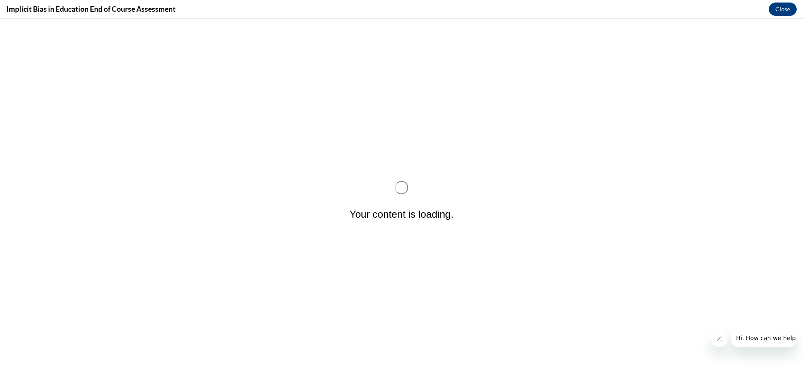
scroll to position [0, 0]
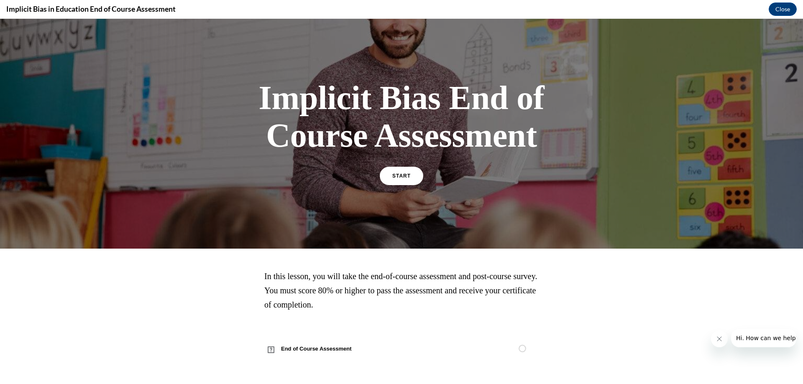
click at [397, 163] on div "Implicit Bias End of Course Assessment START" at bounding box center [401, 132] width 293 height 122
click at [395, 171] on link "START" at bounding box center [401, 175] width 46 height 19
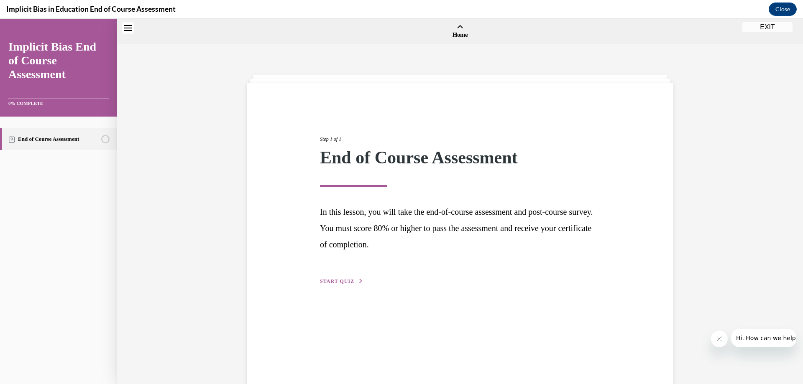
scroll to position [26, 0]
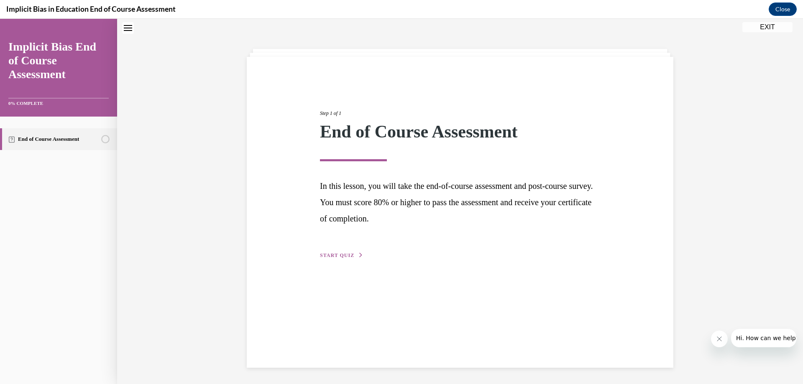
click at [342, 255] on span "START QUIZ" at bounding box center [337, 256] width 34 height 6
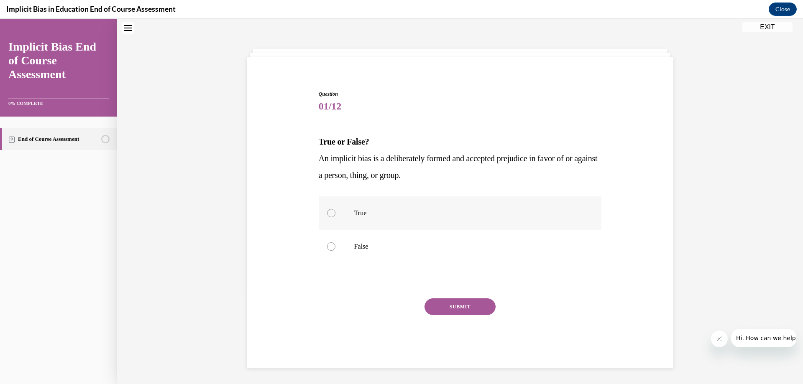
click at [350, 201] on label "True" at bounding box center [460, 212] width 283 height 33
click at [335, 209] on input "True" at bounding box center [331, 213] width 8 height 8
radio input "true"
click at [467, 307] on button "SUBMIT" at bounding box center [459, 307] width 71 height 17
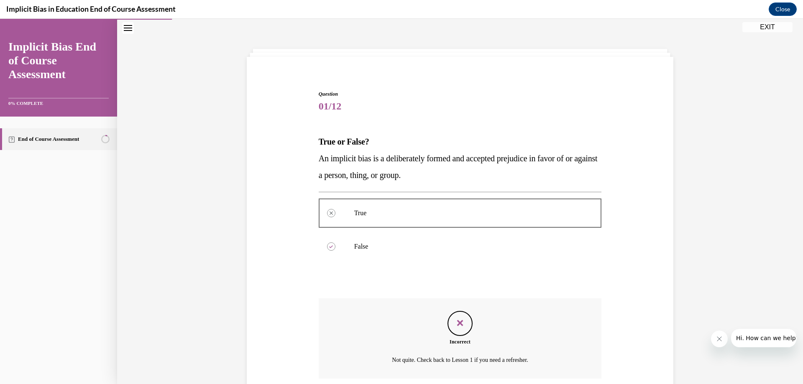
scroll to position [93, 0]
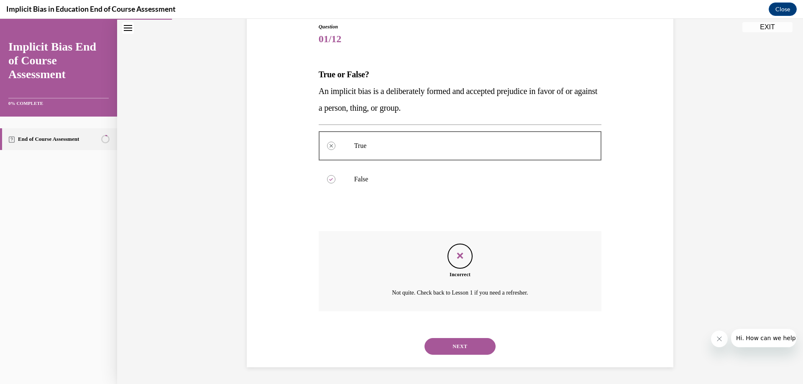
click at [458, 352] on button "NEXT" at bounding box center [459, 346] width 71 height 17
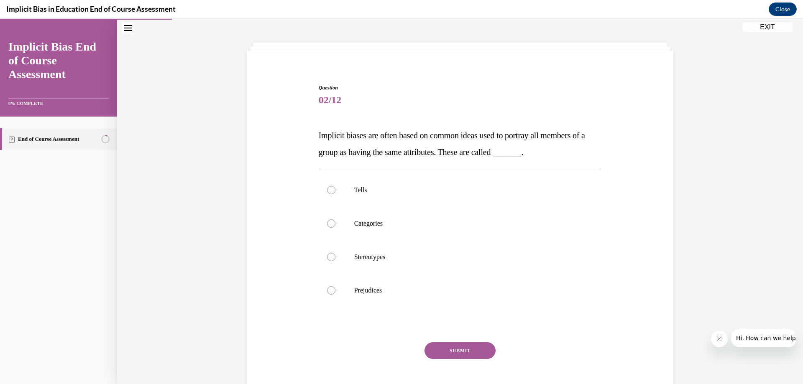
scroll to position [26, 0]
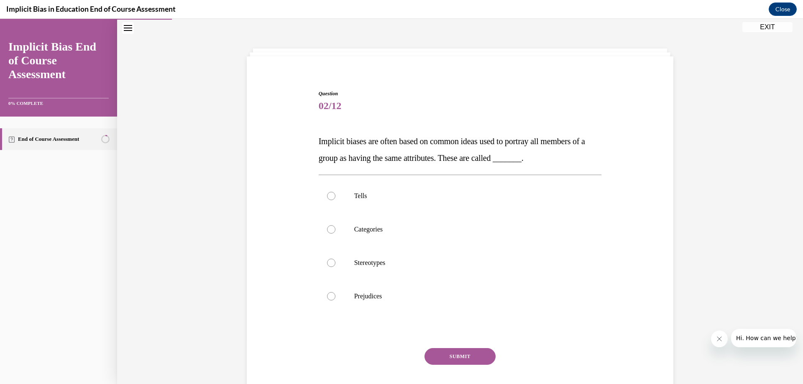
click at [319, 138] on span "Implicit biases are often based on common ideas used to portray all members of …" at bounding box center [452, 150] width 266 height 26
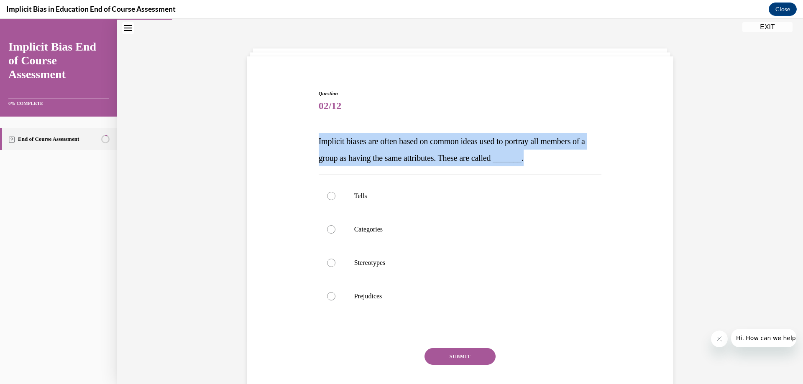
drag, startPoint x: 315, startPoint y: 137, endPoint x: 604, endPoint y: 162, distance: 290.4
click at [604, 162] on div "Question 02/12 Implicit biases are often based on common ideas used to portray …" at bounding box center [460, 241] width 431 height 352
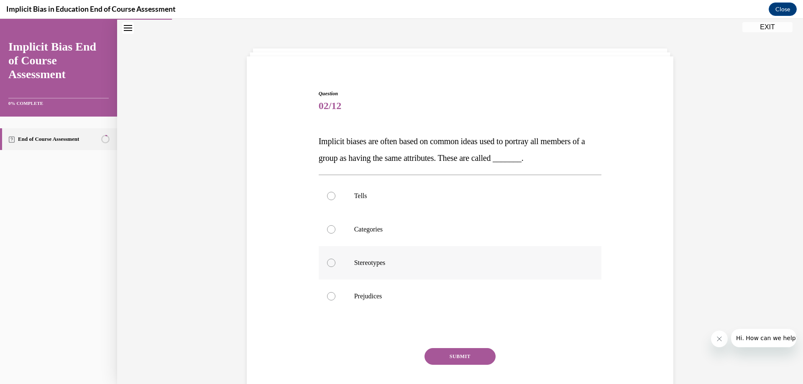
click at [328, 264] on div at bounding box center [331, 263] width 8 height 8
click at [328, 264] on input "Stereotypes" at bounding box center [331, 263] width 8 height 8
radio input "true"
click at [452, 354] on button "SUBMIT" at bounding box center [459, 356] width 71 height 17
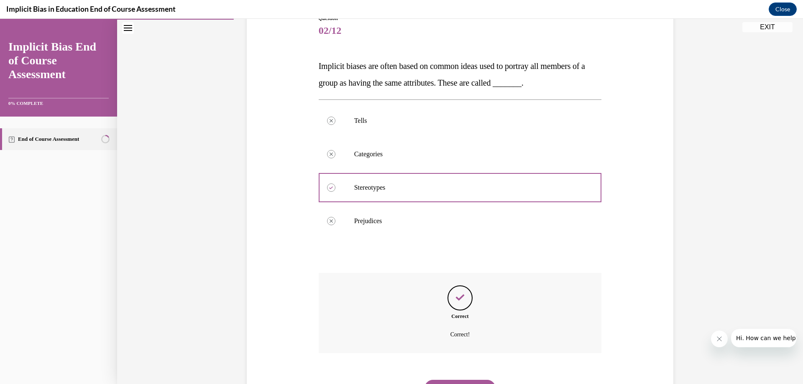
scroll to position [143, 0]
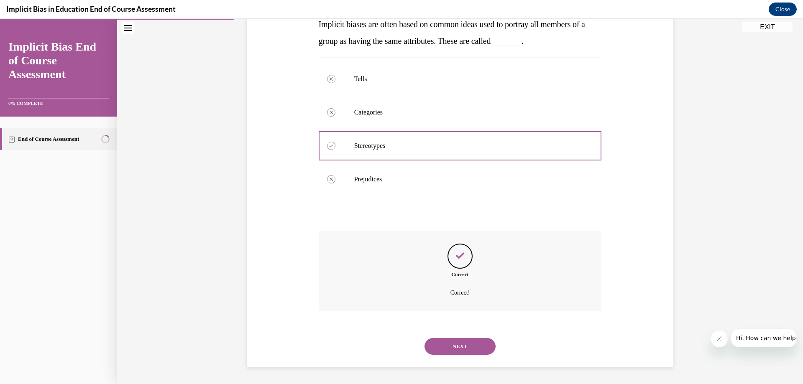
click at [452, 346] on button "NEXT" at bounding box center [459, 346] width 71 height 17
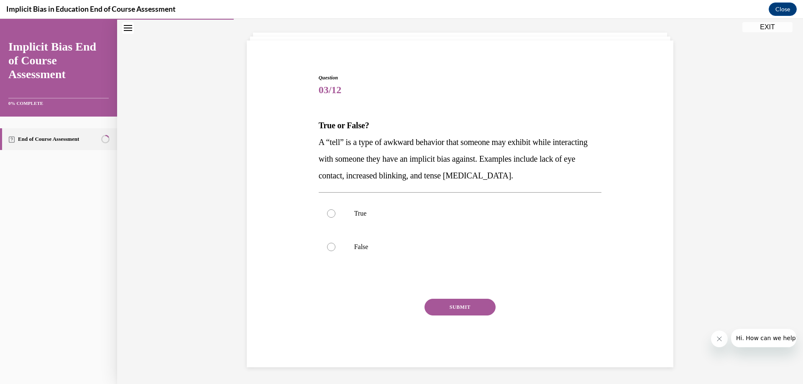
scroll to position [42, 0]
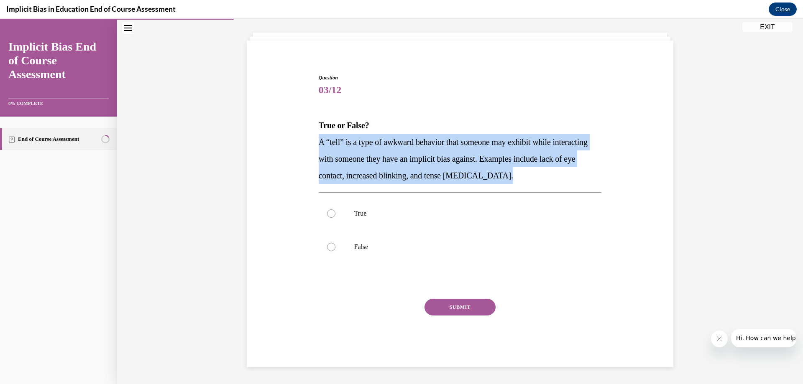
drag, startPoint x: 317, startPoint y: 143, endPoint x: 564, endPoint y: 174, distance: 249.1
click at [564, 174] on p "A “tell” is a type of awkward behavior that someone may exhibit while interacti…" at bounding box center [460, 159] width 283 height 50
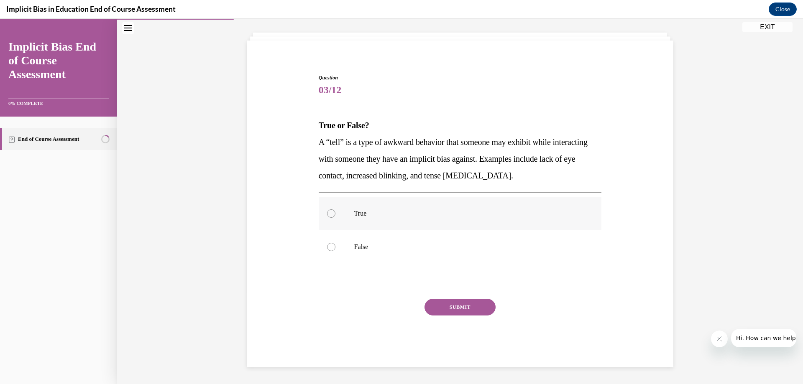
click at [340, 208] on label "True" at bounding box center [460, 213] width 283 height 33
click at [335, 209] on input "True" at bounding box center [331, 213] width 8 height 8
radio input "true"
click at [434, 311] on button "SUBMIT" at bounding box center [459, 307] width 71 height 17
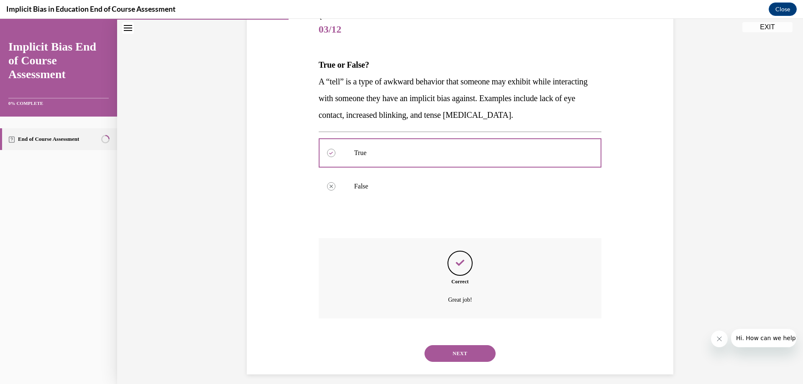
scroll to position [110, 0]
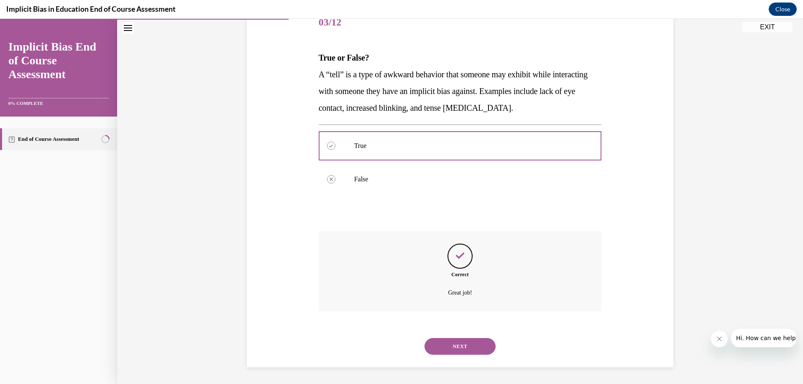
click at [461, 343] on button "NEXT" at bounding box center [459, 346] width 71 height 17
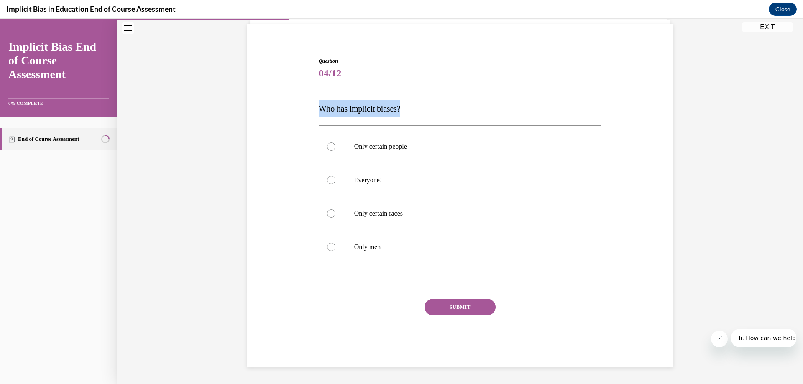
drag, startPoint x: 316, startPoint y: 110, endPoint x: 412, endPoint y: 115, distance: 95.5
click at [412, 115] on p "Who has implicit biases?" at bounding box center [460, 108] width 283 height 17
click at [347, 179] on label "Everyone!" at bounding box center [460, 179] width 283 height 33
click at [335, 179] on input "Everyone!" at bounding box center [331, 180] width 8 height 8
radio input "true"
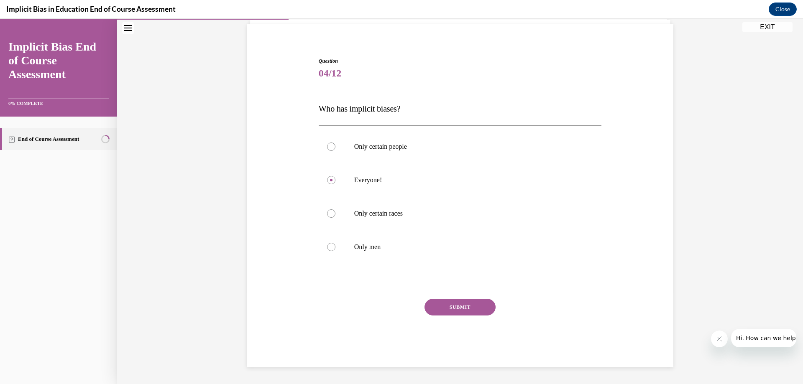
click at [458, 303] on button "SUBMIT" at bounding box center [459, 307] width 71 height 17
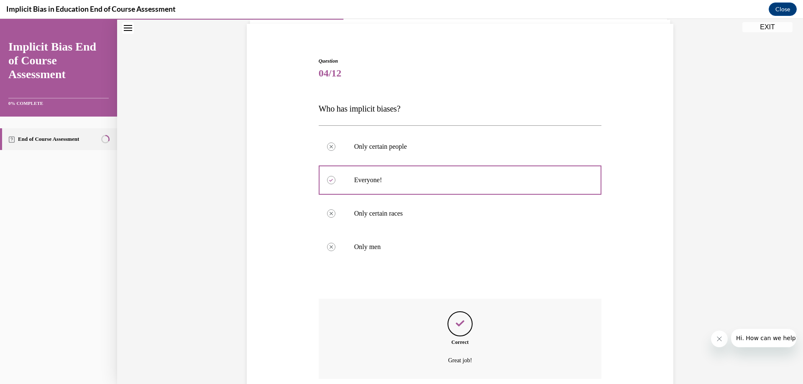
scroll to position [127, 0]
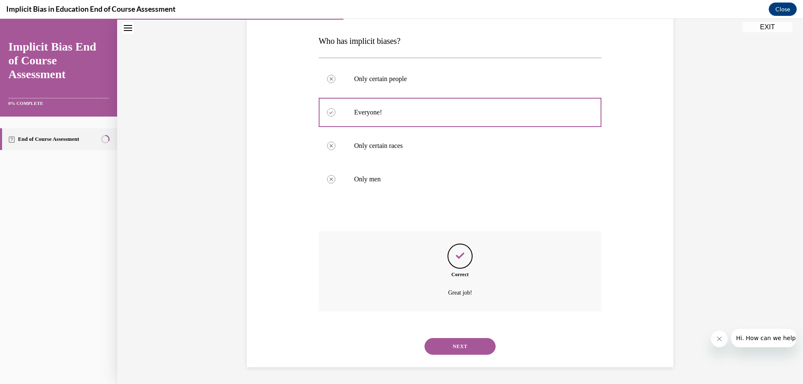
click at [442, 341] on button "NEXT" at bounding box center [459, 346] width 71 height 17
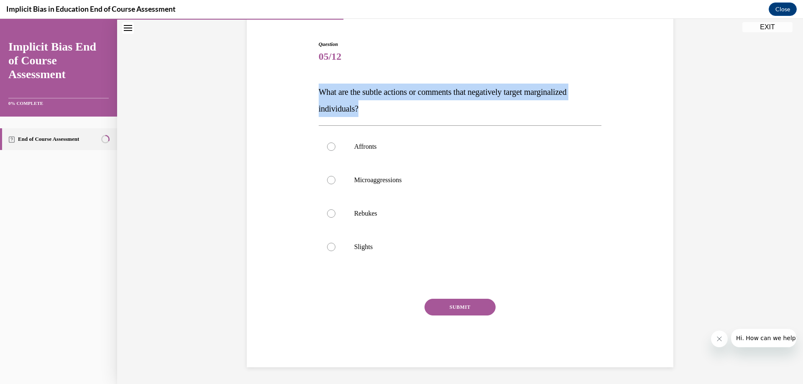
drag, startPoint x: 314, startPoint y: 85, endPoint x: 372, endPoint y: 114, distance: 64.1
click at [372, 114] on div "Question 05/12 What are the subtle actions or comments that negatively target m…" at bounding box center [459, 197] width 287 height 339
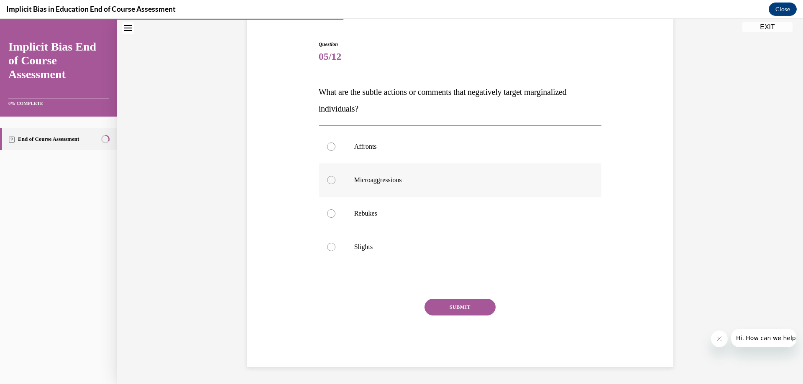
click at [378, 186] on label "Microaggressions" at bounding box center [460, 179] width 283 height 33
click at [335, 184] on input "Microaggressions" at bounding box center [331, 180] width 8 height 8
radio input "true"
click at [445, 306] on button "SUBMIT" at bounding box center [459, 307] width 71 height 17
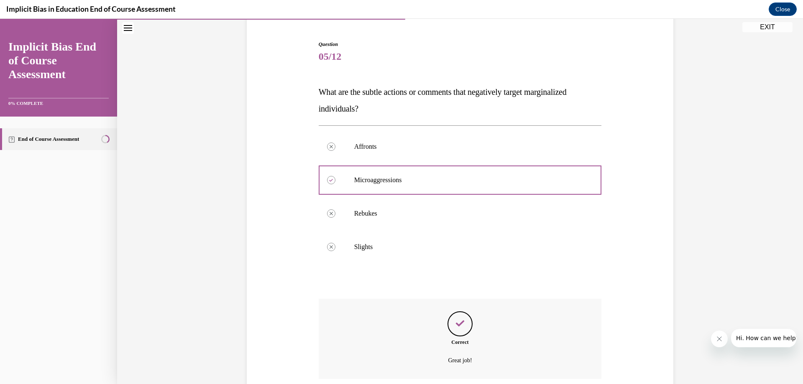
scroll to position [143, 0]
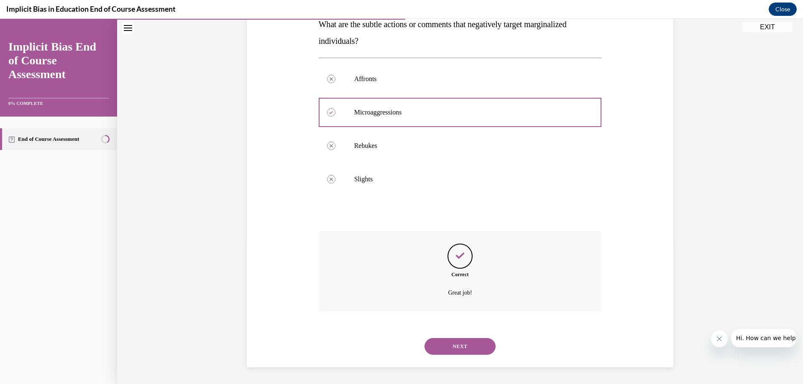
click at [454, 348] on button "NEXT" at bounding box center [459, 346] width 71 height 17
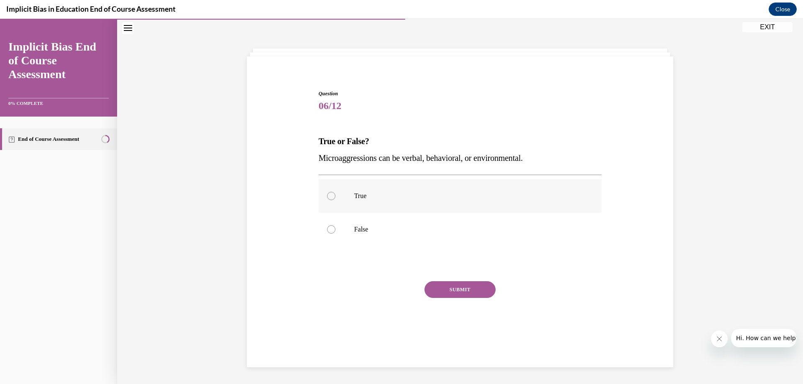
click at [328, 193] on div at bounding box center [331, 196] width 8 height 8
click at [328, 193] on input "True" at bounding box center [331, 196] width 8 height 8
radio input "true"
click at [438, 291] on button "SUBMIT" at bounding box center [459, 289] width 71 height 17
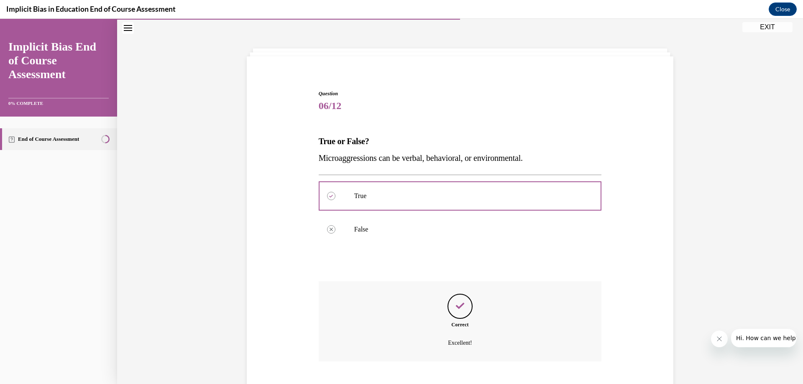
scroll to position [77, 0]
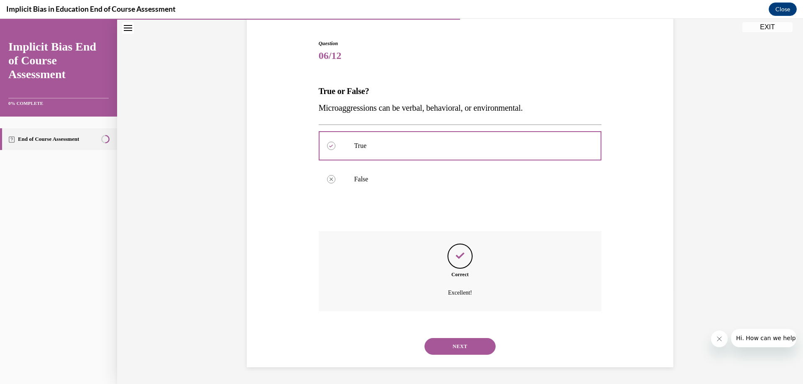
click at [455, 344] on button "NEXT" at bounding box center [459, 346] width 71 height 17
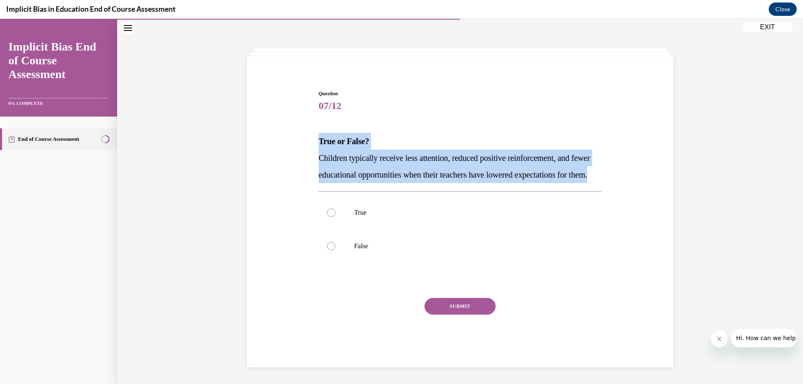
drag, startPoint x: 315, startPoint y: 121, endPoint x: 404, endPoint y: 173, distance: 103.0
click at [404, 173] on div "Question 07/12 True or False? Children typically receive less attention, reduce…" at bounding box center [459, 221] width 287 height 289
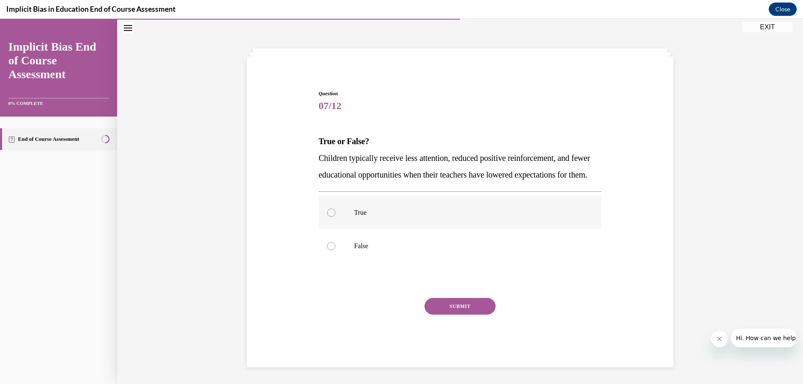
click at [363, 206] on label "True" at bounding box center [460, 212] width 283 height 33
click at [335, 209] on input "True" at bounding box center [331, 213] width 8 height 8
radio input "true"
click at [450, 304] on button "SUBMIT" at bounding box center [459, 306] width 71 height 17
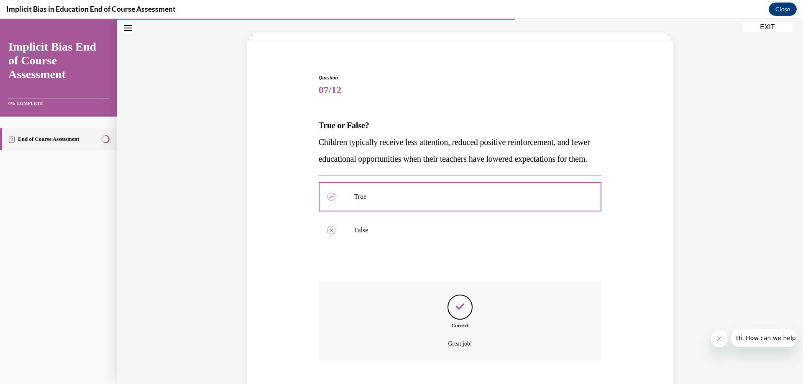
scroll to position [110, 0]
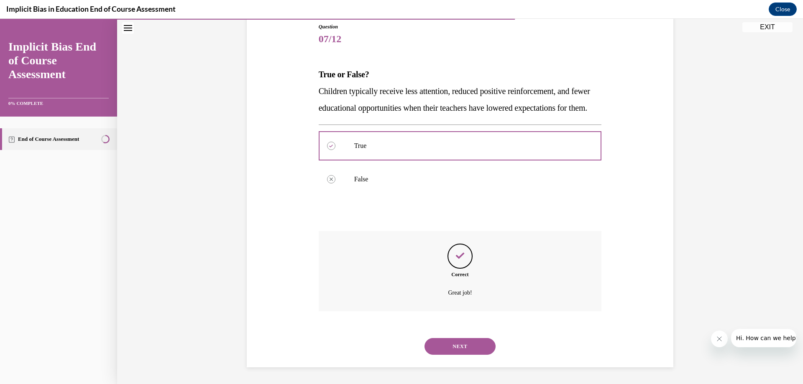
click at [470, 345] on button "NEXT" at bounding box center [459, 346] width 71 height 17
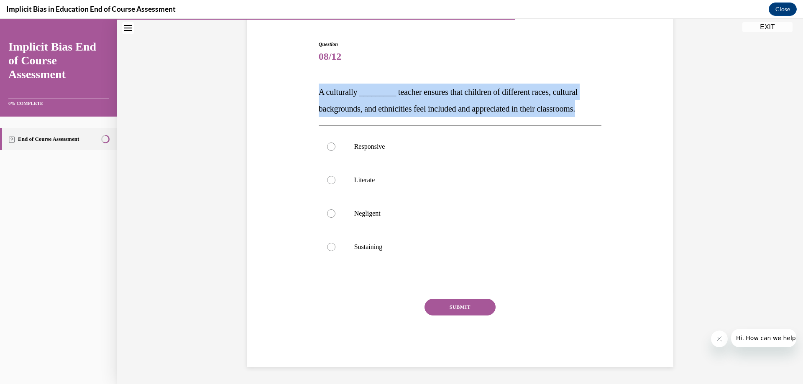
drag, startPoint x: 316, startPoint y: 89, endPoint x: 625, endPoint y: 109, distance: 310.0
click at [625, 109] on div "Question 08/12 A culturally _________ teacher ensures that children of differen…" at bounding box center [460, 191] width 431 height 352
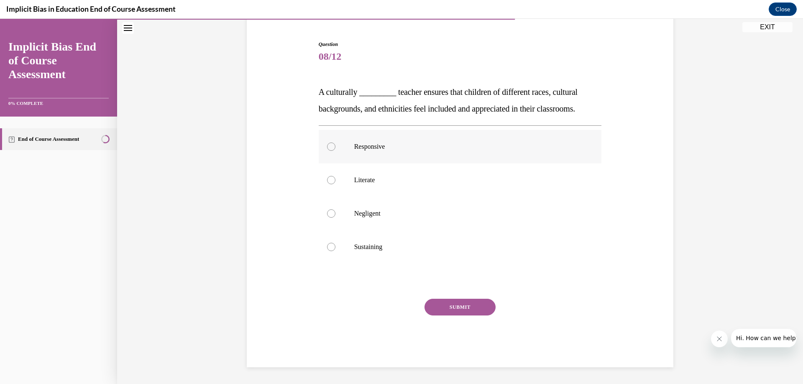
click at [364, 150] on p "Responsive" at bounding box center [467, 147] width 227 height 8
click at [335, 150] on input "Responsive" at bounding box center [331, 147] width 8 height 8
radio input "true"
click at [450, 310] on button "SUBMIT" at bounding box center [459, 307] width 71 height 17
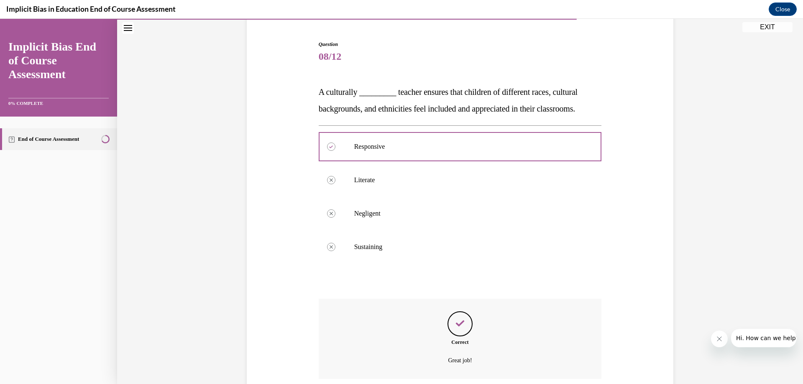
scroll to position [143, 0]
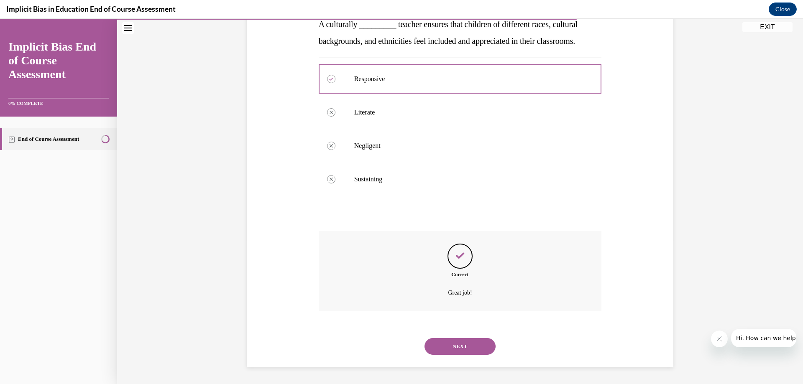
click at [446, 345] on button "NEXT" at bounding box center [459, 346] width 71 height 17
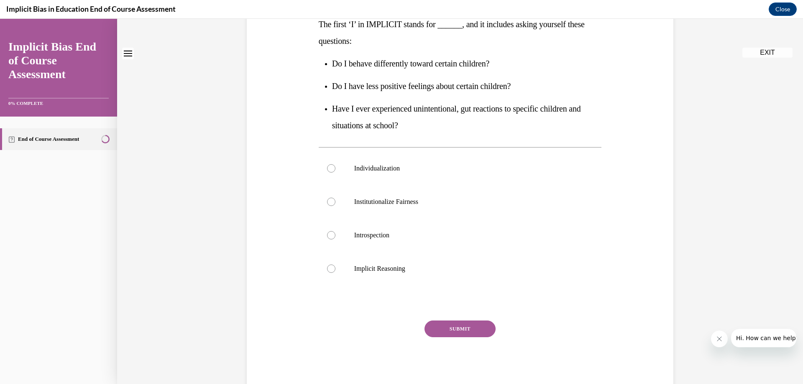
scroll to position [0, 0]
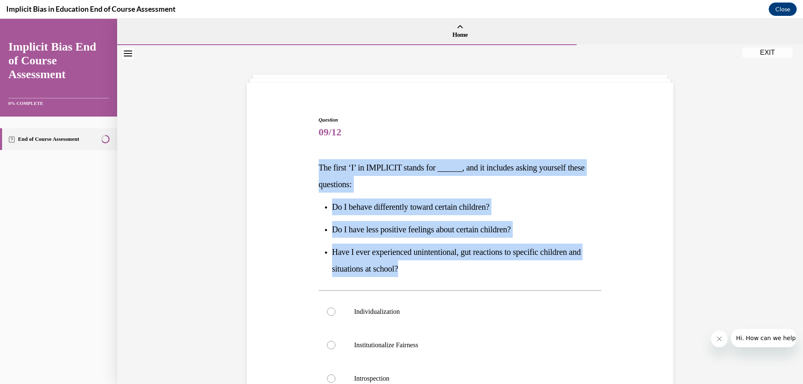
drag, startPoint x: 315, startPoint y: 164, endPoint x: 436, endPoint y: 273, distance: 161.9
click at [436, 273] on div "The first ‘I’ in IMPLICIT stands for ______, and it includes asking yourself th…" at bounding box center [460, 218] width 283 height 118
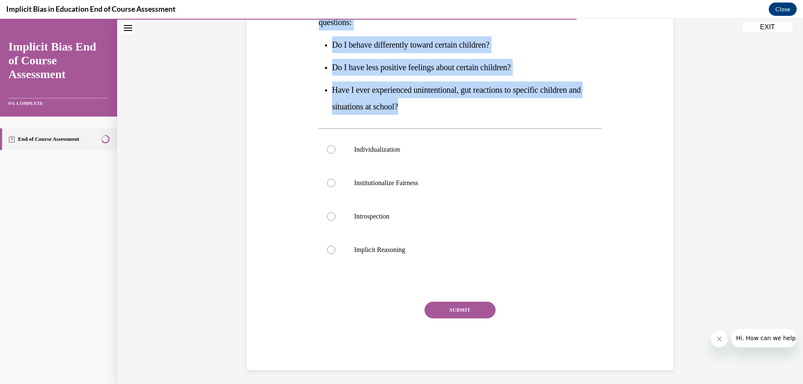
scroll to position [165, 0]
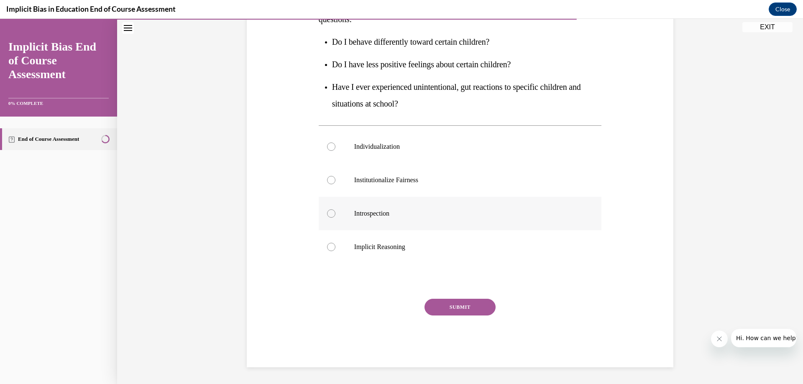
click at [327, 208] on label "Introspection" at bounding box center [460, 213] width 283 height 33
click at [327, 209] on input "Introspection" at bounding box center [331, 213] width 8 height 8
radio input "true"
click at [453, 306] on button "SUBMIT" at bounding box center [459, 307] width 71 height 17
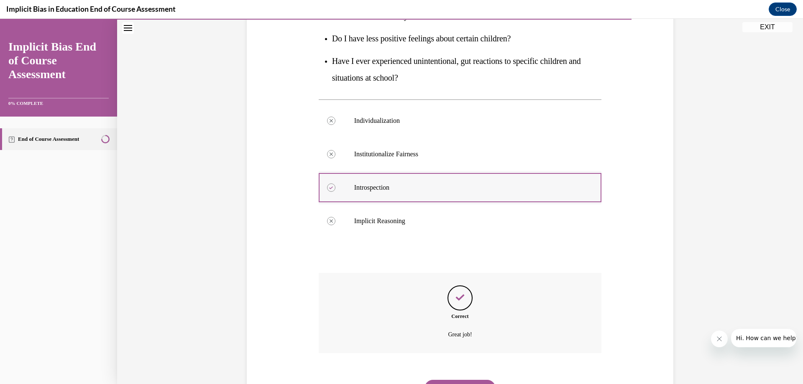
scroll to position [233, 0]
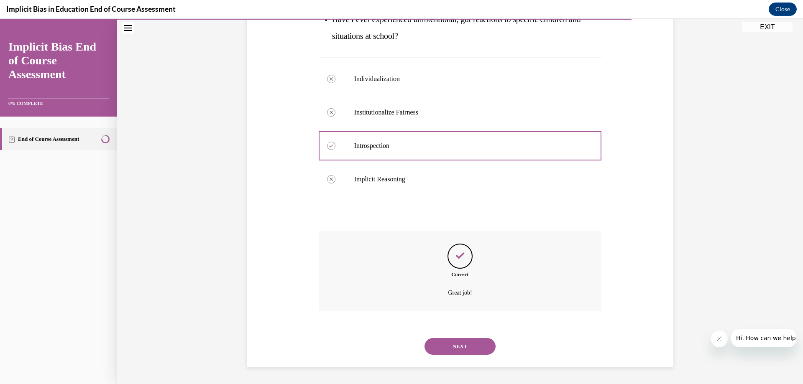
click at [448, 344] on button "NEXT" at bounding box center [459, 346] width 71 height 17
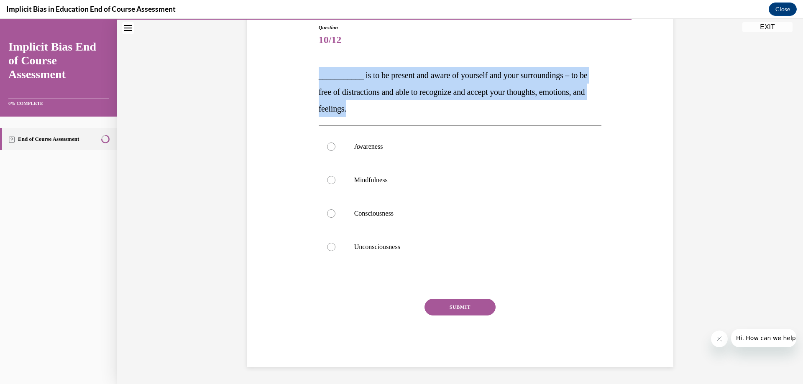
drag, startPoint x: 312, startPoint y: 77, endPoint x: 416, endPoint y: 102, distance: 107.2
click at [416, 102] on div "Question 10/12 ___________ is to be present and aware of yourself and your surr…" at bounding box center [460, 183] width 431 height 369
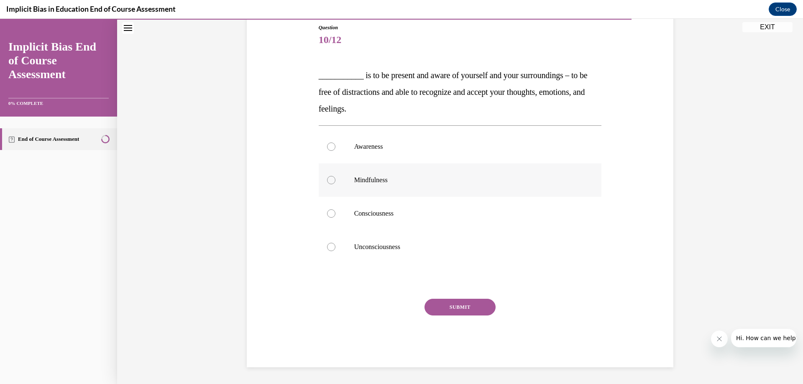
click at [344, 190] on label "Mindfulness" at bounding box center [460, 179] width 283 height 33
click at [335, 184] on input "Mindfulness" at bounding box center [331, 180] width 8 height 8
radio input "true"
click at [459, 308] on button "SUBMIT" at bounding box center [459, 307] width 71 height 17
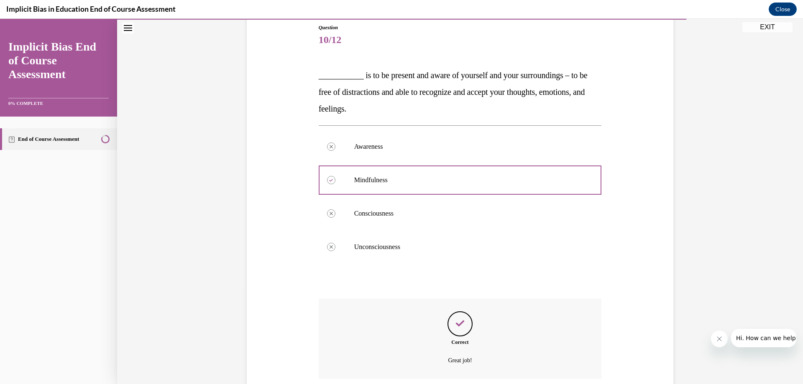
scroll to position [160, 0]
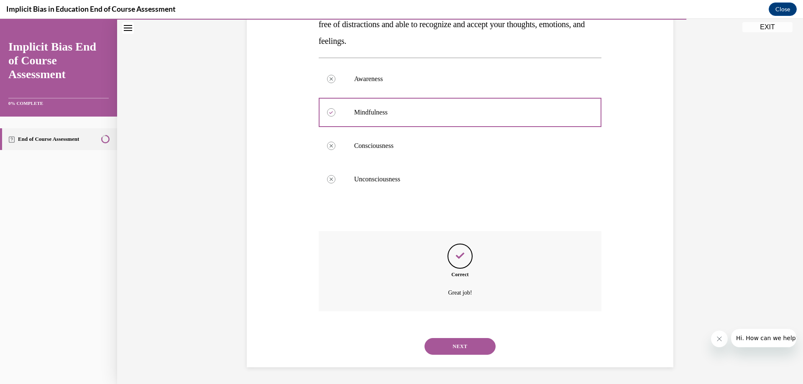
click at [459, 342] on button "NEXT" at bounding box center [459, 346] width 71 height 17
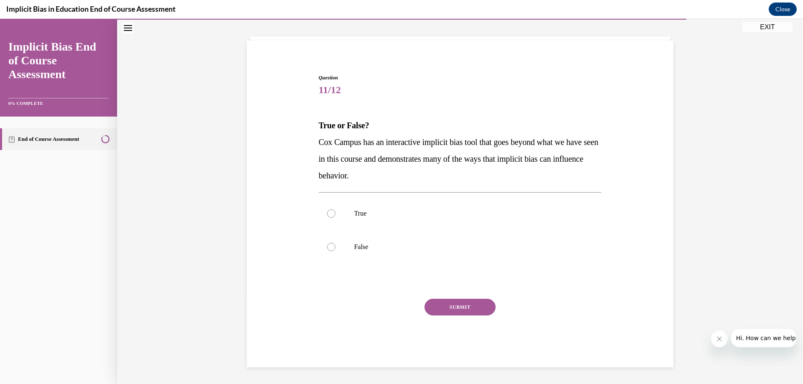
scroll to position [42, 0]
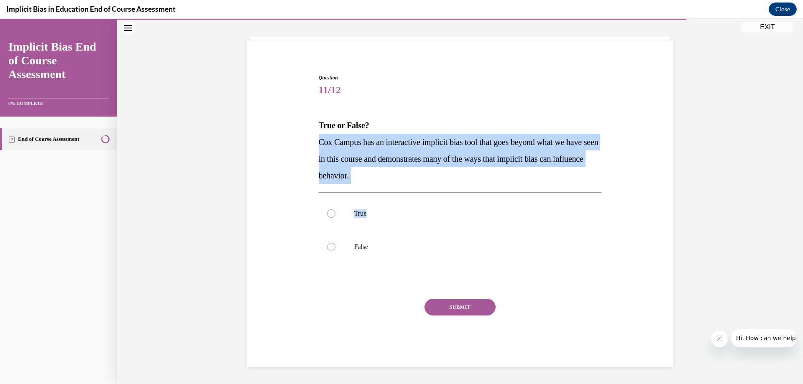
drag, startPoint x: 312, startPoint y: 139, endPoint x: 385, endPoint y: 184, distance: 86.3
click at [385, 184] on div "Question 11/12 True or False? Cox Campus has an interactive implicit bias tool …" at bounding box center [460, 208] width 431 height 319
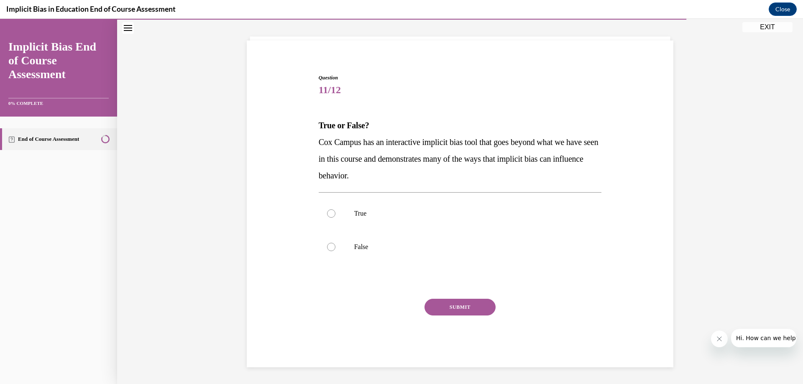
click at [405, 111] on div "Question 11/12 True or False? Cox Campus has an interactive implicit bias tool …" at bounding box center [460, 220] width 283 height 293
drag, startPoint x: 318, startPoint y: 122, endPoint x: 321, endPoint y: 132, distance: 10.3
click at [321, 132] on p "True or False?" at bounding box center [460, 125] width 283 height 17
drag, startPoint x: 315, startPoint y: 125, endPoint x: 400, endPoint y: 180, distance: 101.1
click at [400, 180] on div "Question 11/12 True or False? Cox Campus has an interactive implicit bias tool …" at bounding box center [459, 214] width 287 height 306
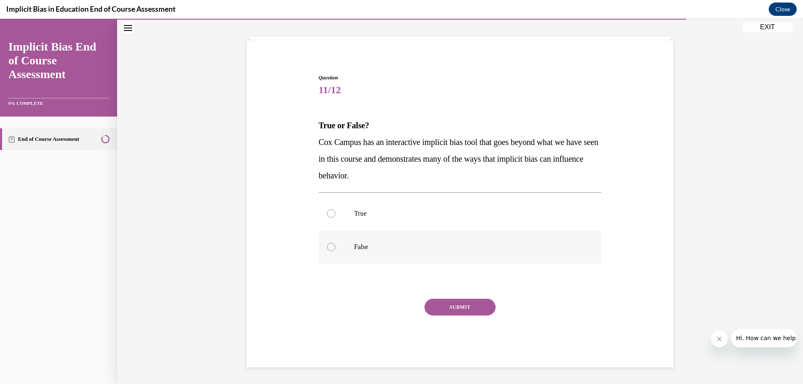
click at [356, 247] on p "False" at bounding box center [467, 247] width 227 height 8
click at [335, 247] on input "False" at bounding box center [331, 247] width 8 height 8
radio input "true"
click at [432, 309] on button "SUBMIT" at bounding box center [459, 307] width 71 height 17
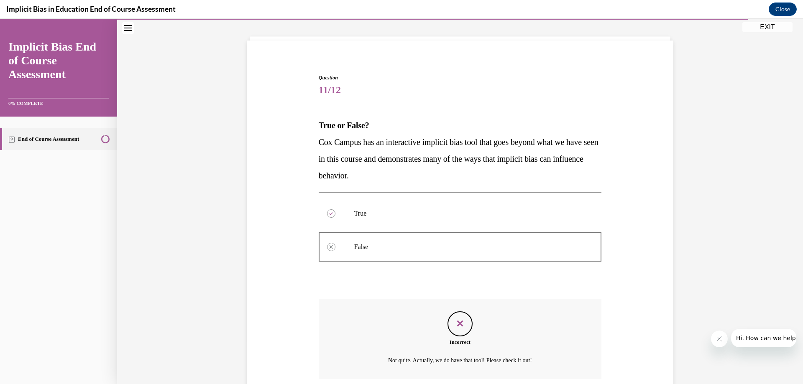
scroll to position [110, 0]
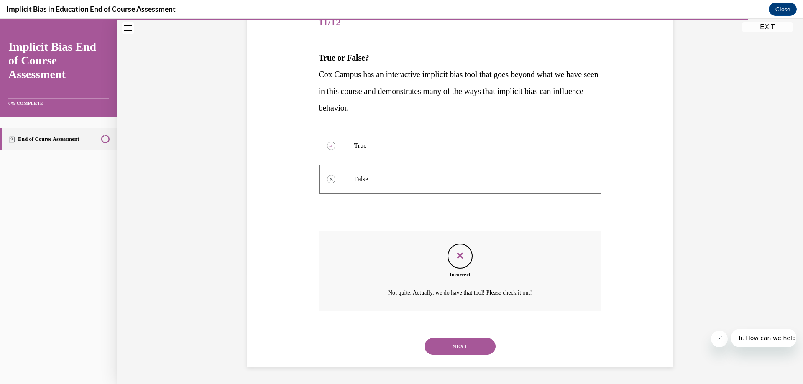
click at [441, 349] on button "NEXT" at bounding box center [459, 346] width 71 height 17
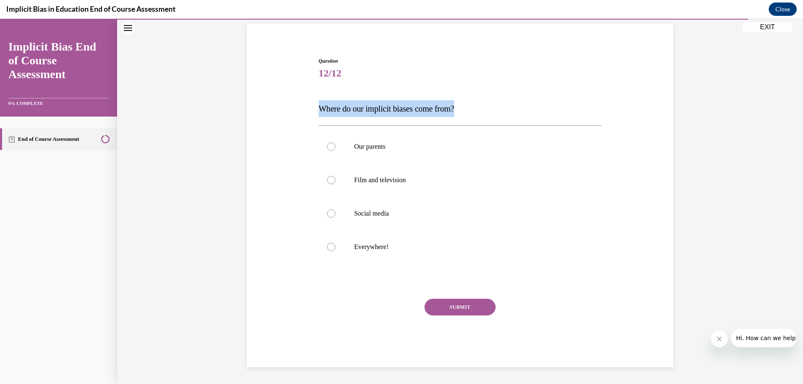
drag, startPoint x: 314, startPoint y: 105, endPoint x: 470, endPoint y: 114, distance: 156.2
click at [470, 114] on div "Question 12/12 Where do our implicit biases come from? Our parents Film and tel…" at bounding box center [459, 206] width 287 height 323
click at [335, 244] on label "Everywhere!" at bounding box center [460, 246] width 283 height 33
click at [335, 244] on input "Everywhere!" at bounding box center [331, 247] width 8 height 8
radio input "true"
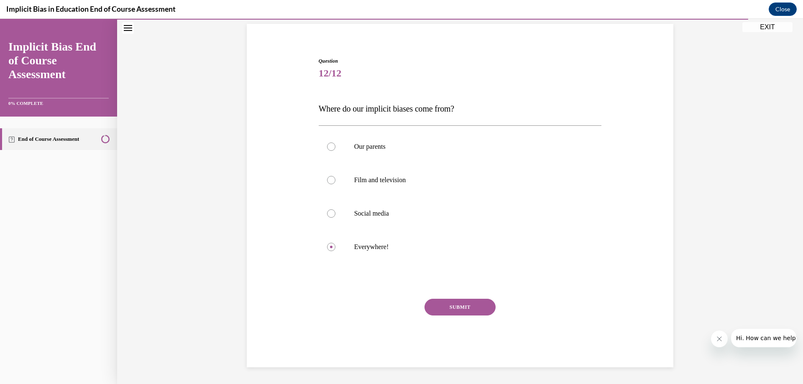
click at [439, 308] on button "SUBMIT" at bounding box center [459, 307] width 71 height 17
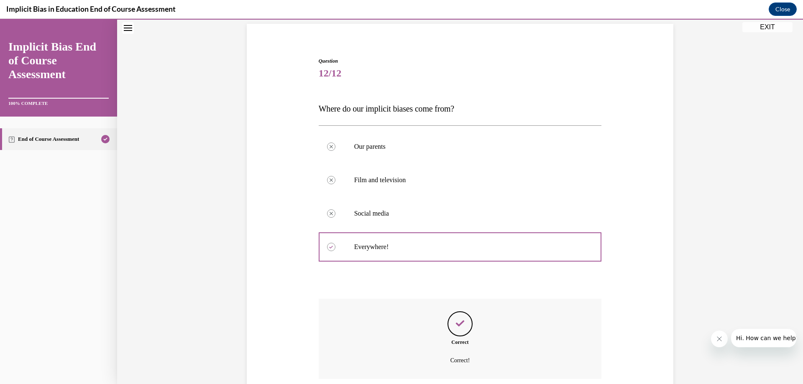
scroll to position [127, 0]
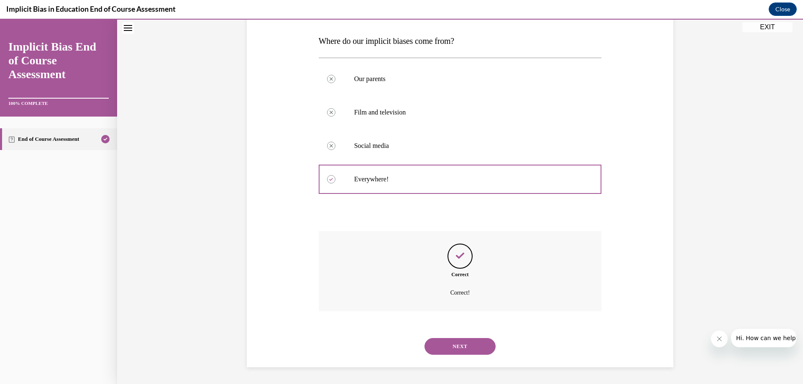
click at [431, 347] on button "NEXT" at bounding box center [459, 346] width 71 height 17
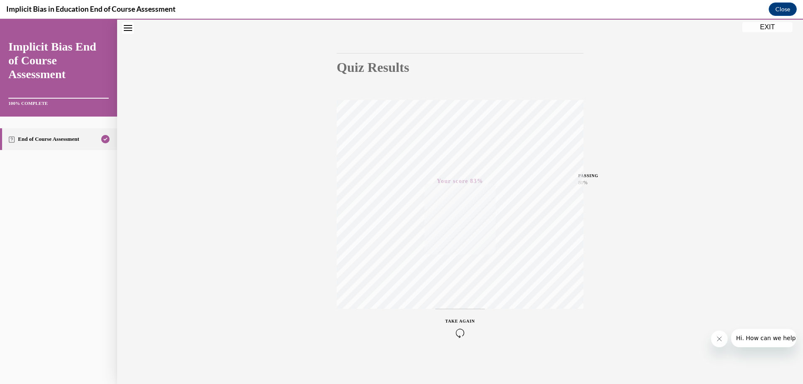
click at [457, 332] on icon "button" at bounding box center [460, 333] width 30 height 9
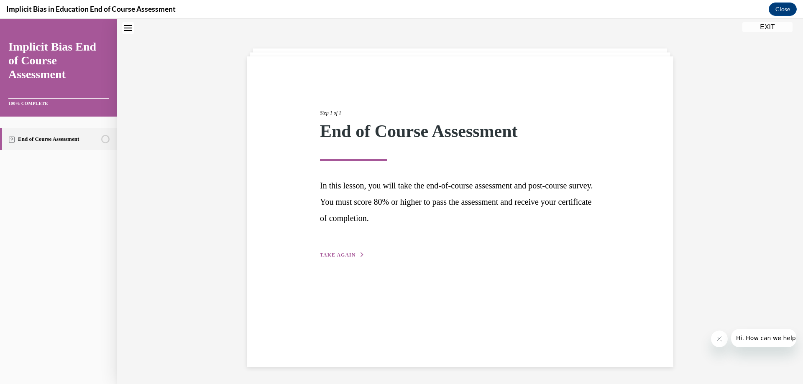
click at [339, 252] on button "TAKE AGAIN" at bounding box center [342, 255] width 45 height 8
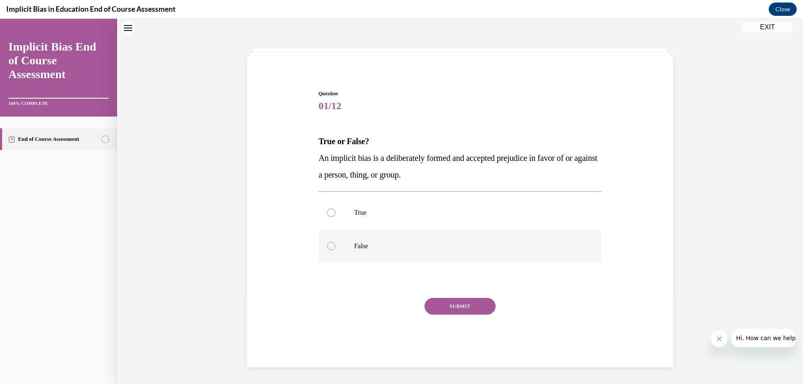
click at [354, 243] on p "False" at bounding box center [467, 246] width 227 height 8
click at [335, 243] on input "False" at bounding box center [331, 246] width 8 height 8
radio input "true"
click at [431, 310] on button "SUBMIT" at bounding box center [459, 306] width 71 height 17
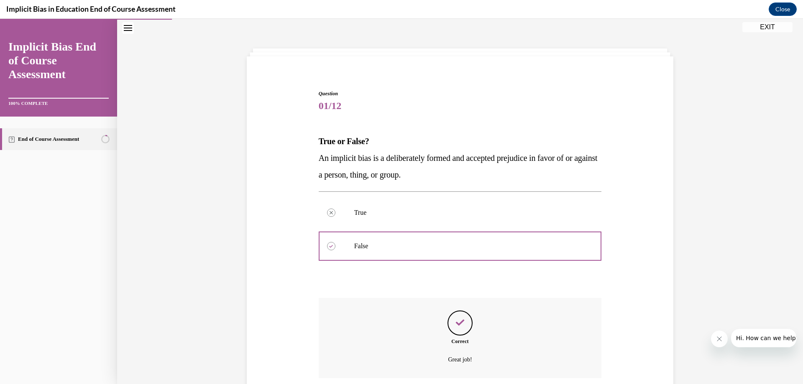
scroll to position [93, 0]
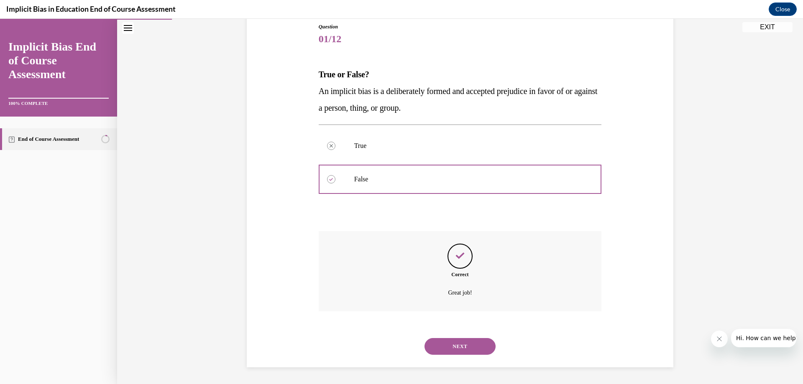
click at [442, 345] on button "NEXT" at bounding box center [459, 346] width 71 height 17
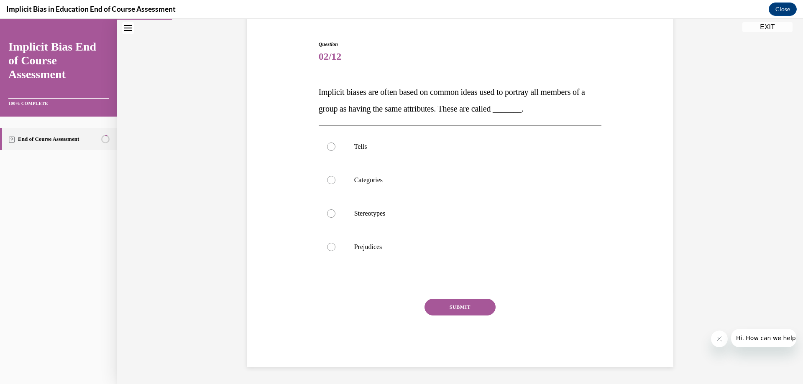
scroll to position [26, 0]
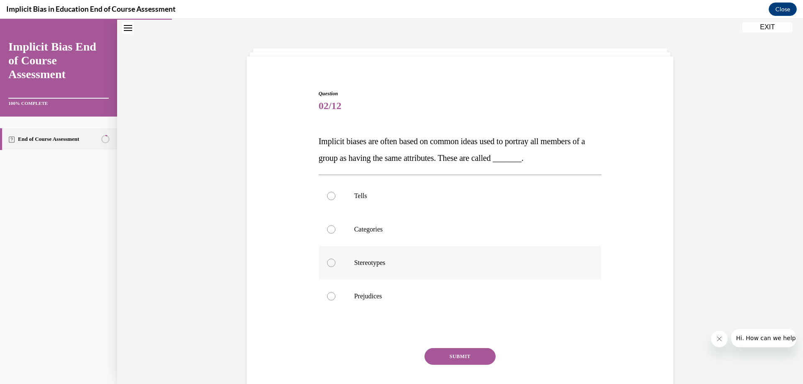
click at [366, 265] on p "Stereotypes" at bounding box center [467, 263] width 227 height 8
click at [335, 265] on input "Stereotypes" at bounding box center [331, 263] width 8 height 8
radio input "true"
click at [434, 358] on button "SUBMIT" at bounding box center [459, 356] width 71 height 17
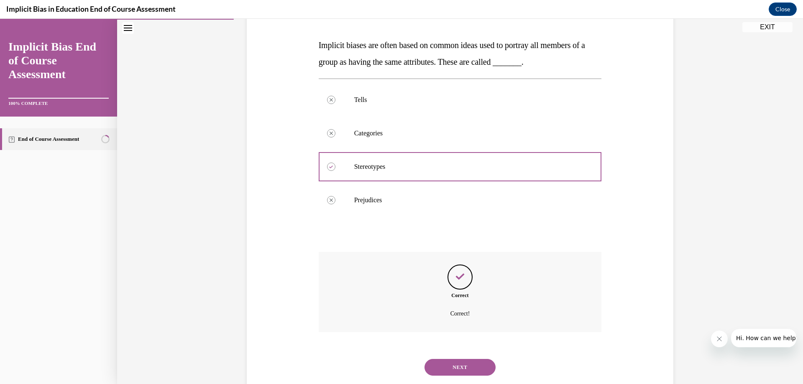
scroll to position [143, 0]
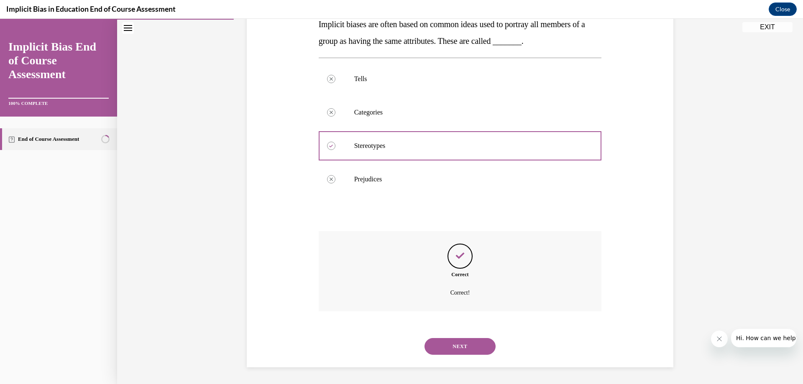
click at [429, 347] on button "NEXT" at bounding box center [459, 346] width 71 height 17
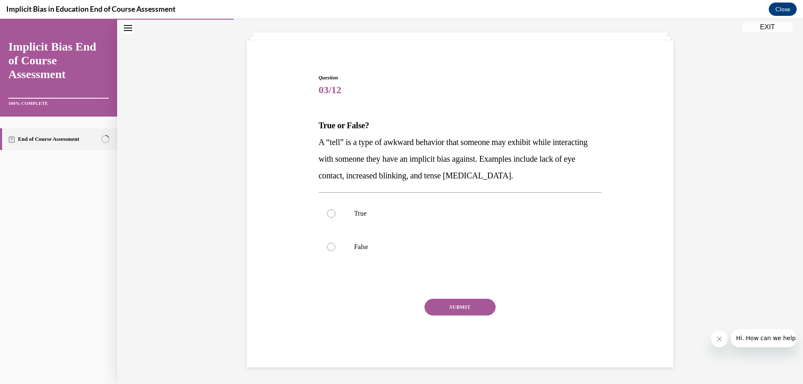
scroll to position [42, 0]
click at [330, 214] on div at bounding box center [331, 213] width 8 height 8
click at [330, 214] on input "True" at bounding box center [331, 213] width 8 height 8
radio input "true"
click at [449, 310] on button "SUBMIT" at bounding box center [459, 307] width 71 height 17
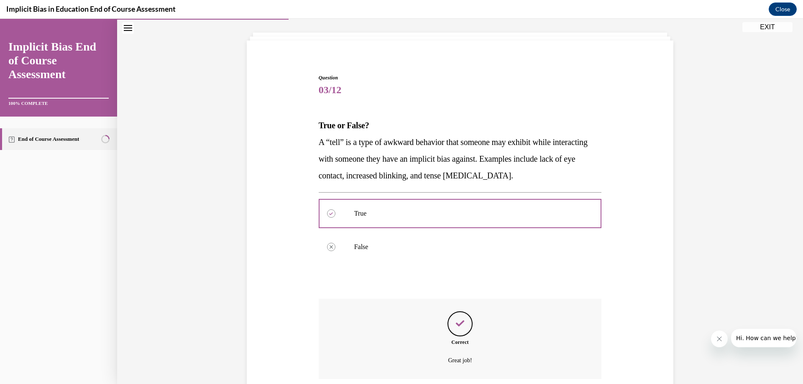
scroll to position [110, 0]
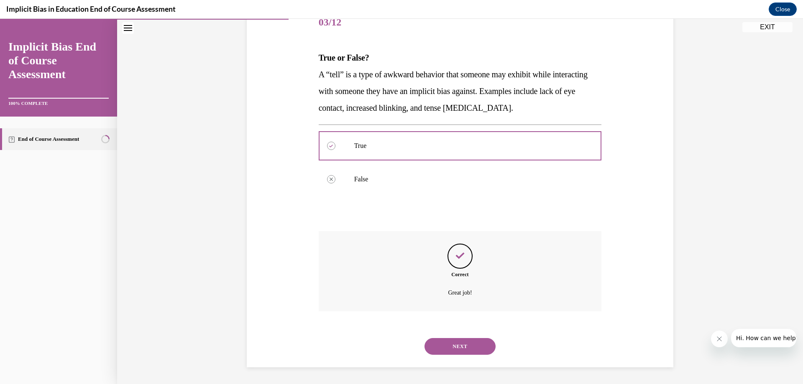
click at [458, 343] on button "NEXT" at bounding box center [459, 346] width 71 height 17
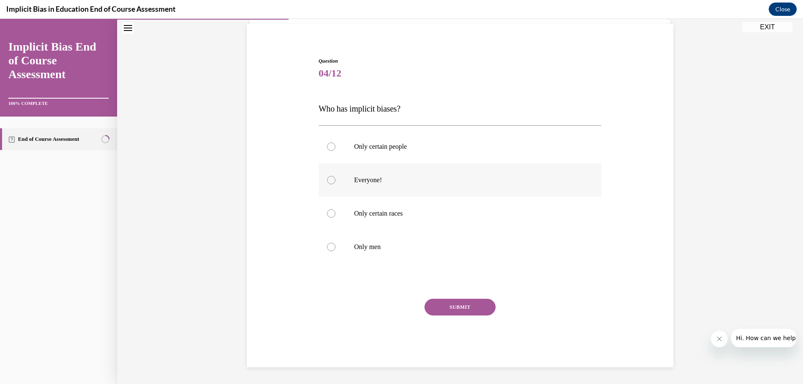
click at [356, 182] on p "Everyone!" at bounding box center [467, 180] width 227 height 8
click at [335, 182] on input "Everyone!" at bounding box center [331, 180] width 8 height 8
radio input "true"
click at [434, 310] on button "SUBMIT" at bounding box center [459, 307] width 71 height 17
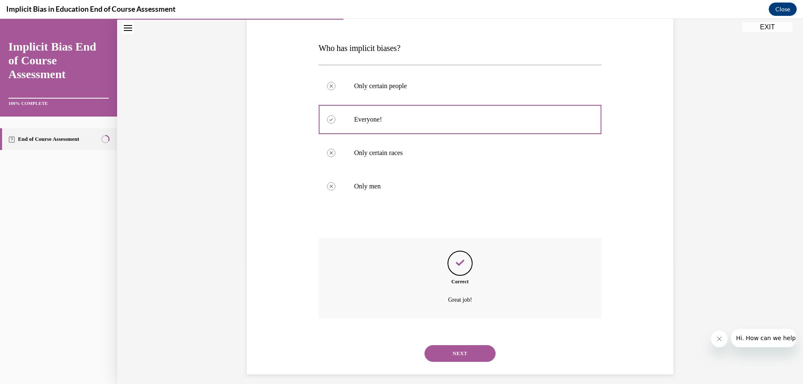
scroll to position [127, 0]
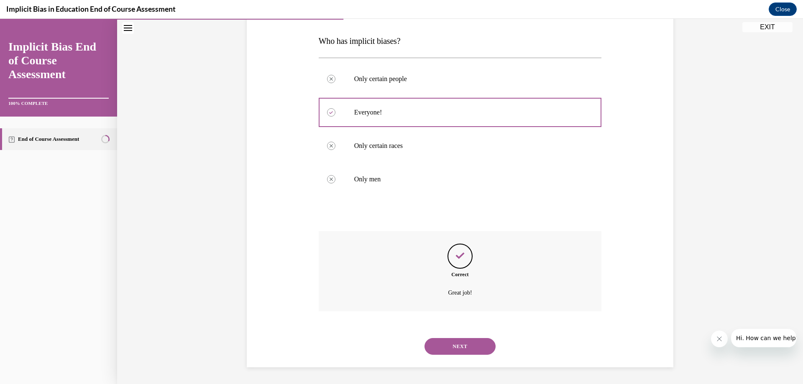
click at [436, 346] on button "NEXT" at bounding box center [459, 346] width 71 height 17
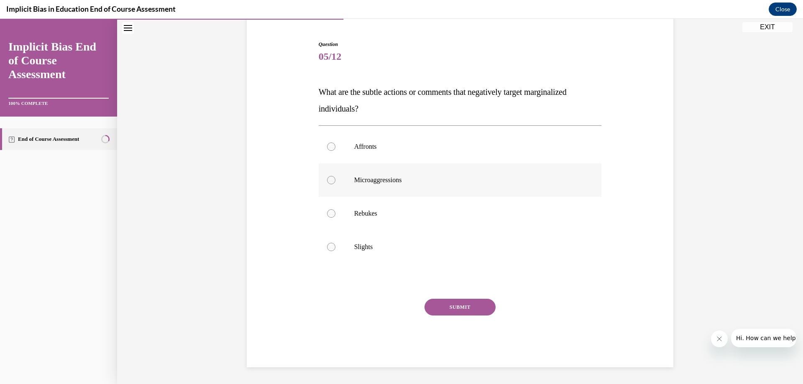
click at [385, 191] on label "Microaggressions" at bounding box center [460, 179] width 283 height 33
click at [335, 184] on input "Microaggressions" at bounding box center [331, 180] width 8 height 8
radio input "true"
click at [437, 308] on button "SUBMIT" at bounding box center [459, 307] width 71 height 17
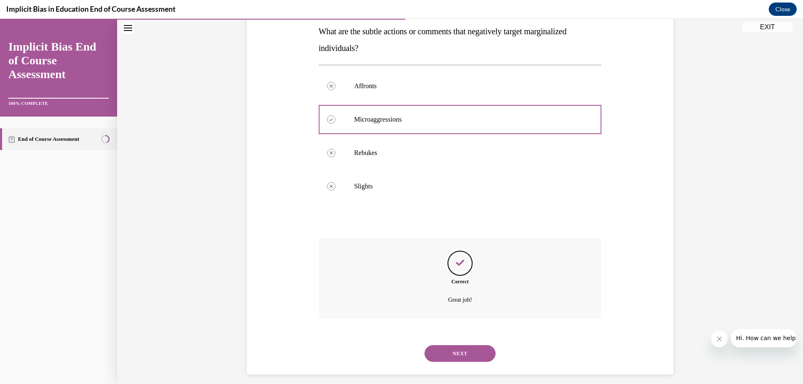
scroll to position [143, 0]
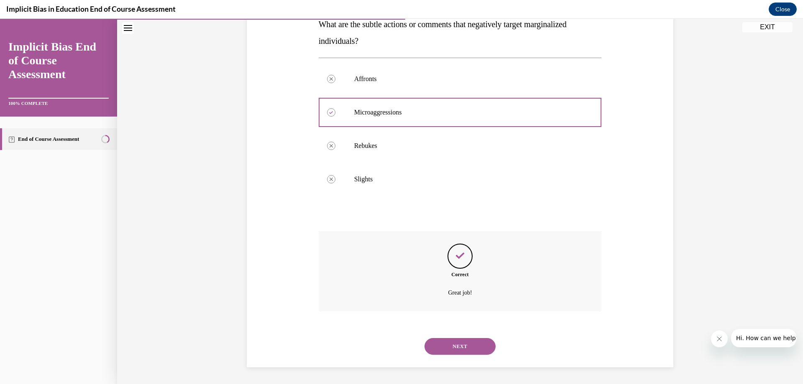
click at [448, 344] on button "NEXT" at bounding box center [459, 346] width 71 height 17
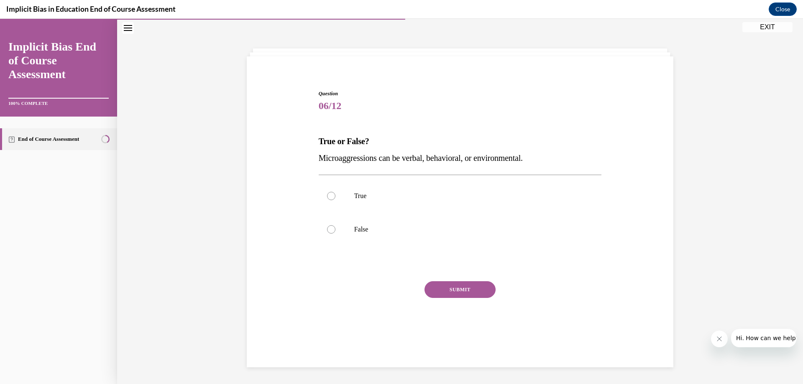
scroll to position [26, 0]
click at [351, 192] on label "True" at bounding box center [460, 195] width 283 height 33
click at [335, 192] on input "True" at bounding box center [331, 196] width 8 height 8
radio input "true"
click at [437, 292] on button "SUBMIT" at bounding box center [459, 289] width 71 height 17
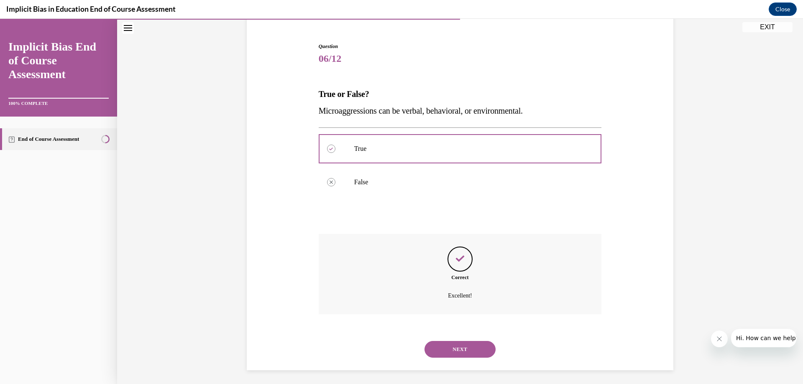
scroll to position [77, 0]
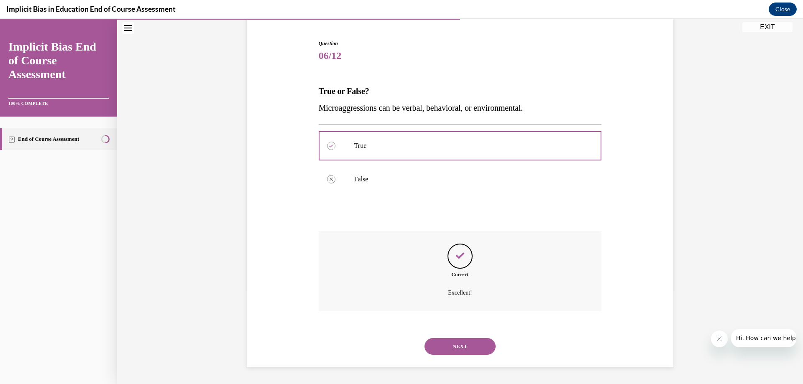
click at [428, 346] on button "NEXT" at bounding box center [459, 346] width 71 height 17
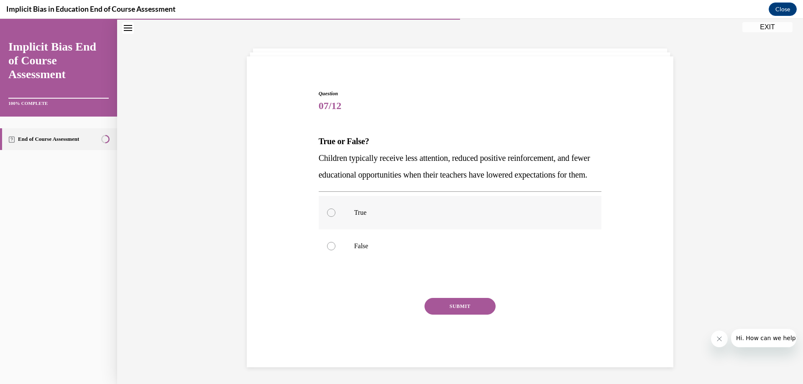
click at [363, 210] on p "True" at bounding box center [467, 213] width 227 height 8
click at [335, 210] on input "True" at bounding box center [331, 213] width 8 height 8
radio input "true"
click at [464, 309] on button "SUBMIT" at bounding box center [459, 306] width 71 height 17
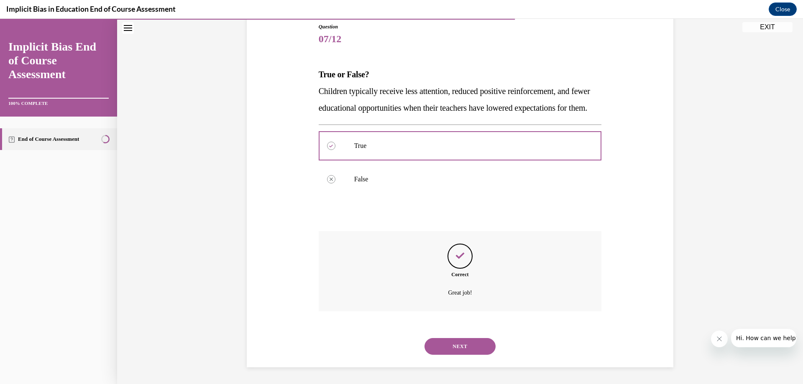
scroll to position [110, 0]
click at [475, 346] on button "NEXT" at bounding box center [459, 346] width 71 height 17
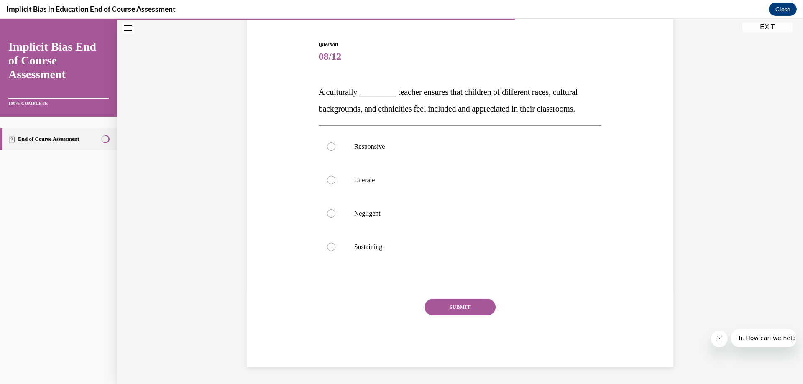
scroll to position [76, 0]
click at [375, 146] on p "Responsive" at bounding box center [467, 147] width 227 height 8
click at [335, 146] on input "Responsive" at bounding box center [331, 147] width 8 height 8
radio input "true"
click at [452, 306] on button "SUBMIT" at bounding box center [459, 307] width 71 height 17
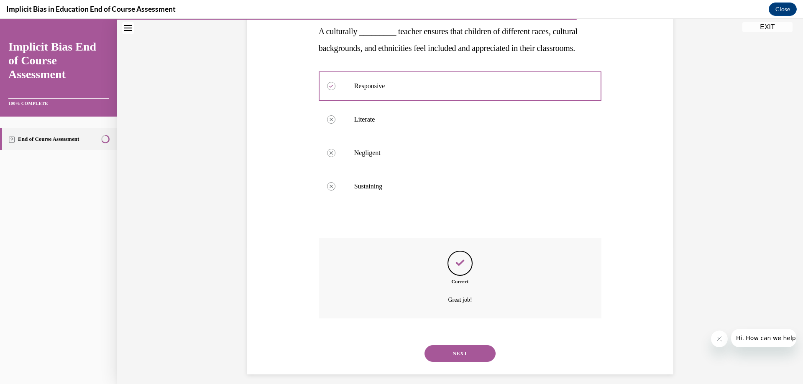
scroll to position [143, 0]
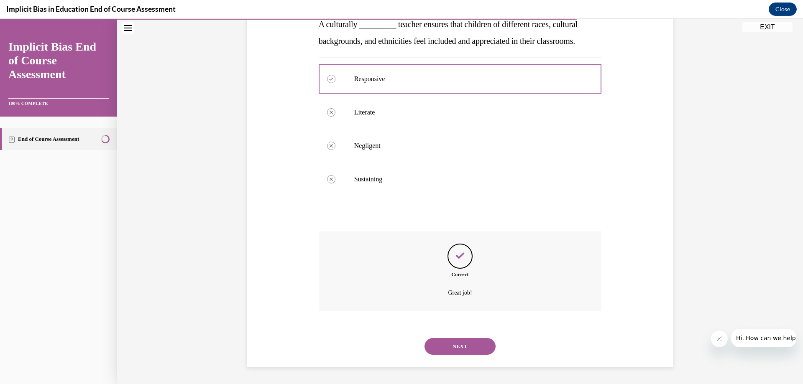
click at [447, 349] on button "NEXT" at bounding box center [459, 346] width 71 height 17
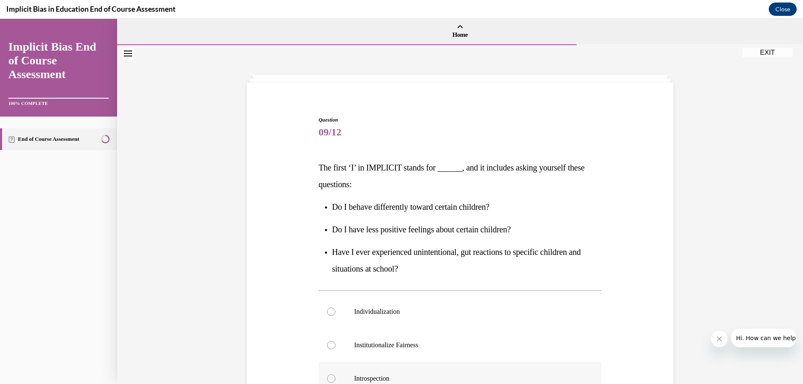
click at [403, 375] on p "Introspection" at bounding box center [467, 379] width 227 height 8
click at [335, 375] on input "Introspection" at bounding box center [331, 379] width 8 height 8
radio input "true"
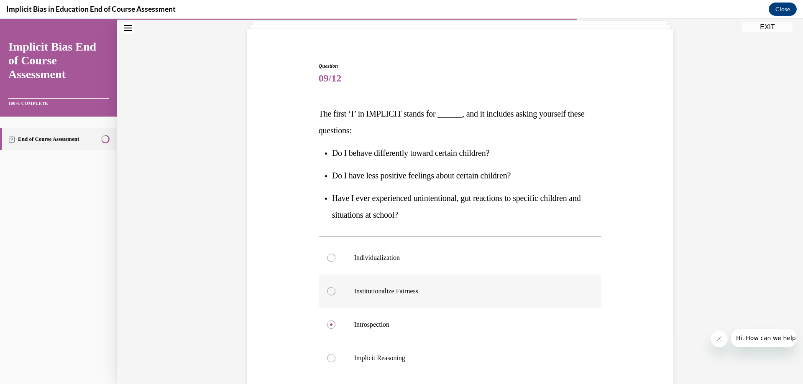
scroll to position [165, 0]
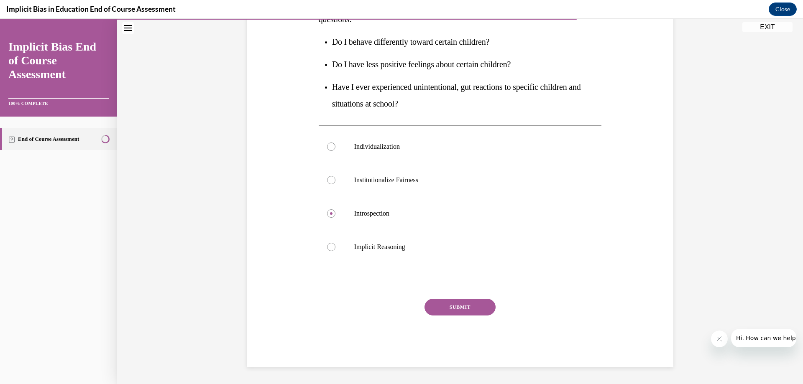
click at [462, 294] on div "Question 09/12 The first ‘I’ in IMPLICIT stands for ______, and it includes ask…" at bounding box center [460, 159] width 283 height 416
click at [450, 310] on button "SUBMIT" at bounding box center [459, 307] width 71 height 17
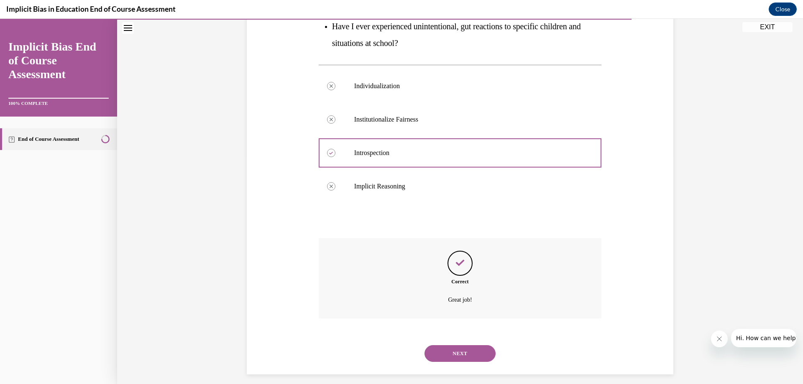
scroll to position [233, 0]
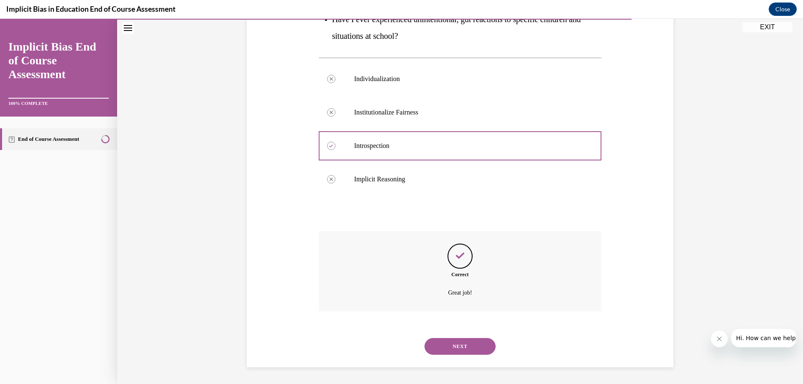
click at [457, 351] on button "NEXT" at bounding box center [459, 346] width 71 height 17
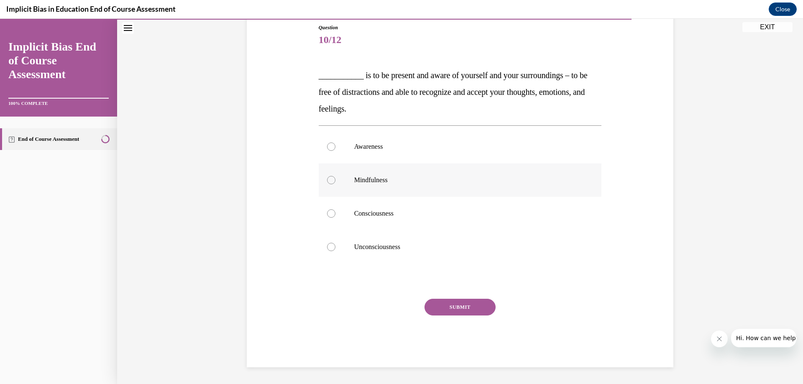
click at [363, 176] on p "Mindfulness" at bounding box center [467, 180] width 227 height 8
click at [335, 176] on input "Mindfulness" at bounding box center [331, 180] width 8 height 8
radio input "true"
click at [443, 307] on button "SUBMIT" at bounding box center [459, 307] width 71 height 17
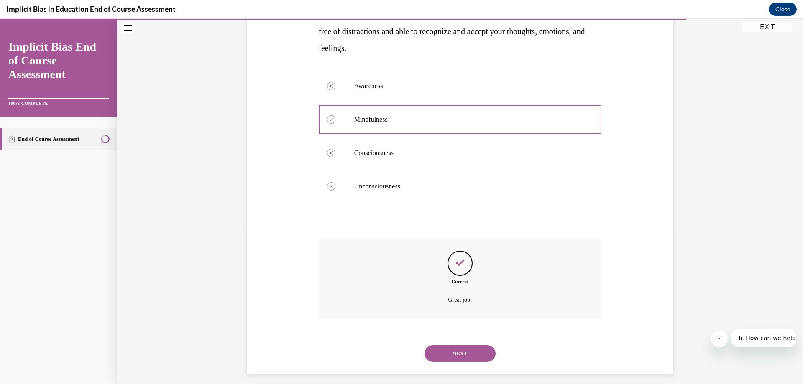
scroll to position [160, 0]
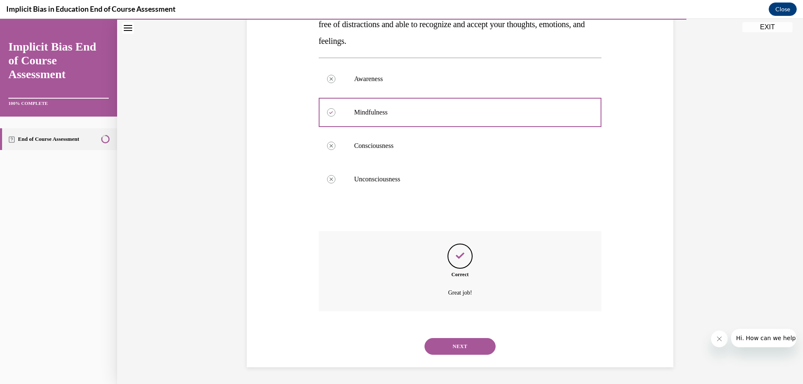
click at [443, 344] on button "NEXT" at bounding box center [459, 346] width 71 height 17
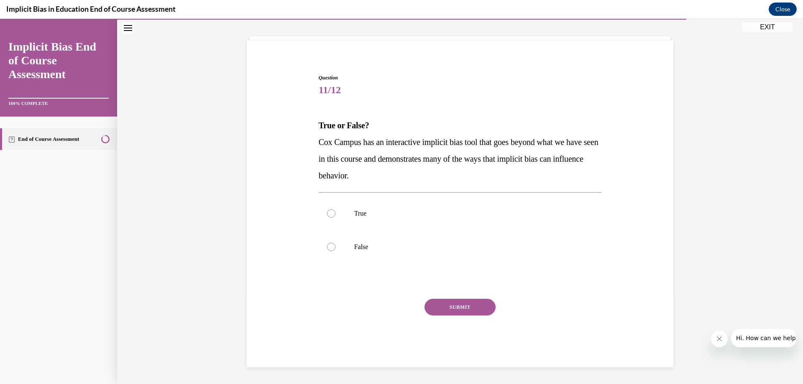
scroll to position [42, 0]
click at [403, 210] on p "True" at bounding box center [467, 213] width 227 height 8
click at [335, 210] on input "True" at bounding box center [331, 213] width 8 height 8
radio input "true"
click at [438, 306] on button "SUBMIT" at bounding box center [459, 307] width 71 height 17
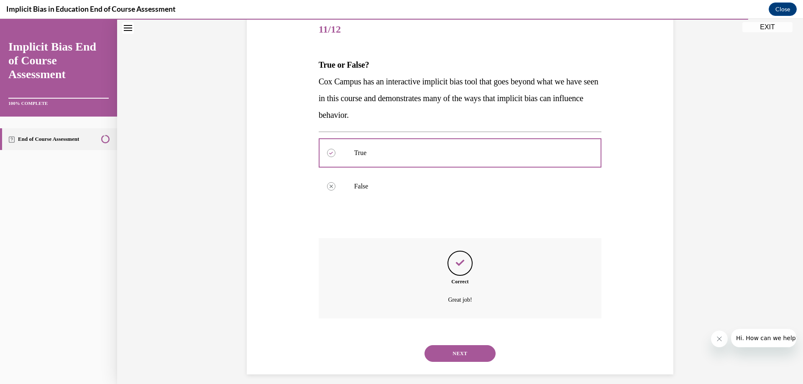
scroll to position [110, 0]
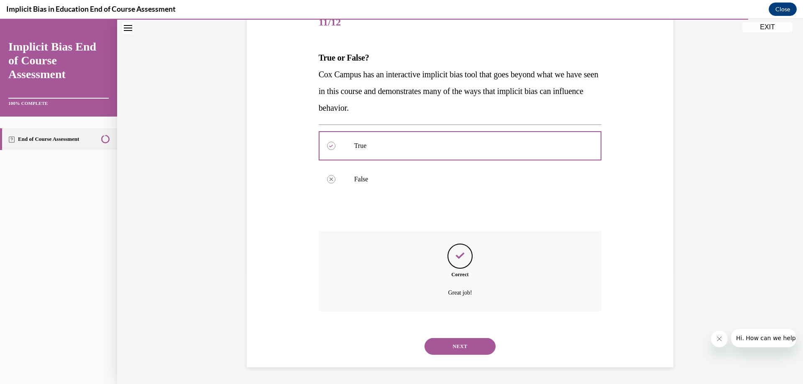
click at [450, 346] on button "NEXT" at bounding box center [459, 346] width 71 height 17
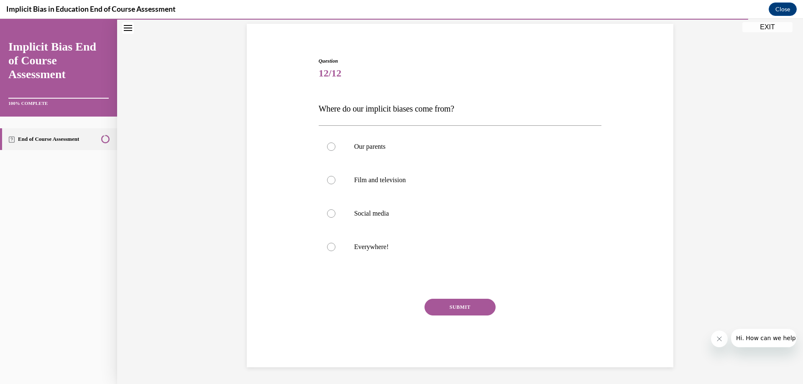
scroll to position [59, 0]
click at [375, 245] on p "Everywhere!" at bounding box center [467, 247] width 227 height 8
click at [335, 245] on input "Everywhere!" at bounding box center [331, 247] width 8 height 8
radio input "true"
click at [429, 311] on button "SUBMIT" at bounding box center [459, 307] width 71 height 17
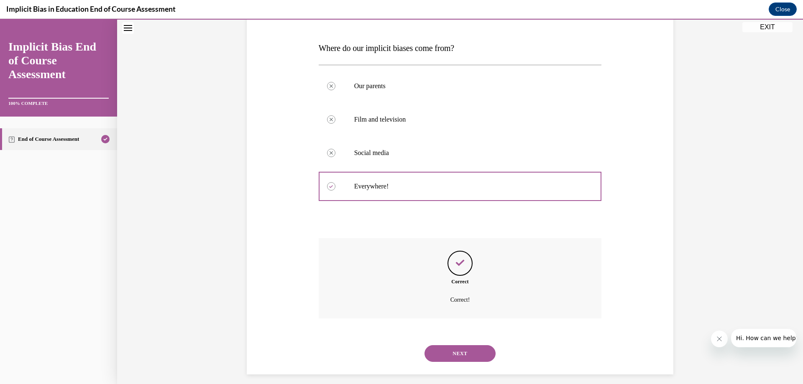
scroll to position [127, 0]
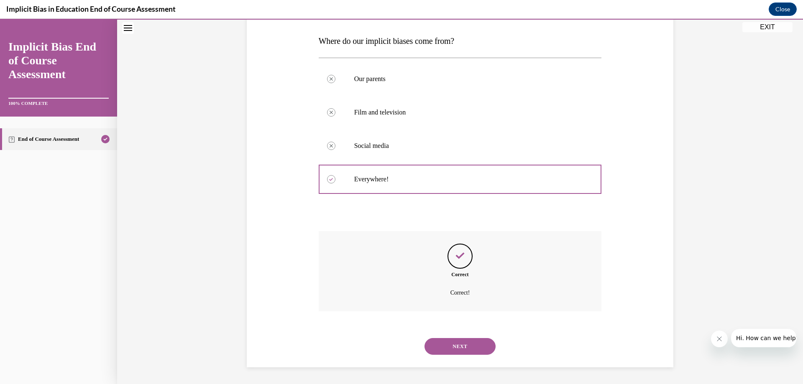
click at [448, 345] on button "NEXT" at bounding box center [459, 346] width 71 height 17
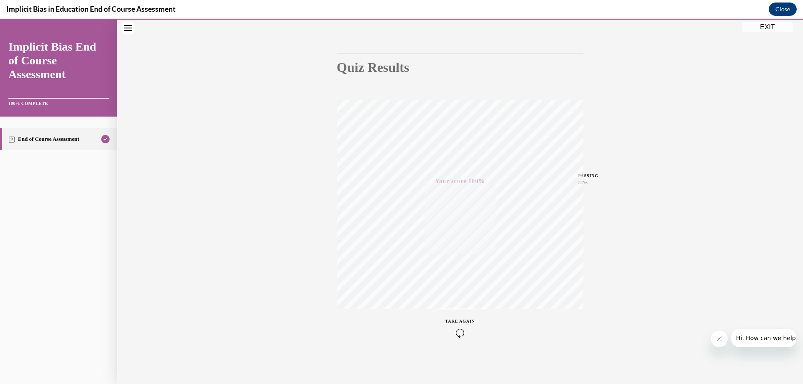
click at [758, 27] on button "EXIT" at bounding box center [767, 27] width 50 height 10
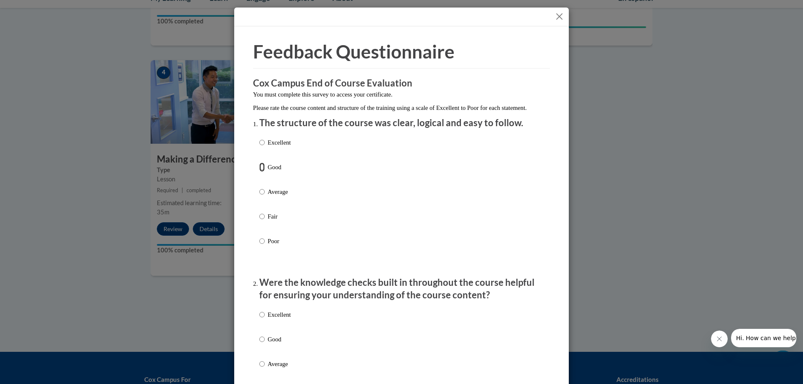
click at [259, 172] on input "Good" at bounding box center [261, 167] width 5 height 9
radio input "true"
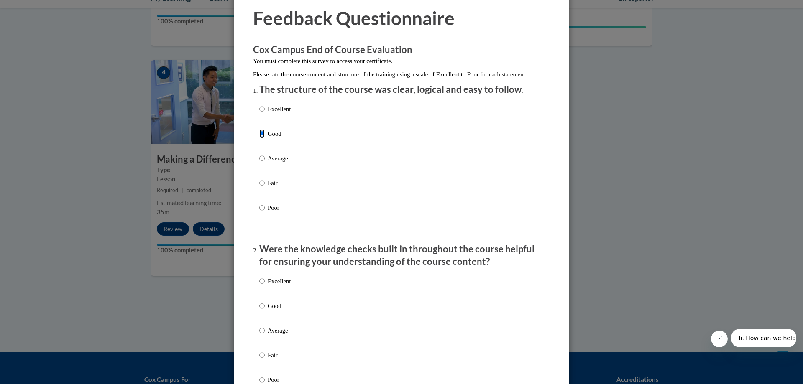
scroll to position [167, 0]
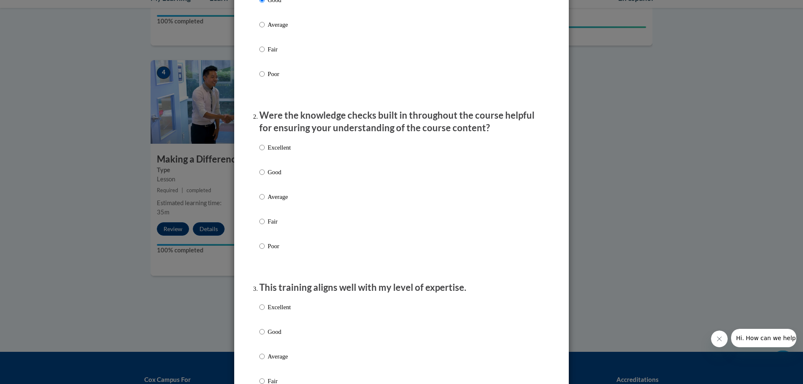
click at [262, 180] on label "Good" at bounding box center [274, 179] width 31 height 23
click at [262, 177] on input "Good" at bounding box center [261, 172] width 5 height 9
radio input "true"
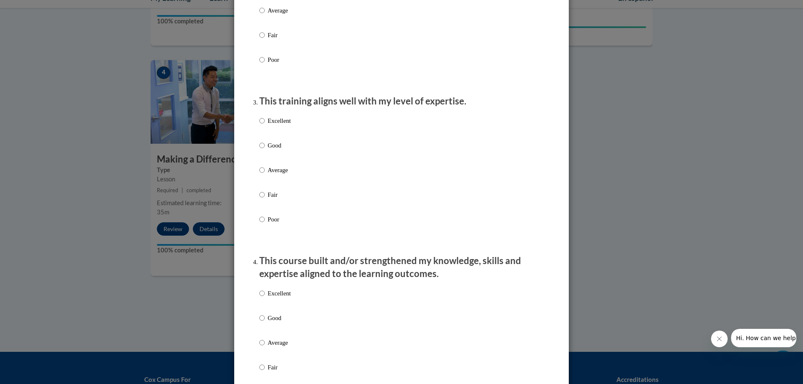
scroll to position [376, 0]
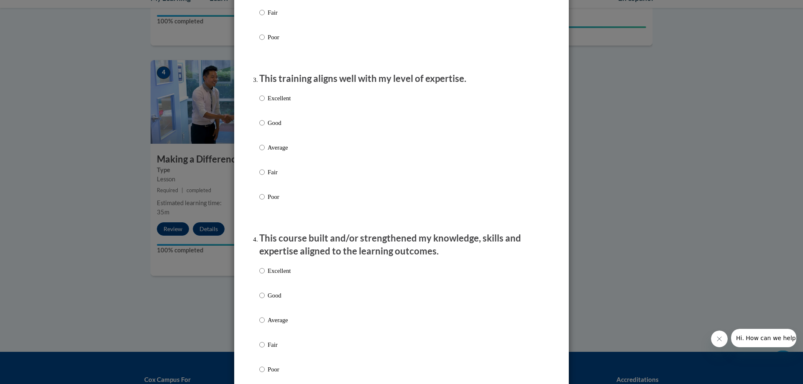
click at [277, 128] on p "Good" at bounding box center [279, 122] width 23 height 9
click at [265, 128] on input "Good" at bounding box center [261, 122] width 5 height 9
radio input "true"
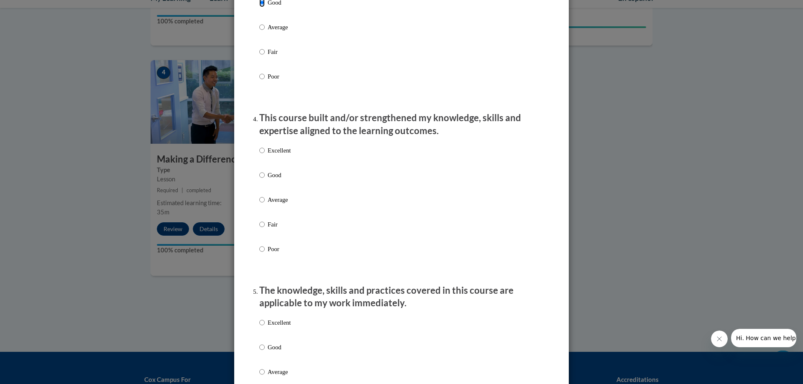
scroll to position [544, 0]
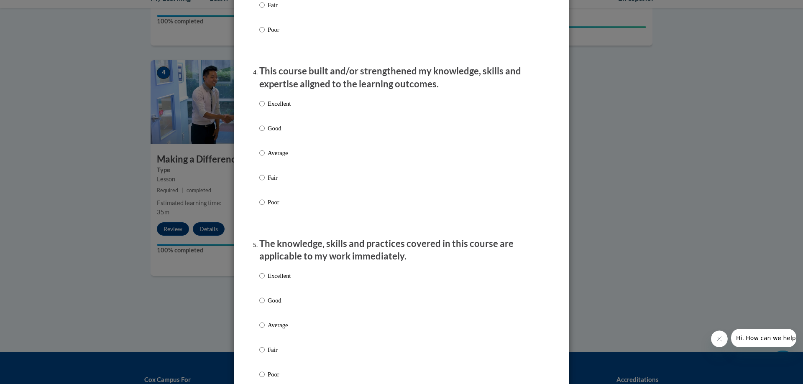
click at [272, 108] on p "Excellent" at bounding box center [279, 103] width 23 height 9
click at [265, 108] on input "Excellent" at bounding box center [261, 103] width 5 height 9
radio input "true"
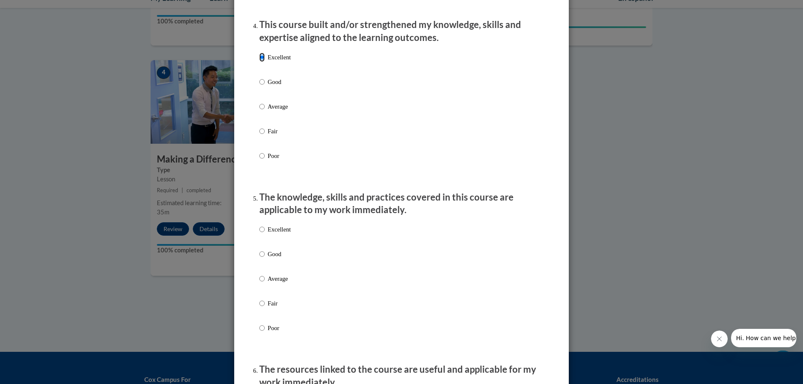
scroll to position [669, 0]
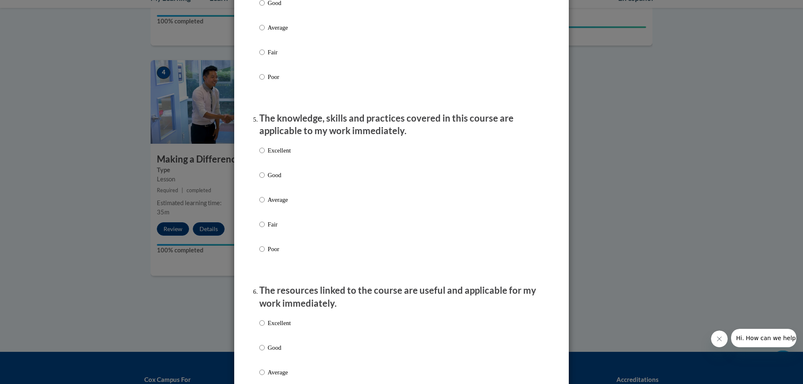
click at [281, 155] on p "Excellent" at bounding box center [279, 150] width 23 height 9
click at [265, 155] on input "Excellent" at bounding box center [261, 150] width 5 height 9
radio input "true"
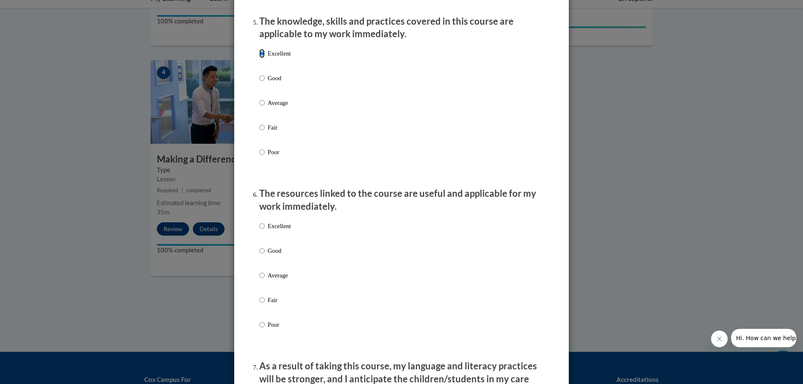
scroll to position [836, 0]
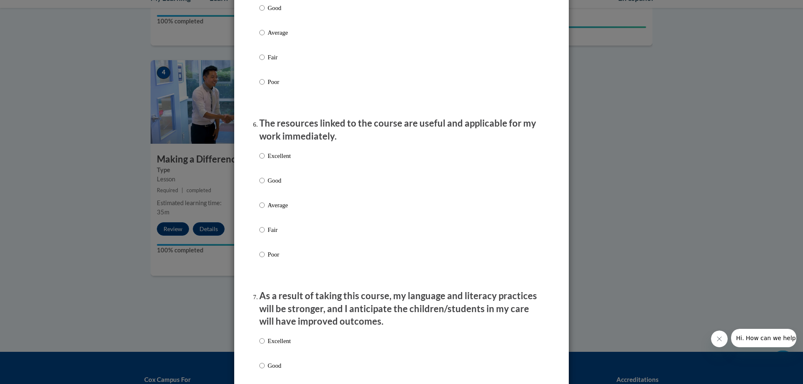
click at [281, 160] on p "Excellent" at bounding box center [279, 155] width 23 height 9
click at [265, 160] on input "Excellent" at bounding box center [261, 155] width 5 height 9
radio input "true"
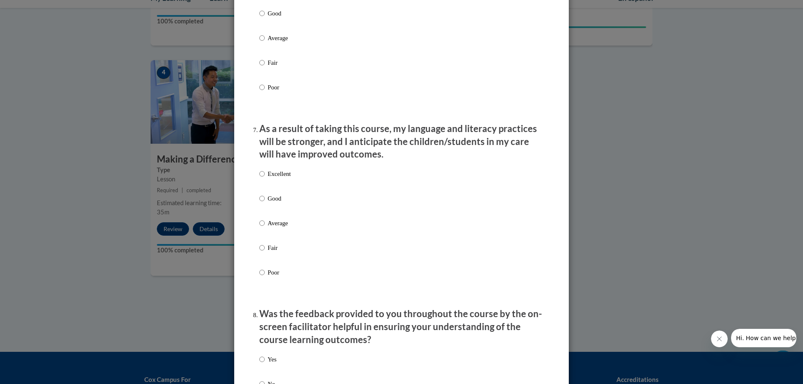
click at [282, 187] on label "Excellent" at bounding box center [274, 180] width 31 height 23
click at [265, 179] on input "Excellent" at bounding box center [261, 173] width 5 height 9
radio input "true"
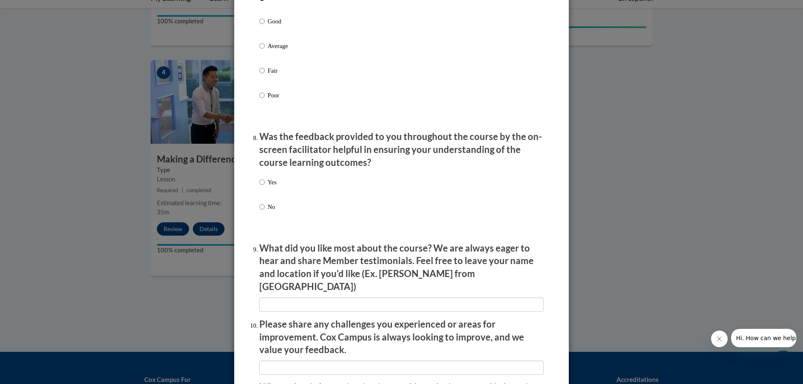
scroll to position [1212, 0]
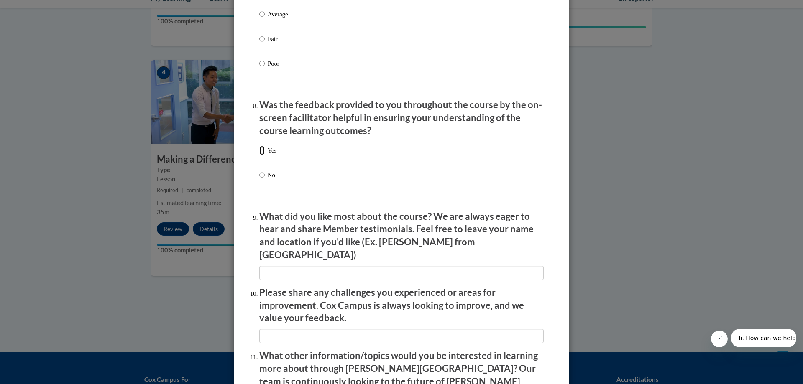
click at [259, 155] on input "Yes" at bounding box center [261, 150] width 5 height 9
radio input "true"
click at [259, 155] on input "Yes" at bounding box center [261, 150] width 5 height 9
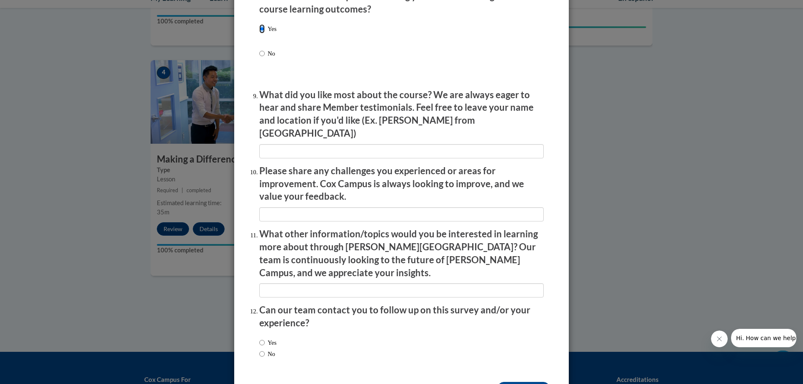
scroll to position [1353, 0]
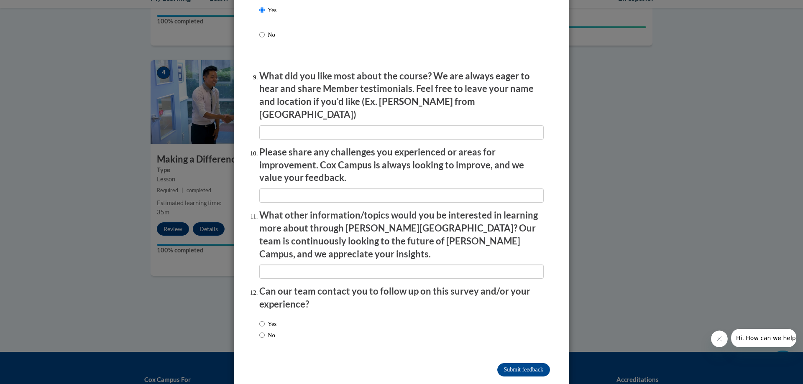
click at [268, 319] on label "Yes" at bounding box center [267, 323] width 17 height 9
click at [265, 319] on input "Yes" at bounding box center [261, 323] width 5 height 9
radio input "true"
click at [517, 363] on input "Submit feedback" at bounding box center [523, 369] width 53 height 13
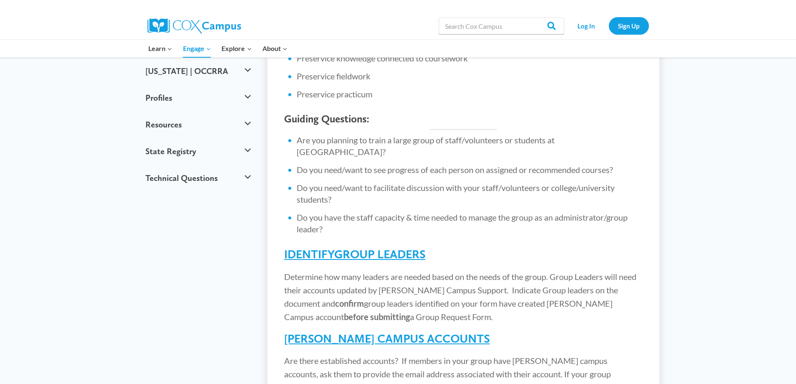
scroll to position [326, 0]
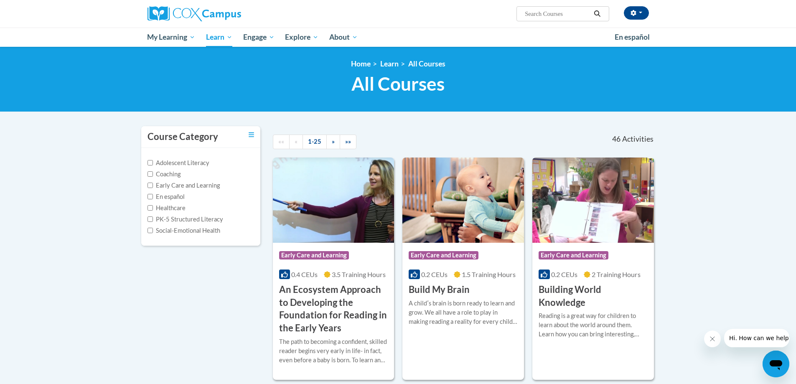
click at [178, 186] on label "Early Care and Learning" at bounding box center [184, 185] width 72 height 9
click at [153, 186] on input "Early Care and Learning" at bounding box center [150, 185] width 5 height 5
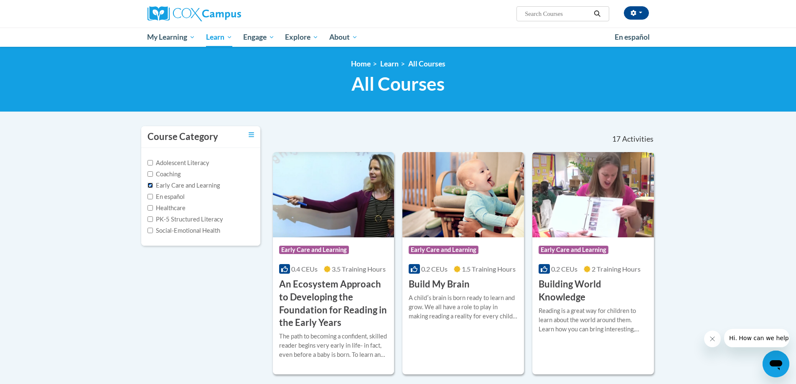
click at [152, 183] on input "Early Care and Learning" at bounding box center [150, 185] width 5 height 5
checkbox input "false"
